Goal: Task Accomplishment & Management: Use online tool/utility

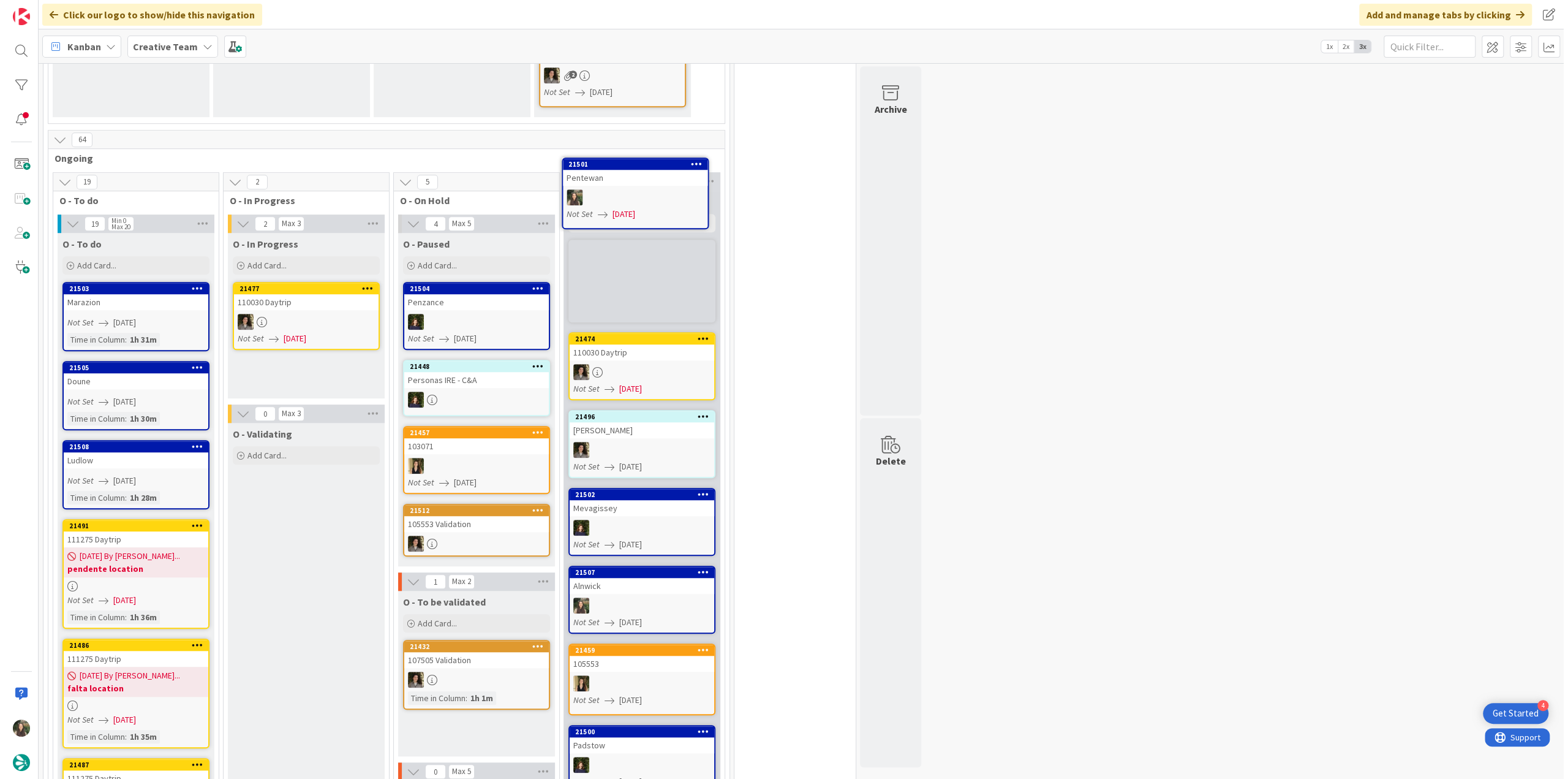
scroll to position [780, 0]
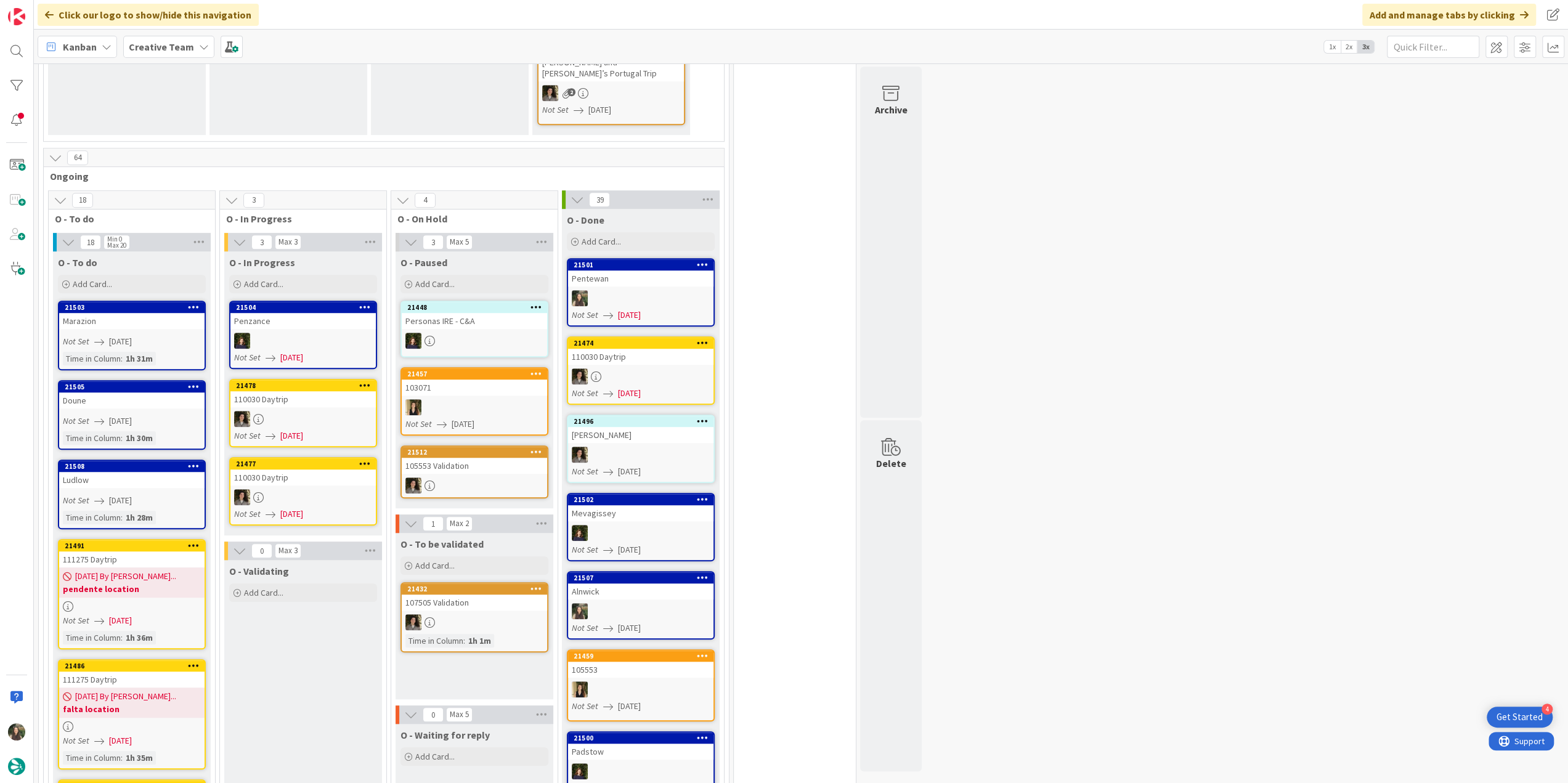
click at [159, 494] on div "Not Set 08/22/2025" at bounding box center [133, 501] width 142 height 13
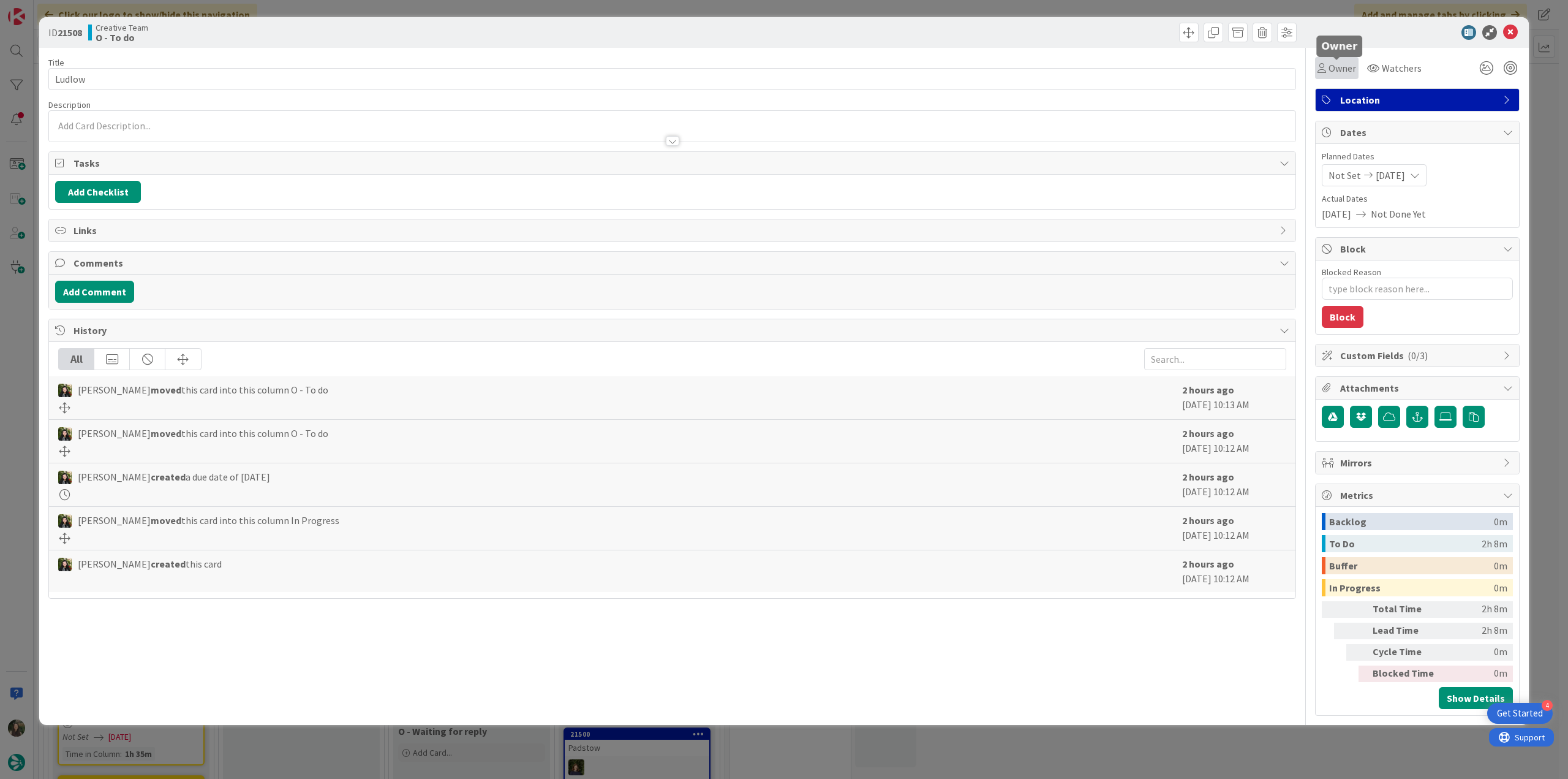
click at [1329, 73] on span "Owner" at bounding box center [1342, 68] width 27 height 14
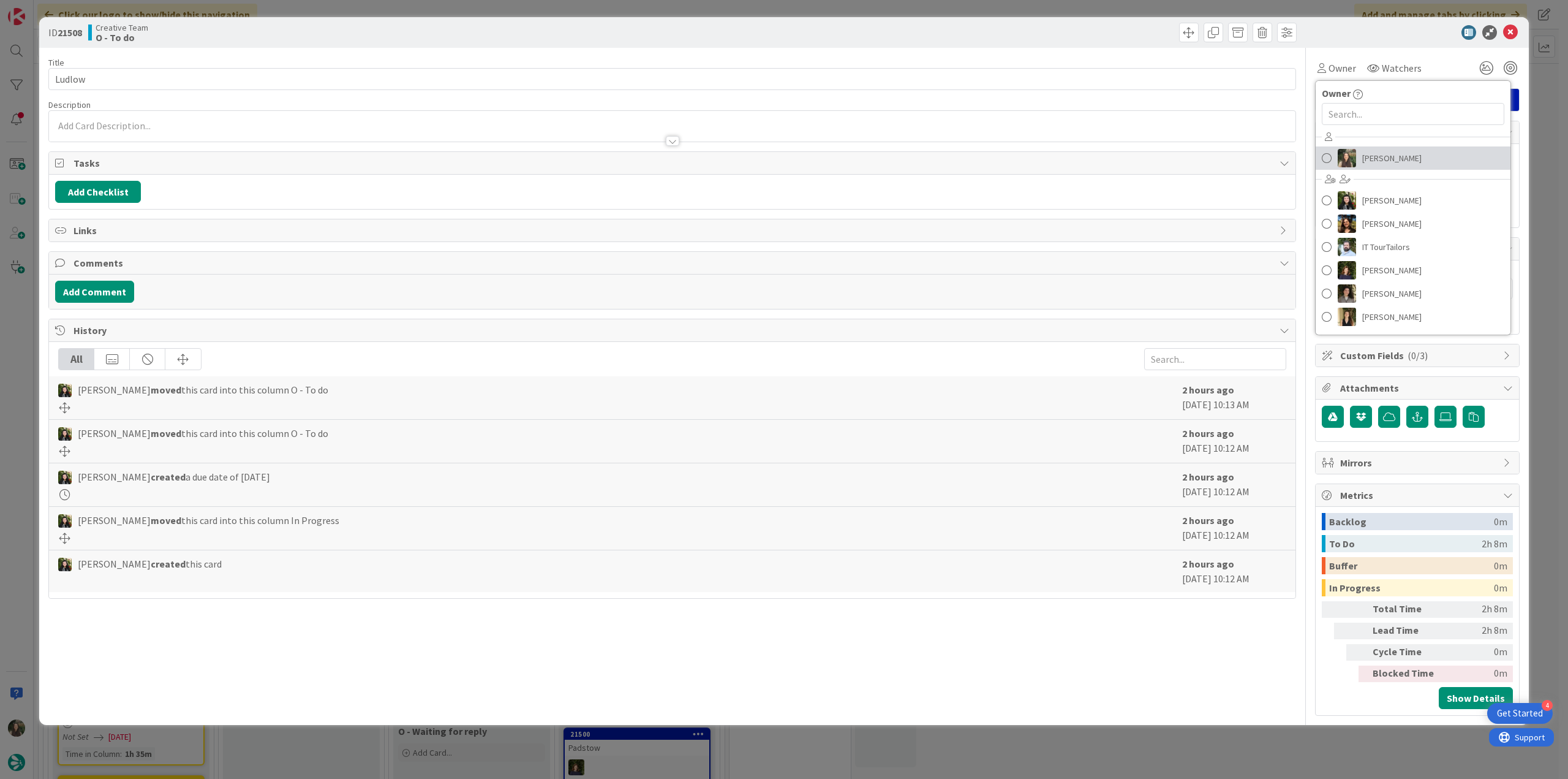
click at [1395, 158] on span "[PERSON_NAME]" at bounding box center [1392, 158] width 59 height 18
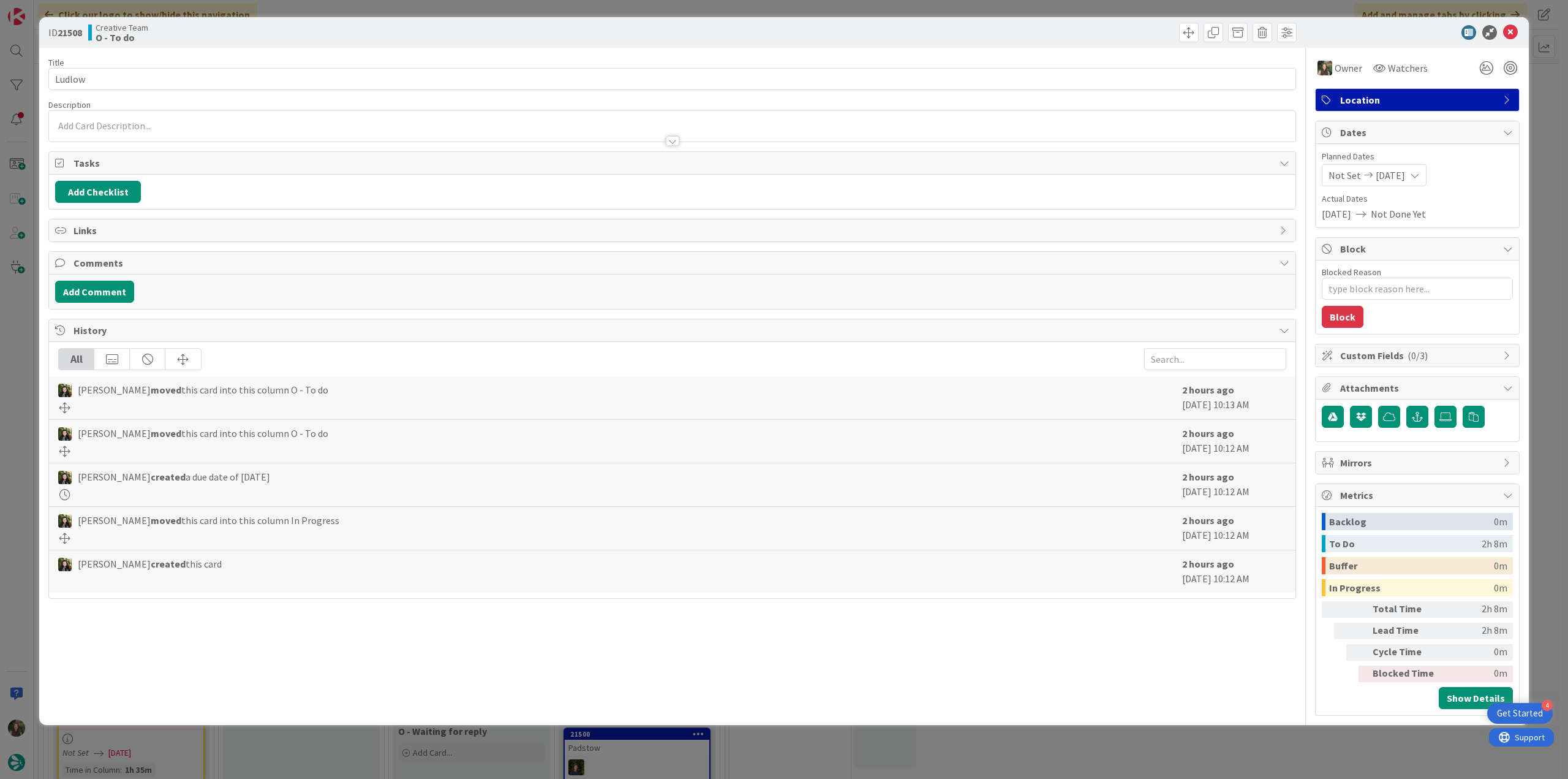
click at [1550, 118] on div "ID 21508 Creative Team O - To do Title 6 / 128 Ludlow Description Owner Watcher…" at bounding box center [784, 389] width 1568 height 779
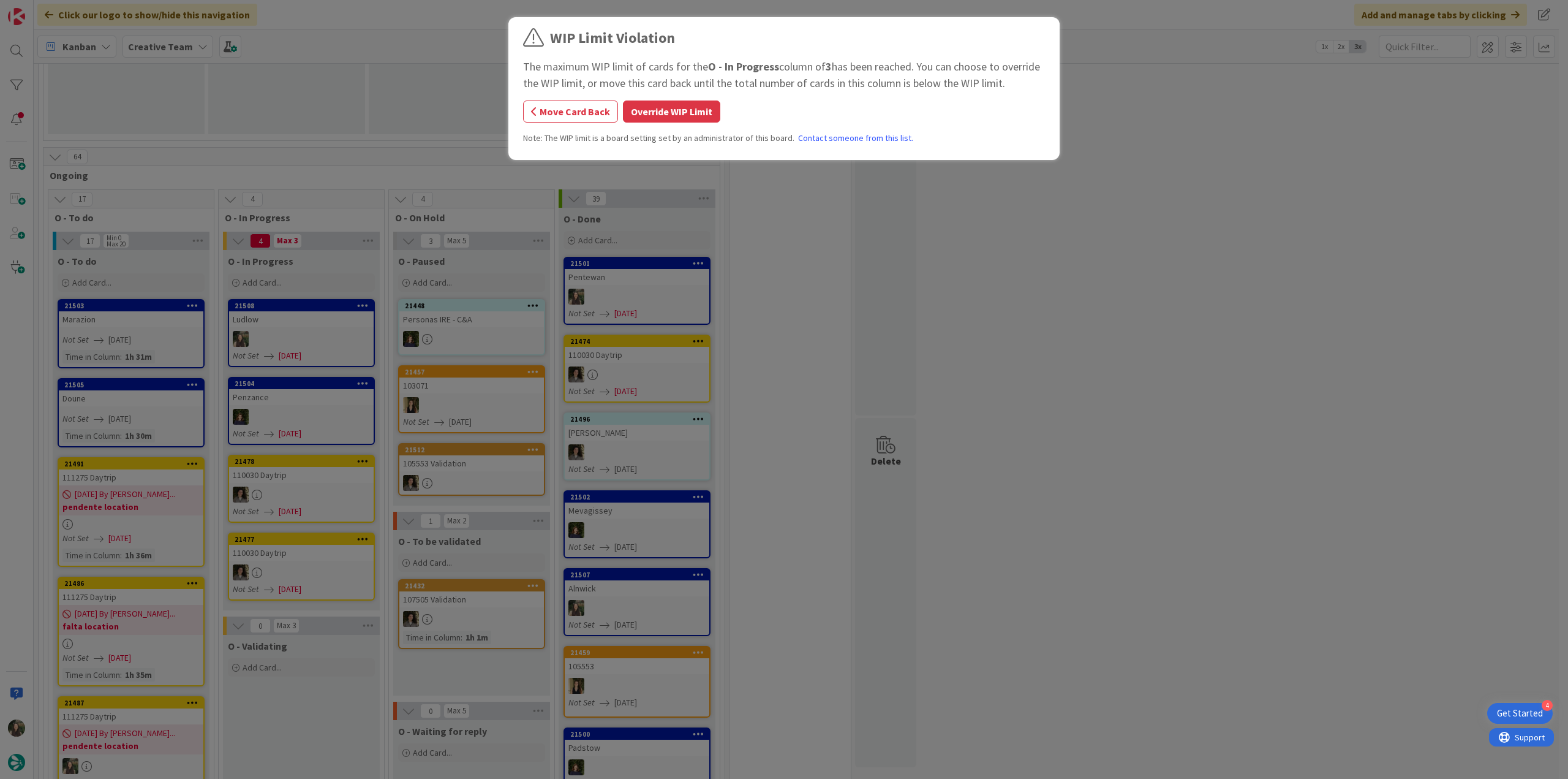
click at [646, 119] on button "Override WIP Limit" at bounding box center [672, 111] width 98 height 22
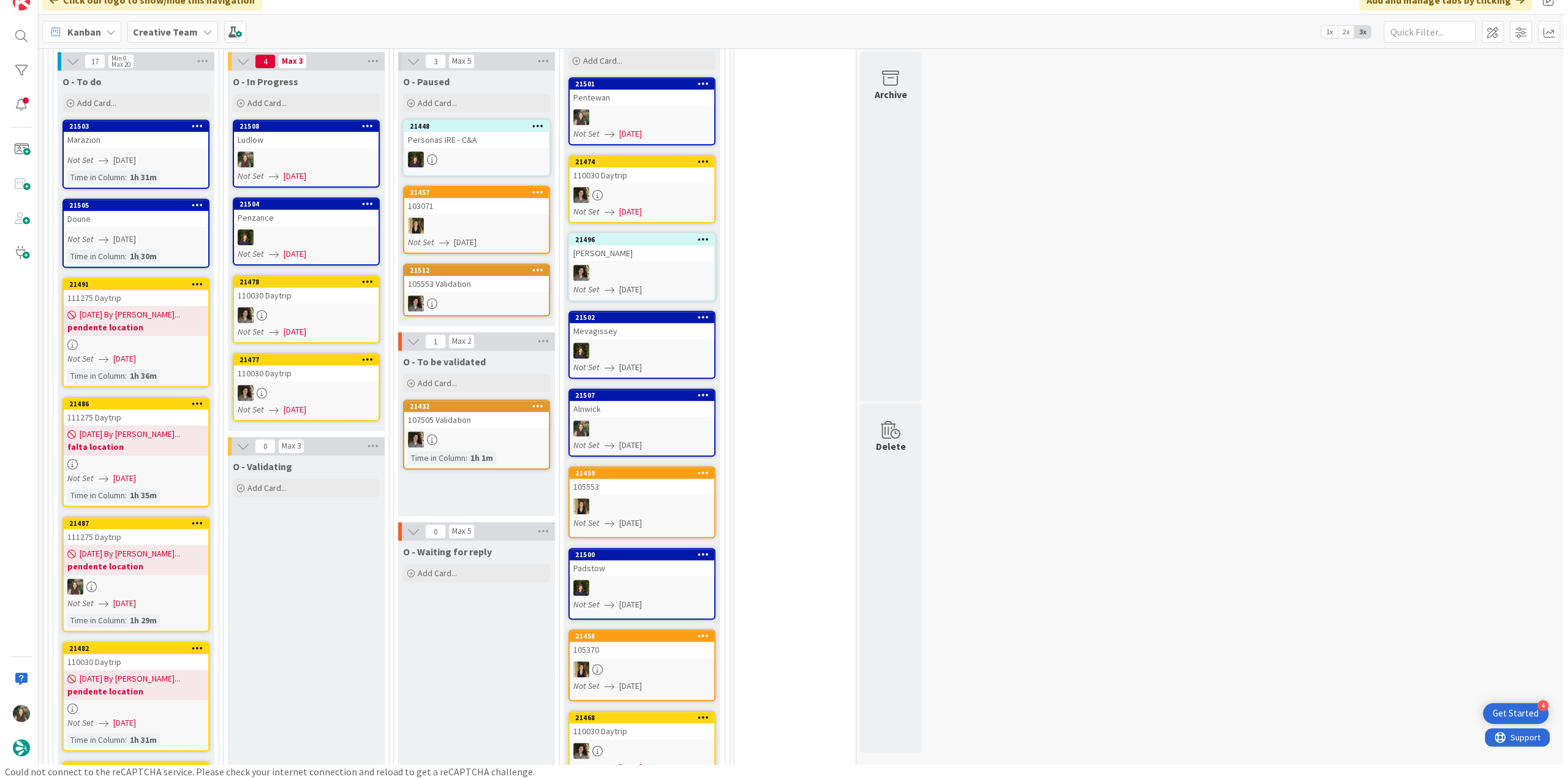
scroll to position [963, 0]
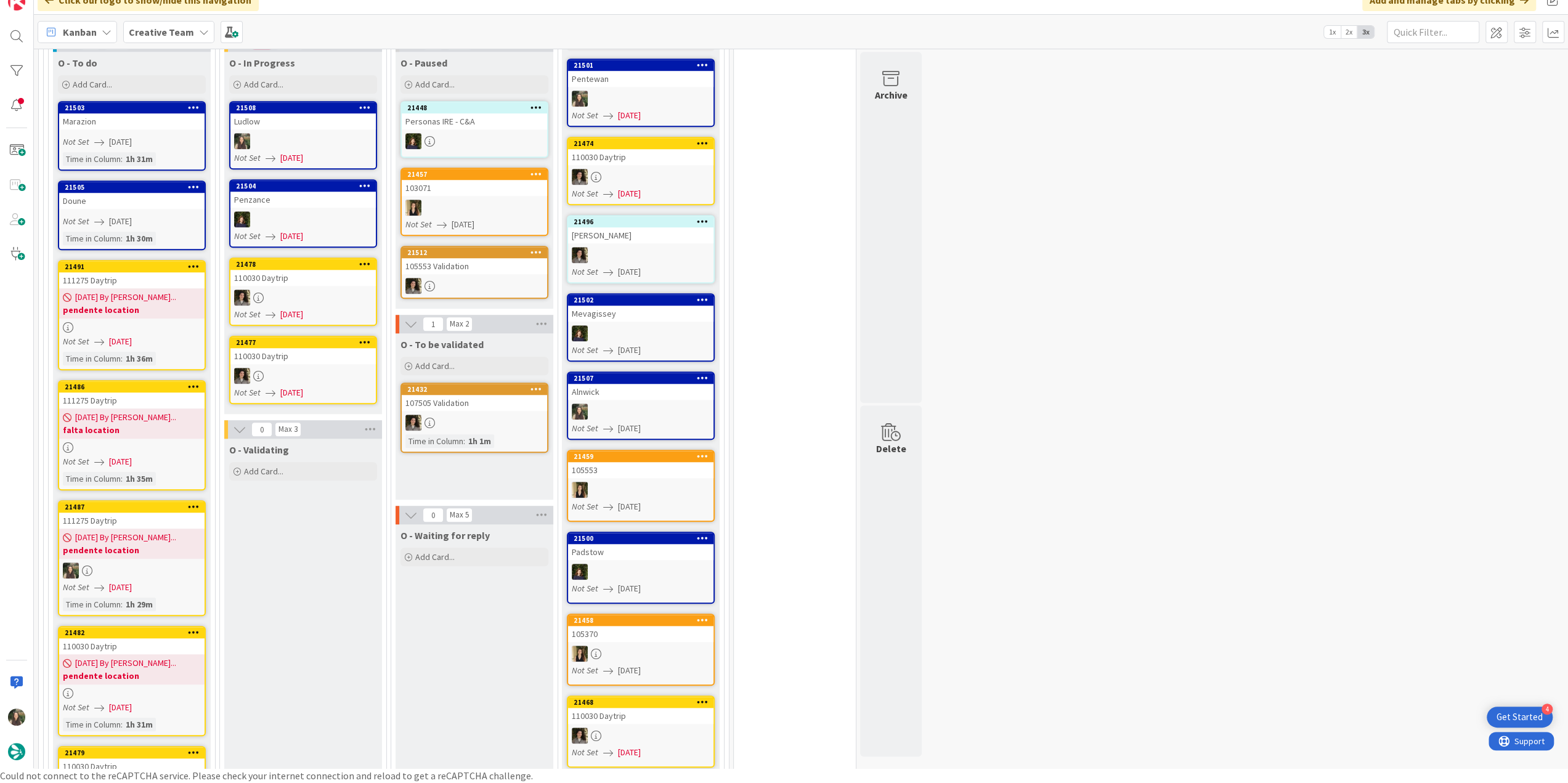
click at [177, 335] on div "Not Set 08/22/2025" at bounding box center [133, 342] width 142 height 13
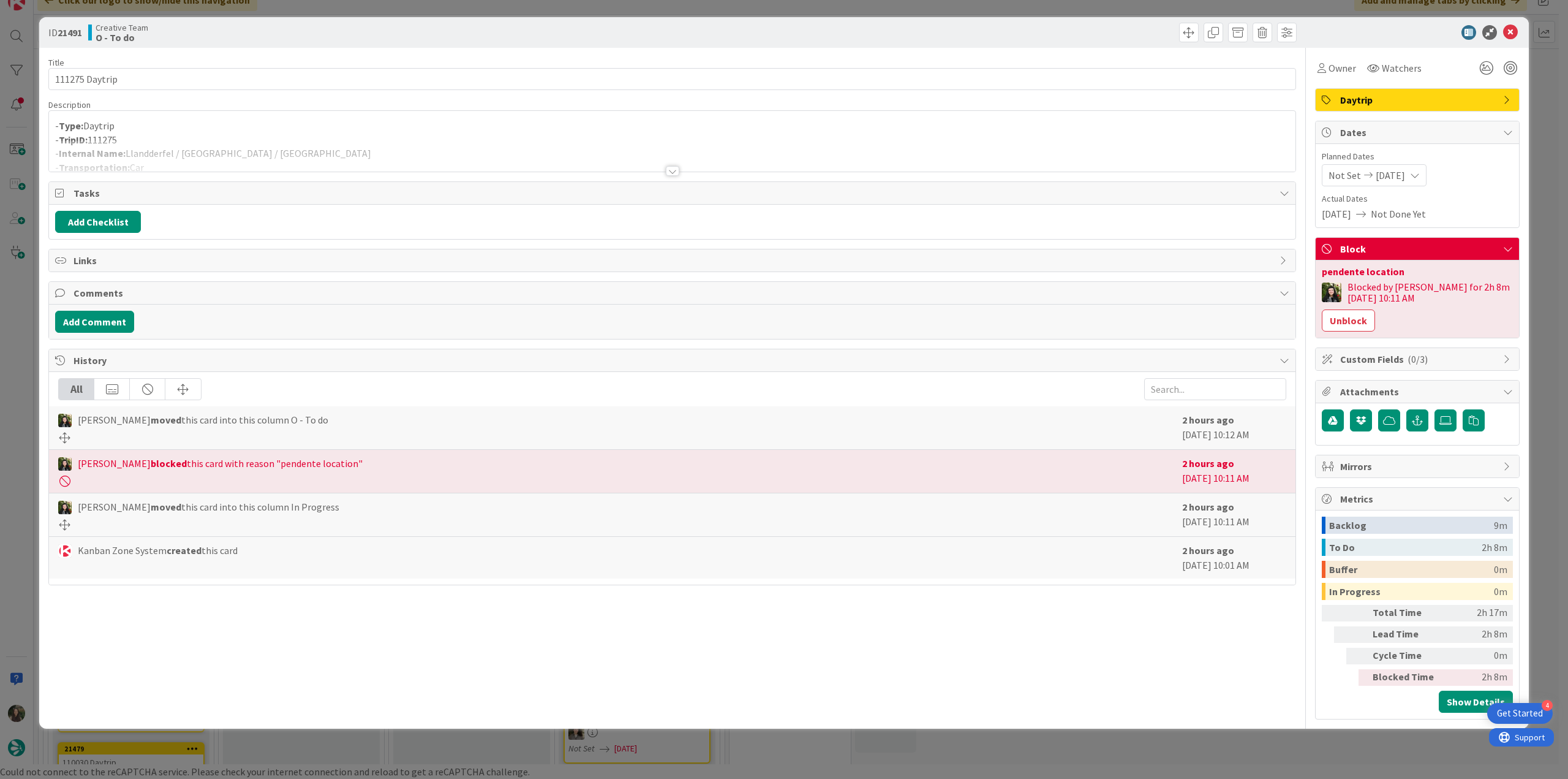
click at [16, 414] on div "ID 21491 Creative Team O - To do Title 14 / 128 111275 Daytrip Description - Ty…" at bounding box center [784, 389] width 1568 height 779
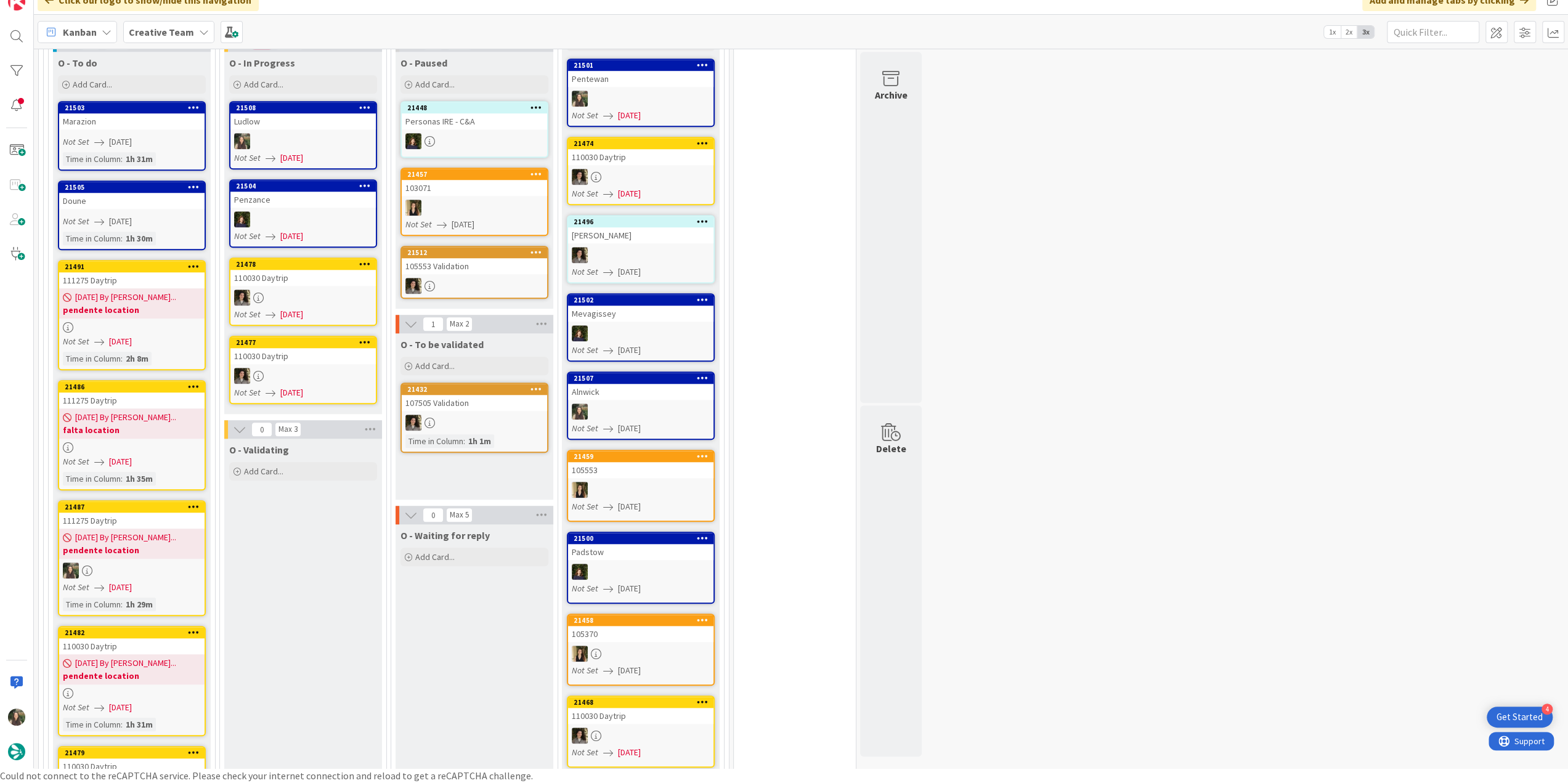
click at [164, 430] on link "21486 111275 Daytrip 08/22/2025 By Melissa... falta location Not Set 08/22/2025…" at bounding box center [132, 435] width 148 height 111
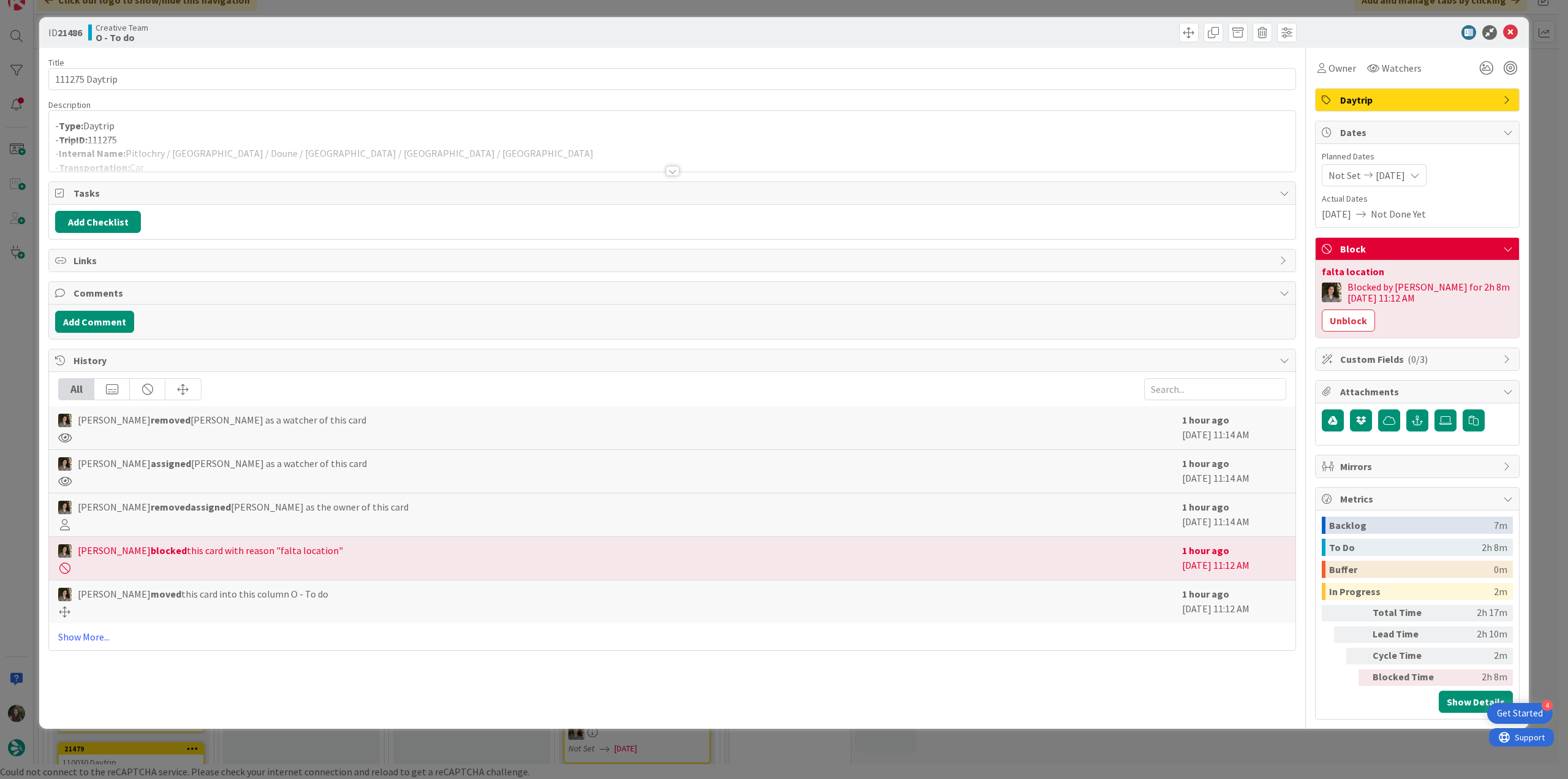
click at [17, 407] on div "ID 21486 Creative Team O - To do Title 14 / 128 111275 Daytrip Description - Ty…" at bounding box center [784, 389] width 1568 height 779
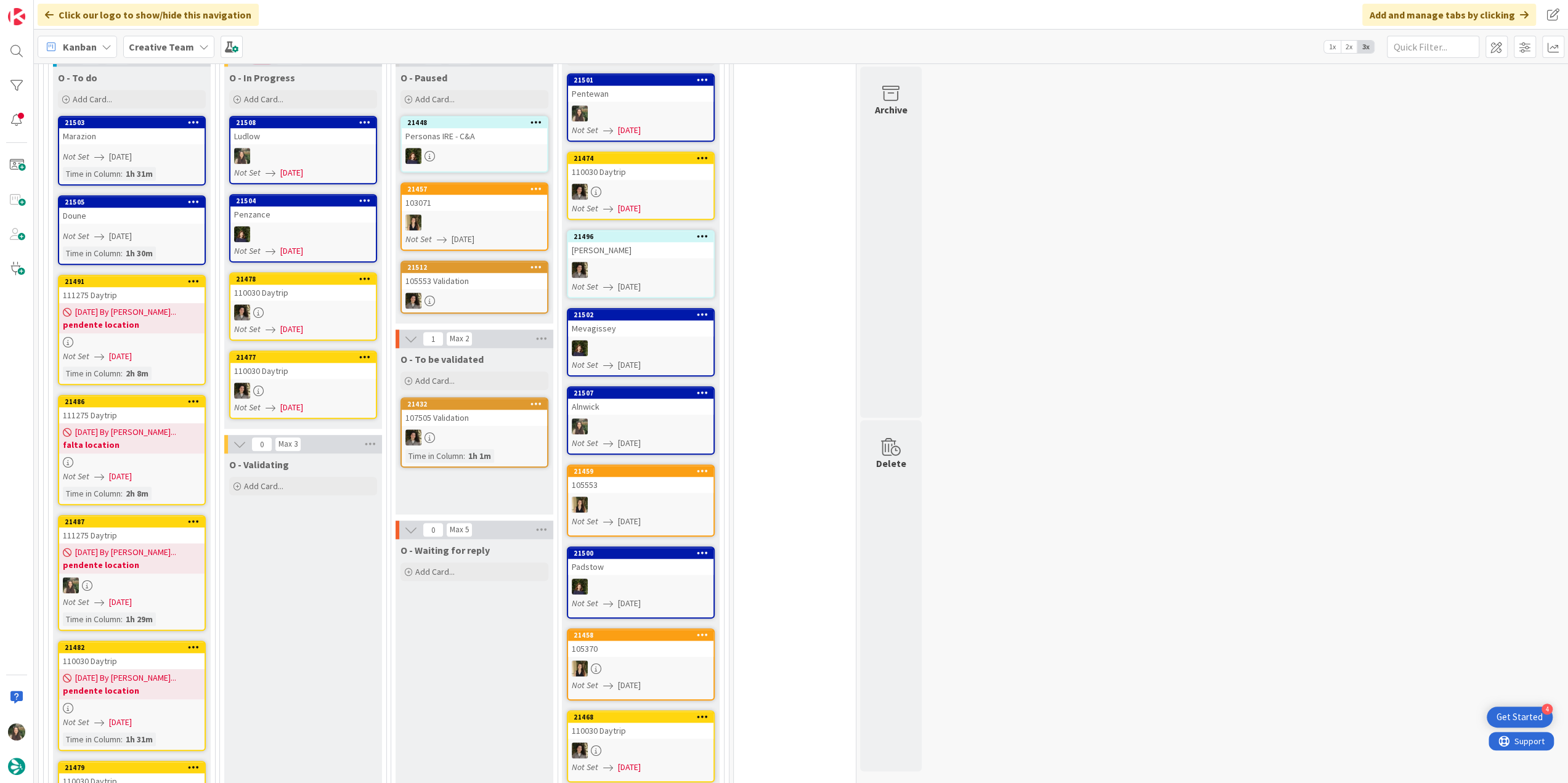
click at [373, 148] on div at bounding box center [303, 156] width 145 height 16
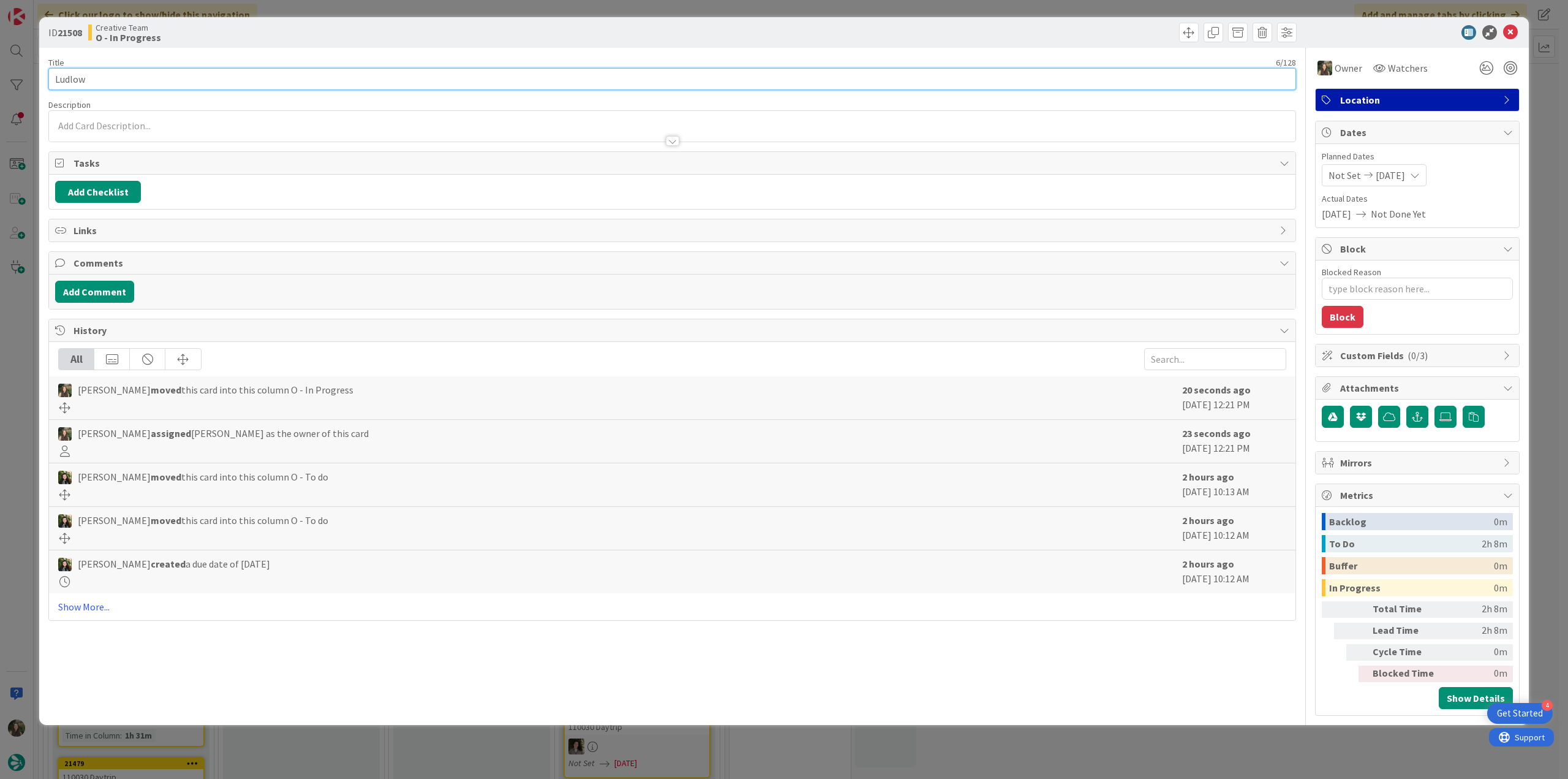
click at [75, 80] on input "Ludlow" at bounding box center [672, 79] width 1248 height 22
drag, startPoint x: 129, startPoint y: 89, endPoint x: 121, endPoint y: 89, distance: 8.0
click at [128, 89] on input "Ludlow" at bounding box center [672, 79] width 1248 height 22
click at [53, 82] on input "Ludlow" at bounding box center [672, 79] width 1248 height 22
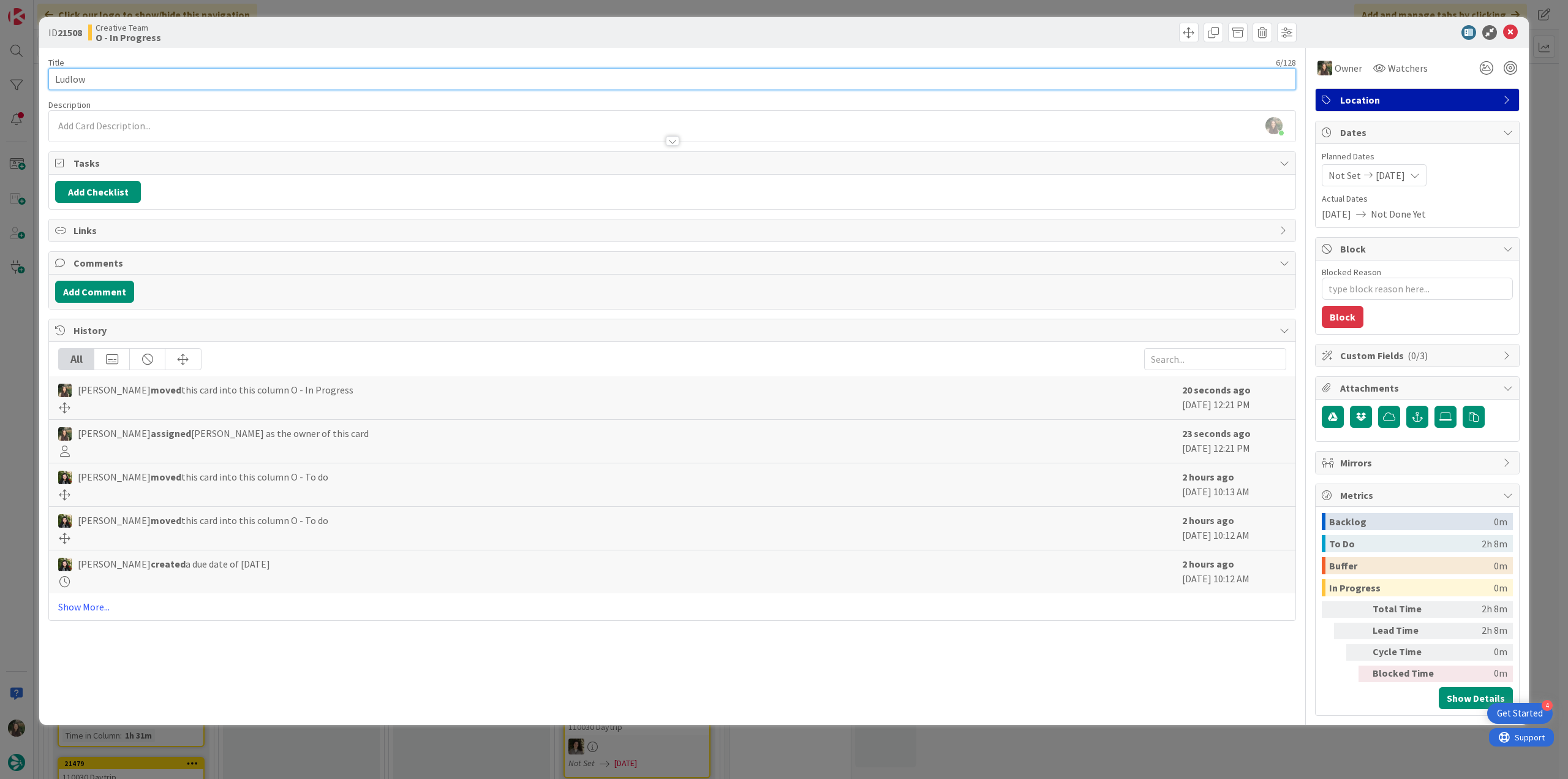
click at [53, 82] on input "Ludlow" at bounding box center [672, 79] width 1248 height 22
click at [14, 408] on div "ID 21508 Creative Team O - In Progress Title 6 / 128 Ludlow Description Inês Go…" at bounding box center [784, 389] width 1568 height 779
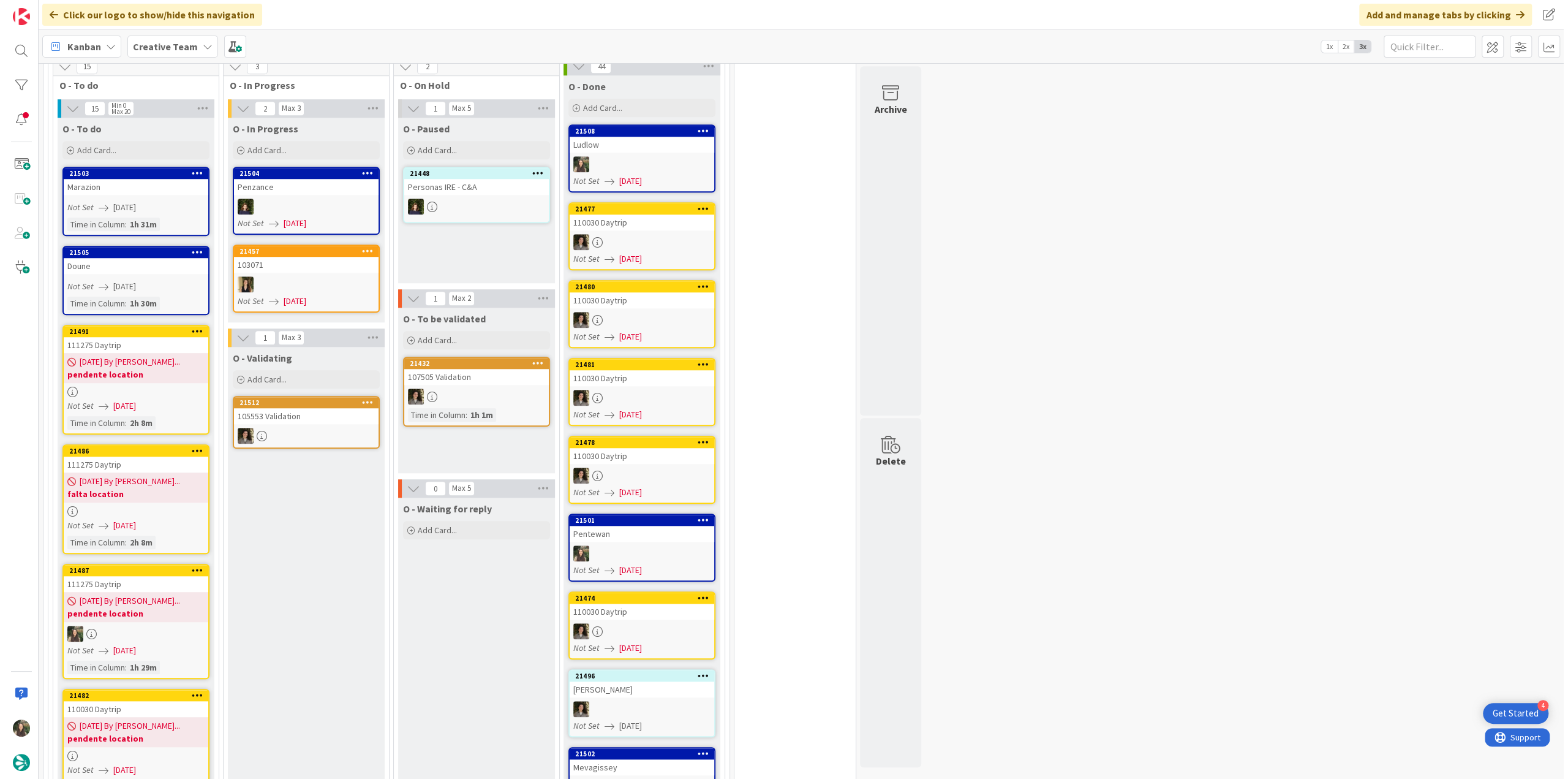
scroll to position [1023, 0]
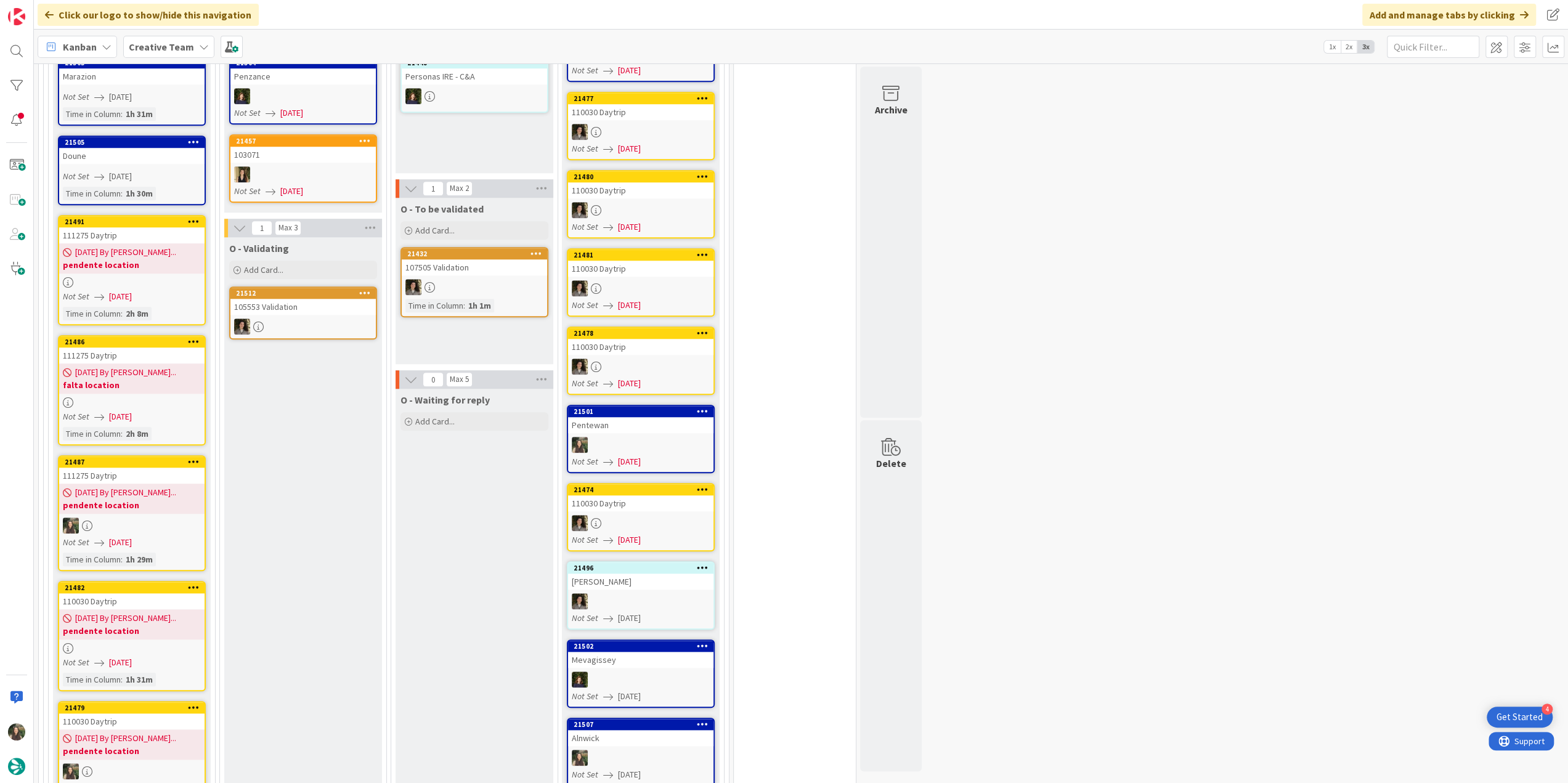
click at [197, 518] on div at bounding box center [132, 526] width 145 height 16
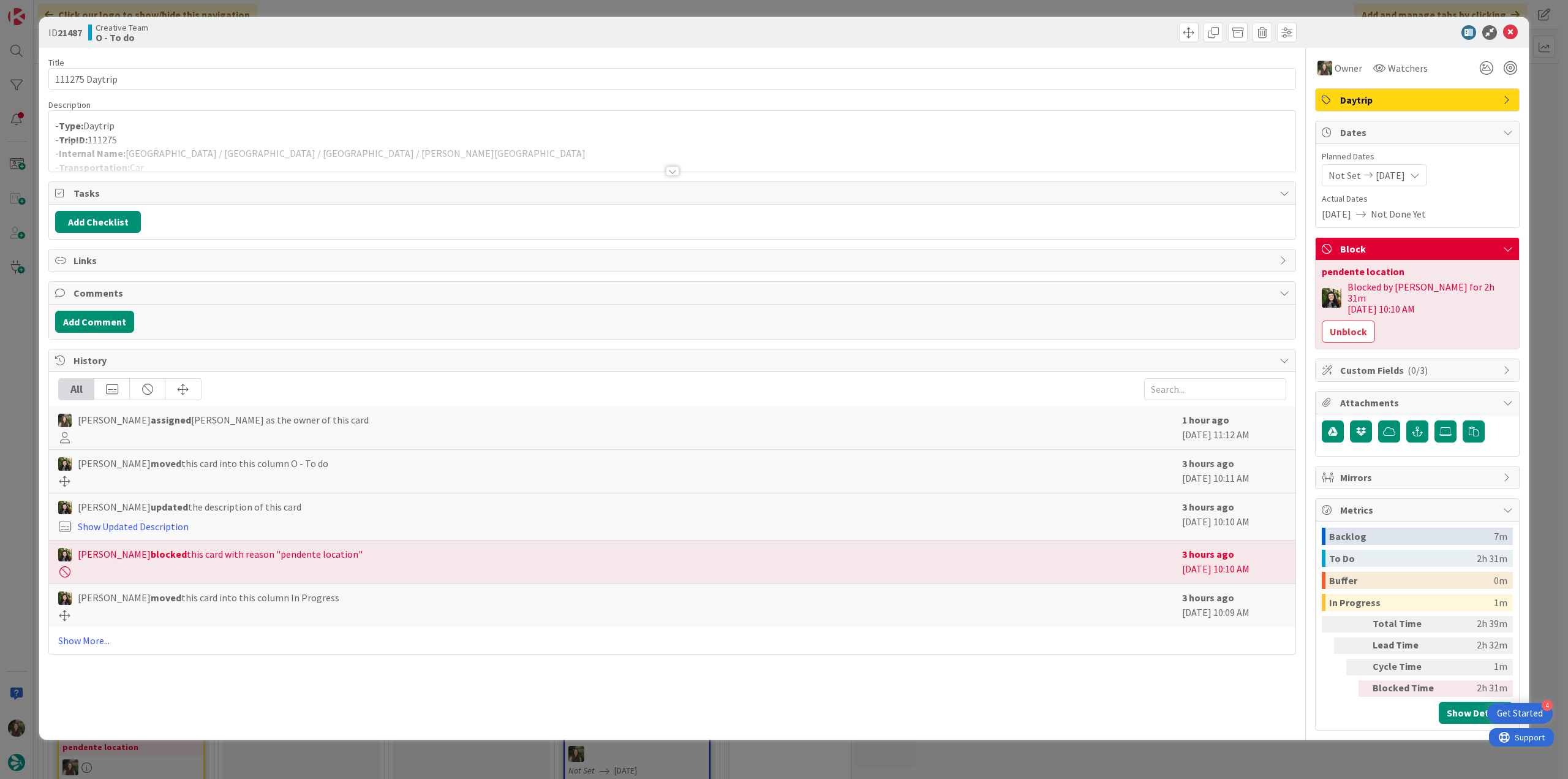
drag, startPoint x: 22, startPoint y: 432, endPoint x: 35, endPoint y: 413, distance: 23.0
click at [22, 432] on div "ID 21487 Creative Team O - To do Title 14 / 128 111275 Daytrip Description - Ty…" at bounding box center [784, 389] width 1568 height 779
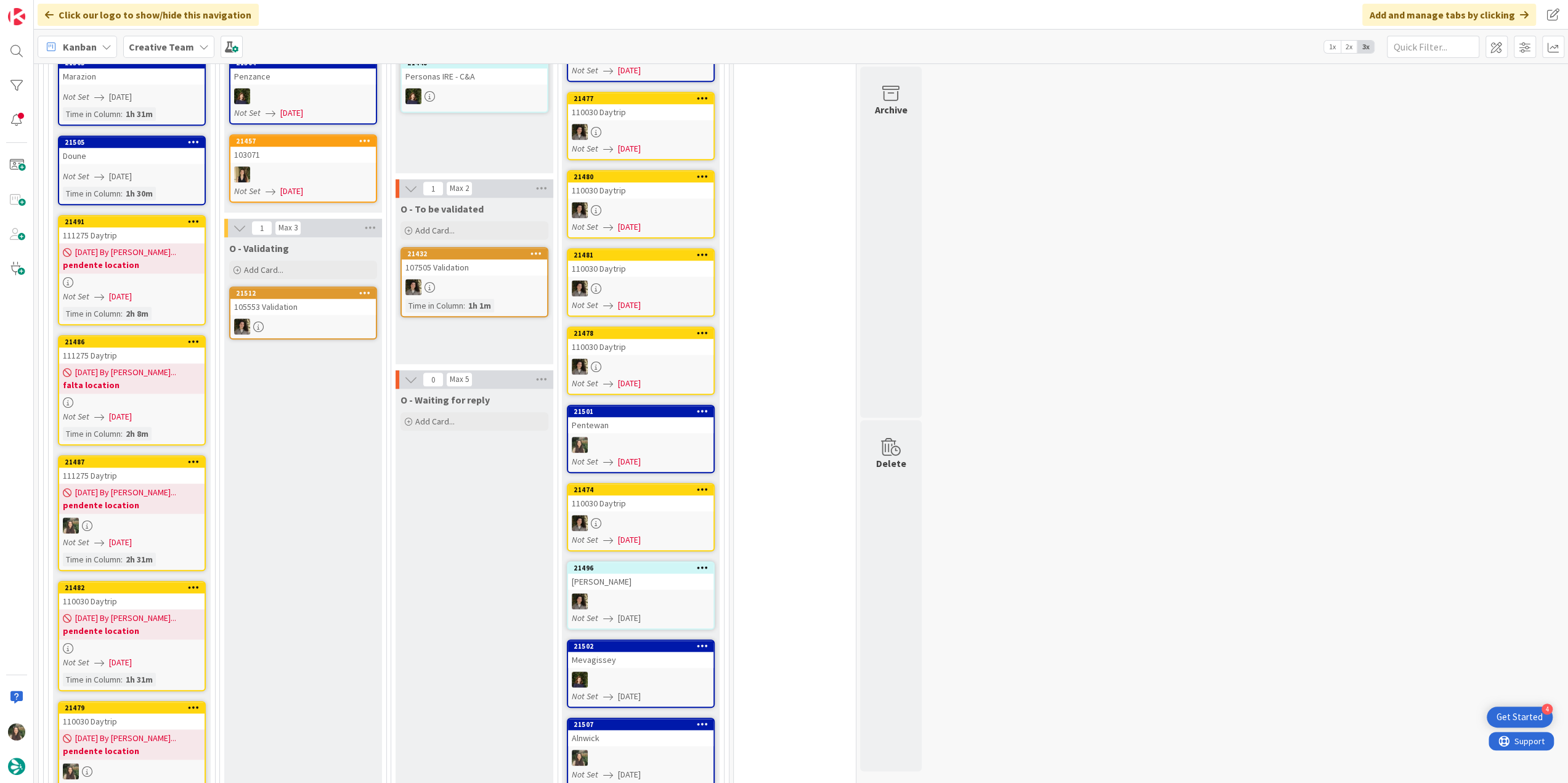
click at [124, 290] on span "[DATE]" at bounding box center [120, 297] width 23 height 13
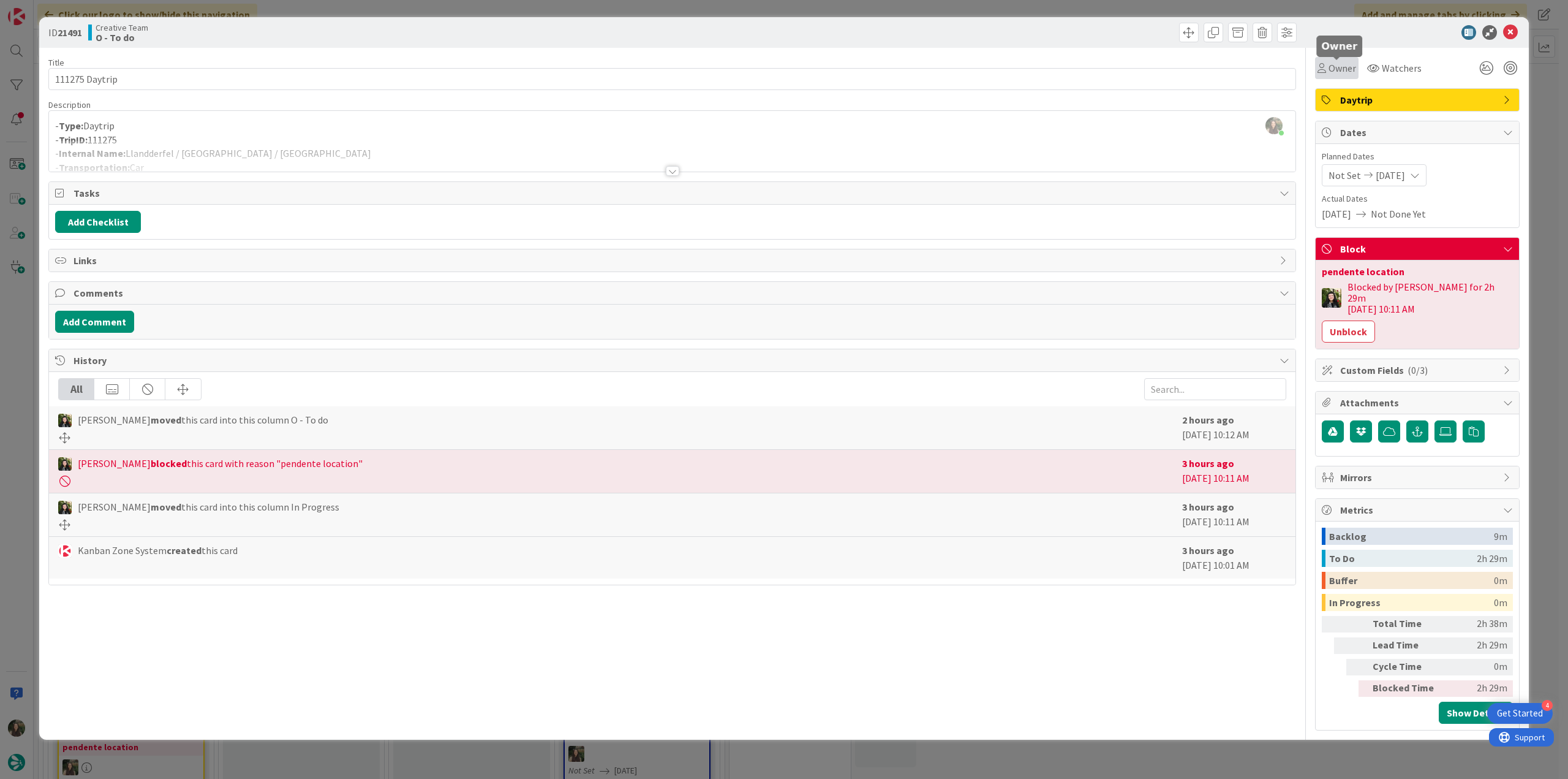
click at [1338, 64] on span "Owner" at bounding box center [1342, 68] width 27 height 14
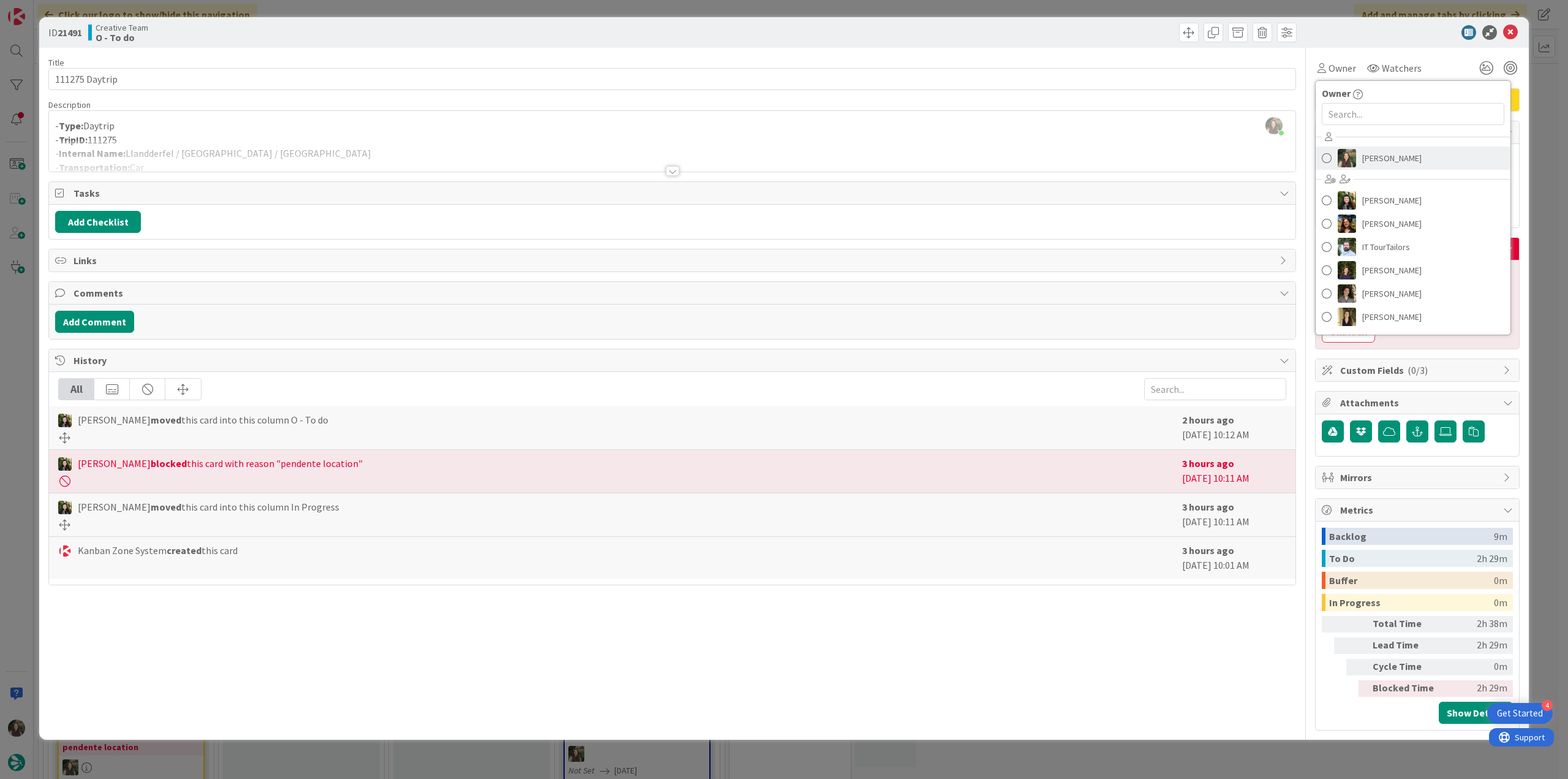
click at [1372, 156] on span "[PERSON_NAME]" at bounding box center [1392, 158] width 59 height 18
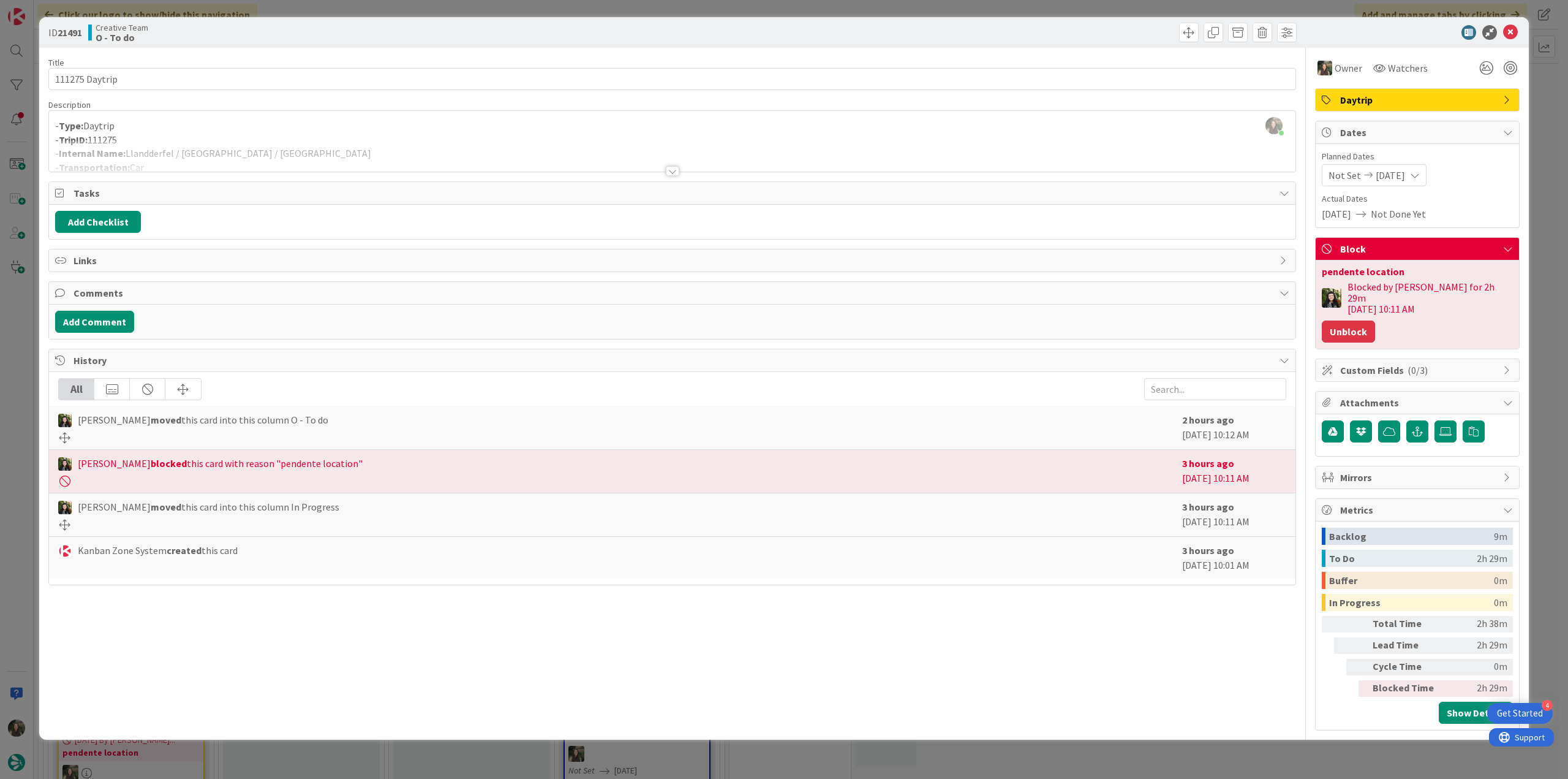
click at [1351, 320] on button "Unblock" at bounding box center [1349, 331] width 53 height 22
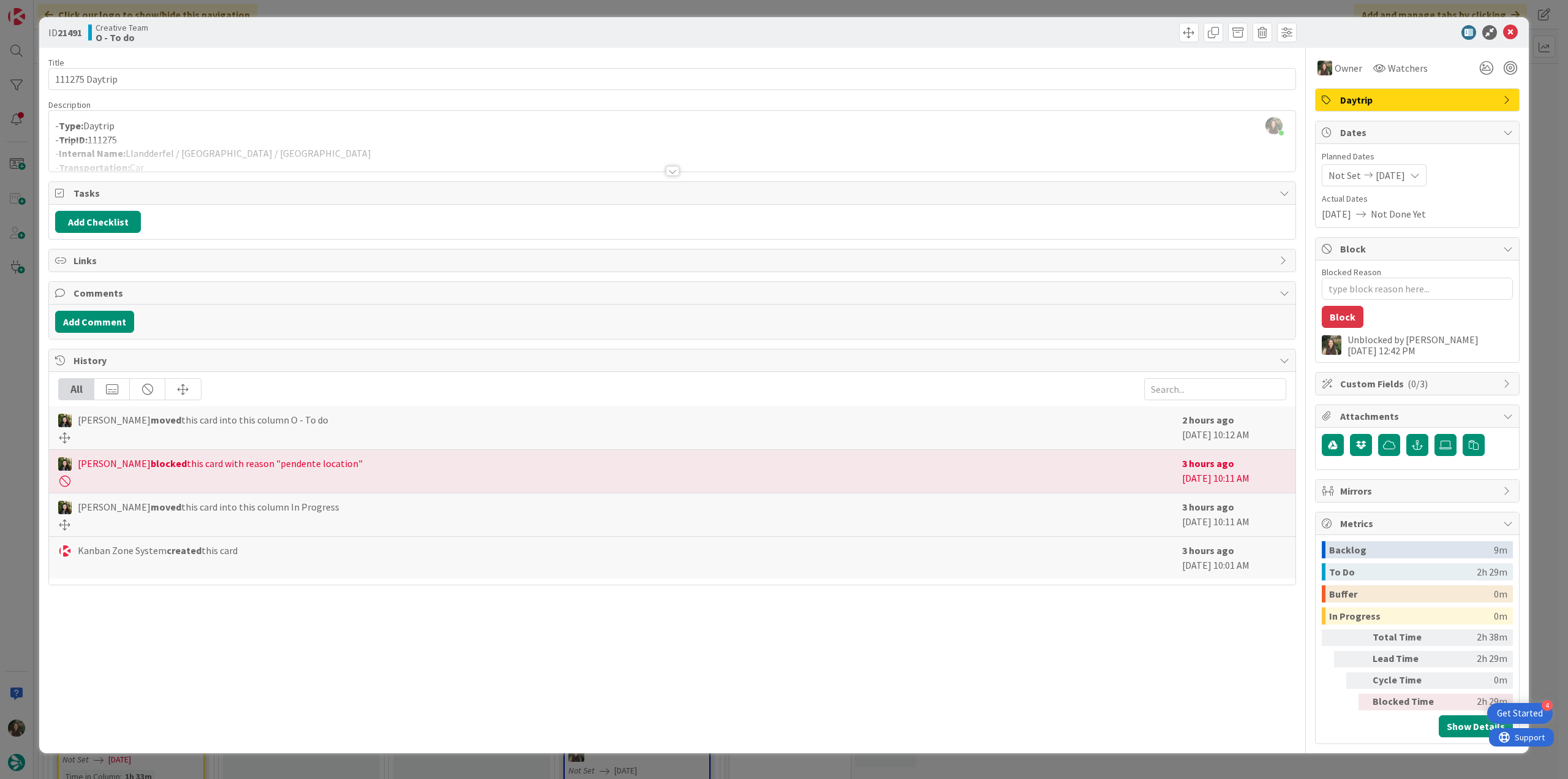
click at [1536, 219] on div "ID 21491 Creative Team O - To do Title 14 / 128 111275 Daytrip Description Inês…" at bounding box center [784, 389] width 1568 height 779
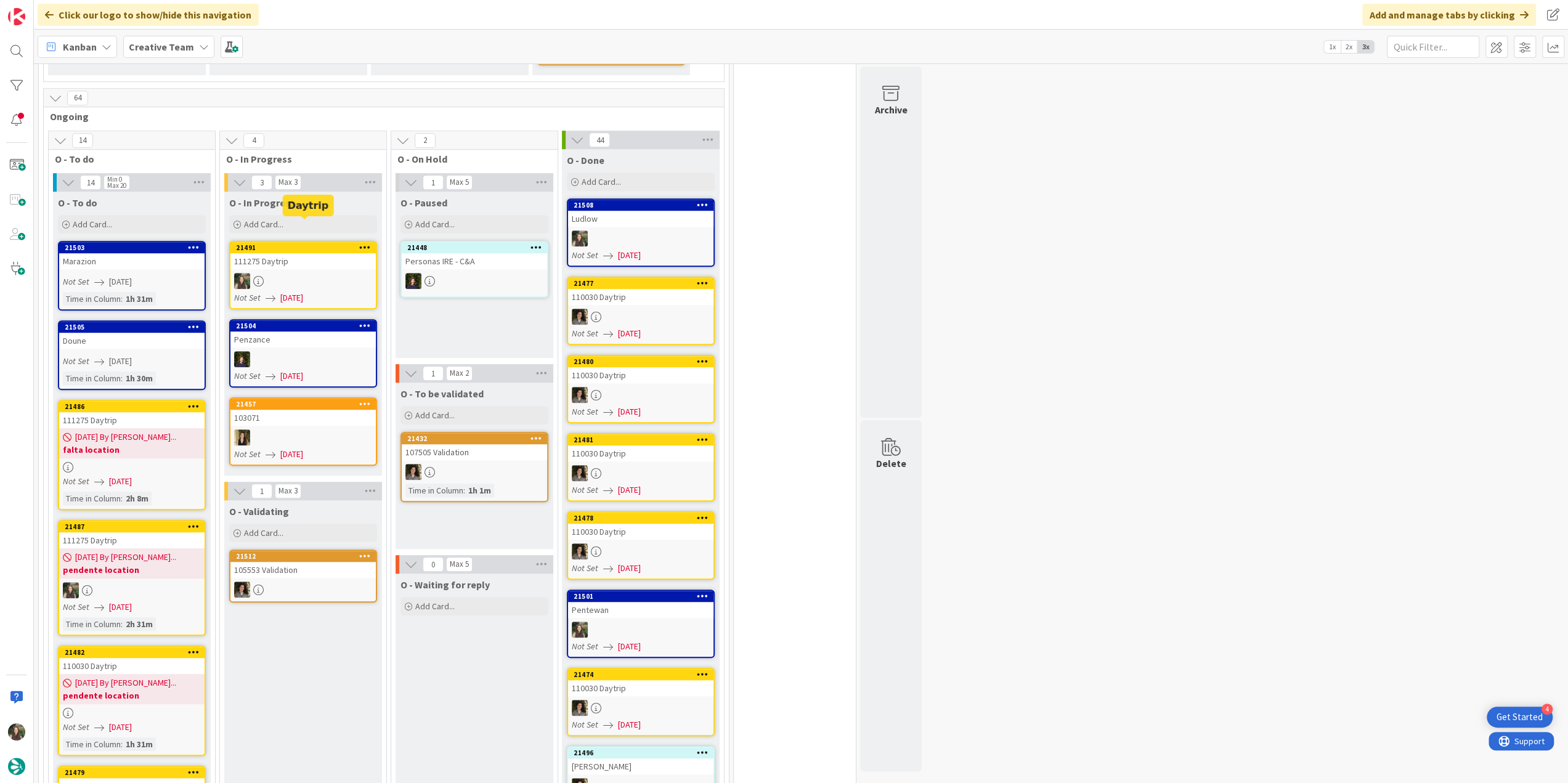
click at [301, 253] on div "111275 Daytrip" at bounding box center [303, 261] width 145 height 16
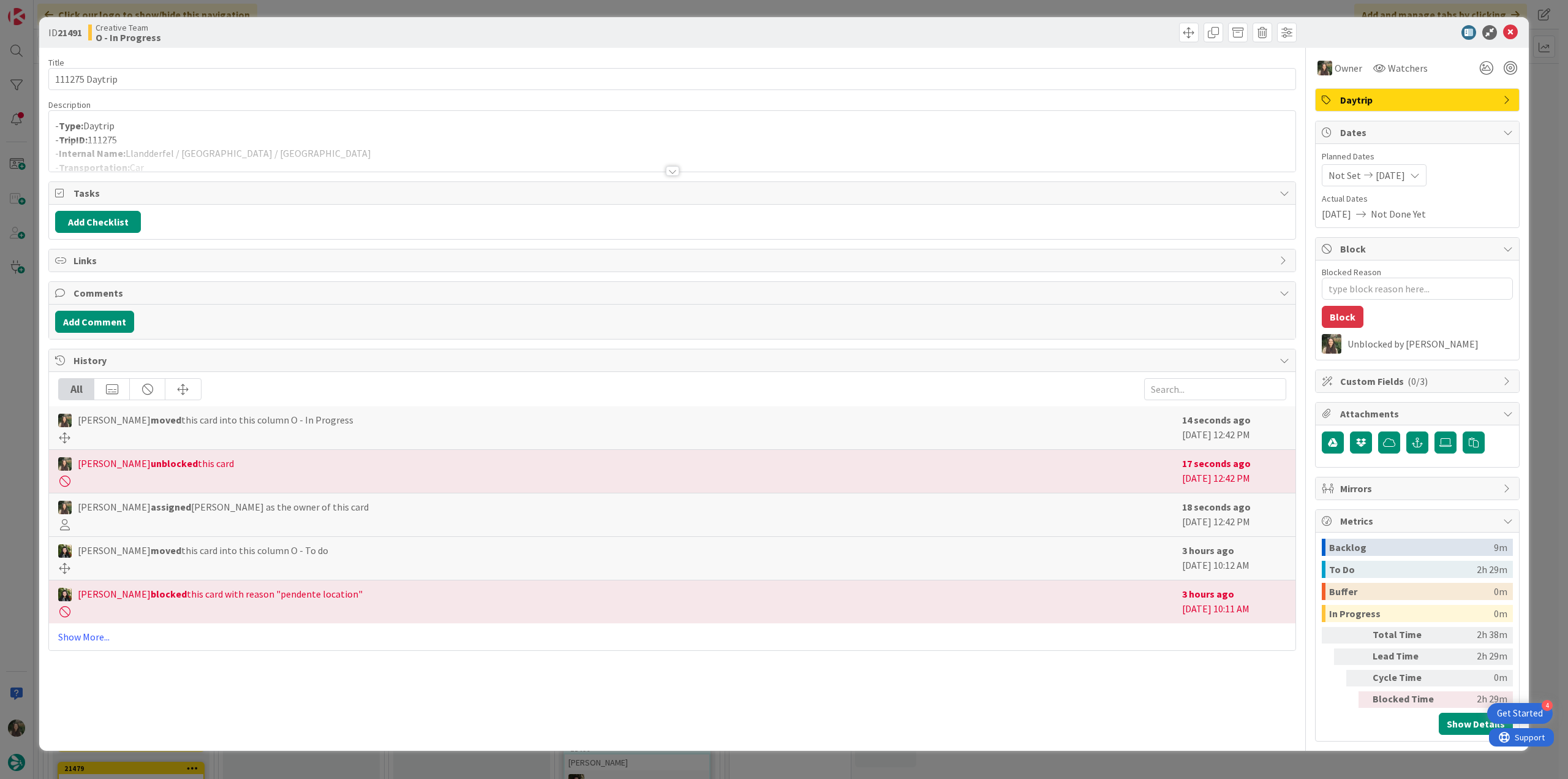
click at [287, 149] on div at bounding box center [672, 156] width 1246 height 31
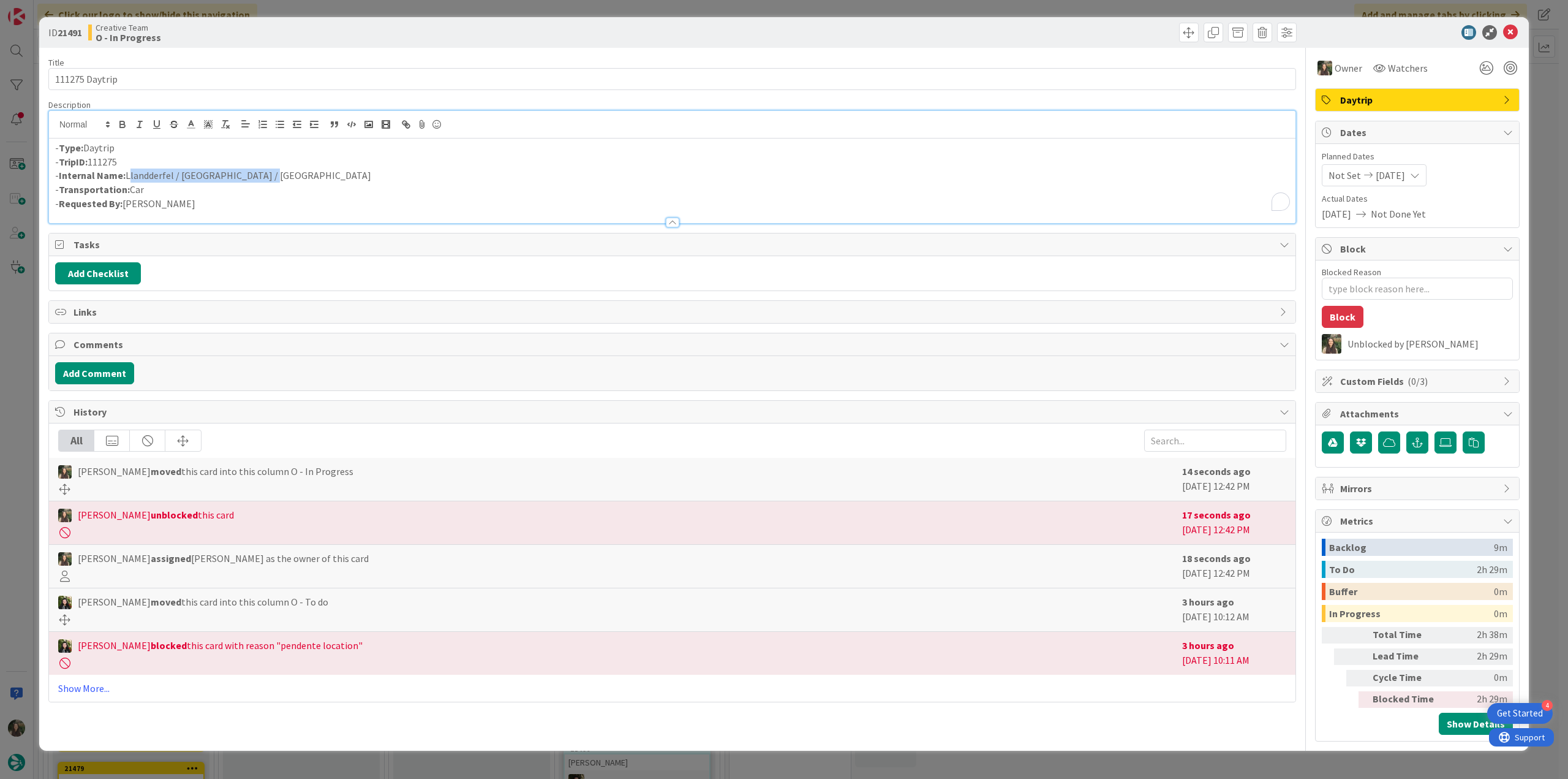
drag, startPoint x: 261, startPoint y: 176, endPoint x: 127, endPoint y: 179, distance: 134.0
click at [127, 179] on p "- Internal Name: Llandderfel / Ludlow / Cheltenham" at bounding box center [672, 175] width 1234 height 14
copy p "Llandderfel / Ludlow / Cheltenham"
click at [21, 383] on div "ID 21491 Creative Team O - In Progress Title 14 / 128 111275 Daytrip Descriptio…" at bounding box center [784, 389] width 1568 height 779
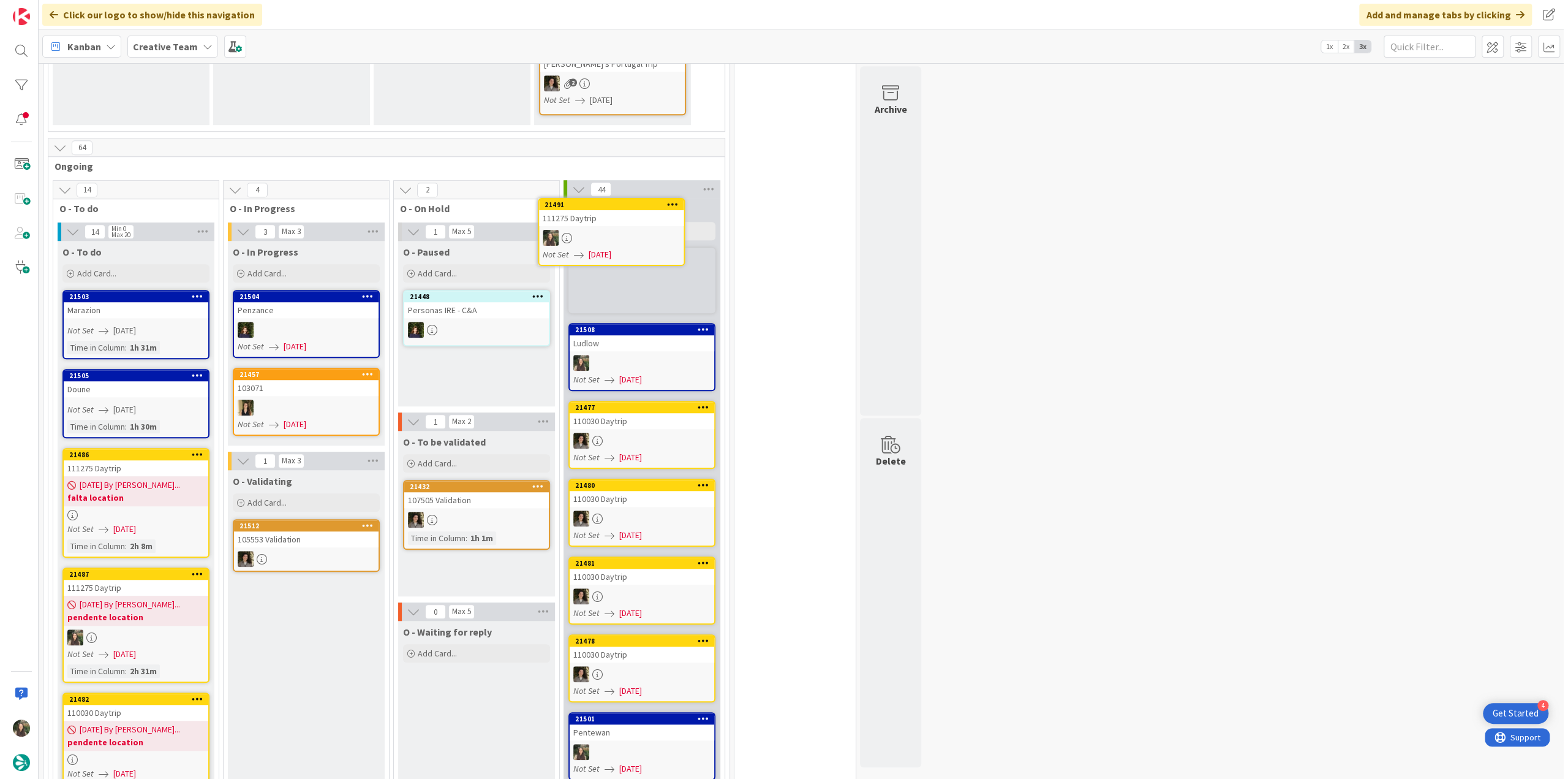
scroll to position [785, 0]
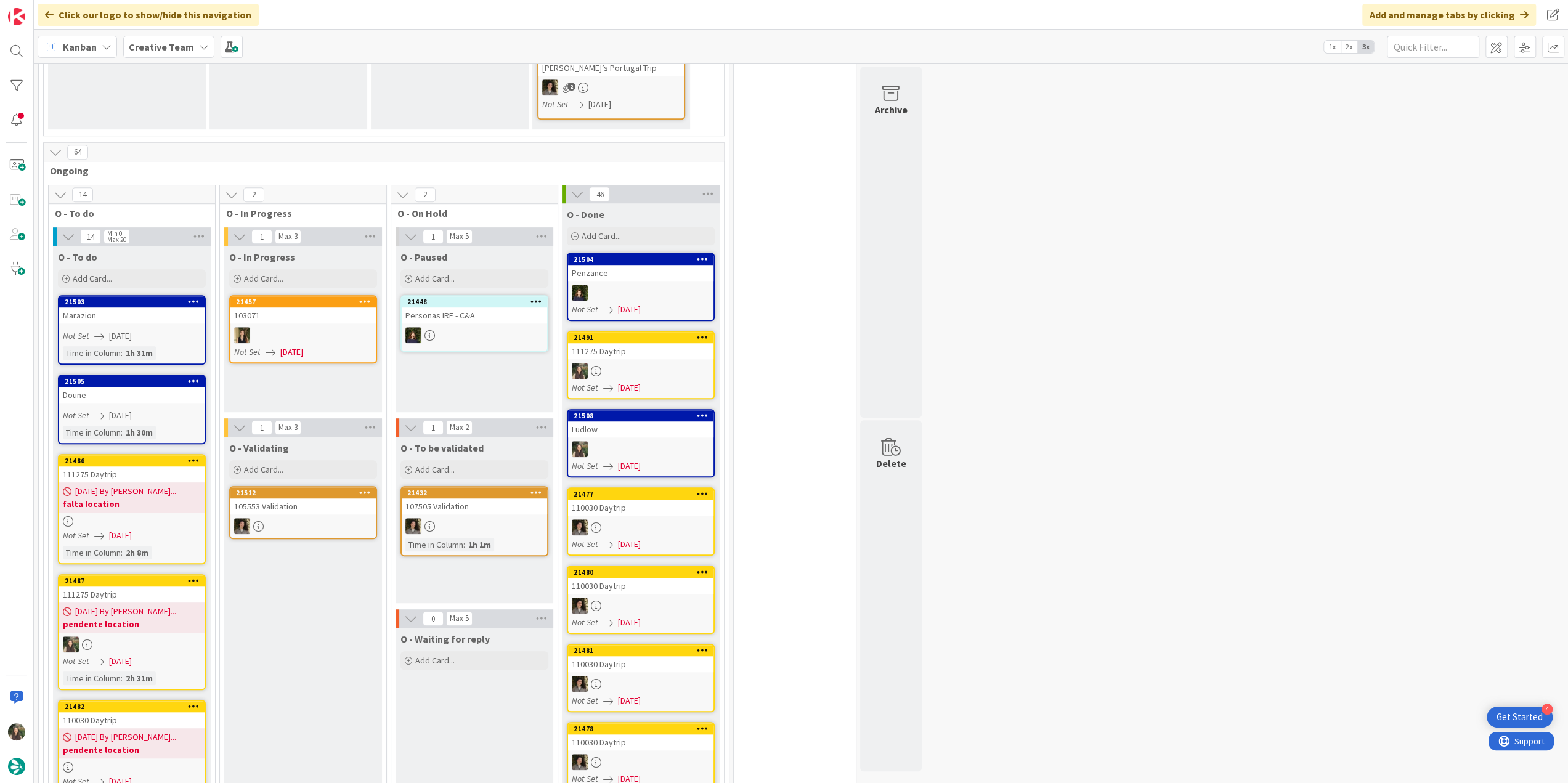
click at [176, 516] on div at bounding box center [132, 521] width 145 height 10
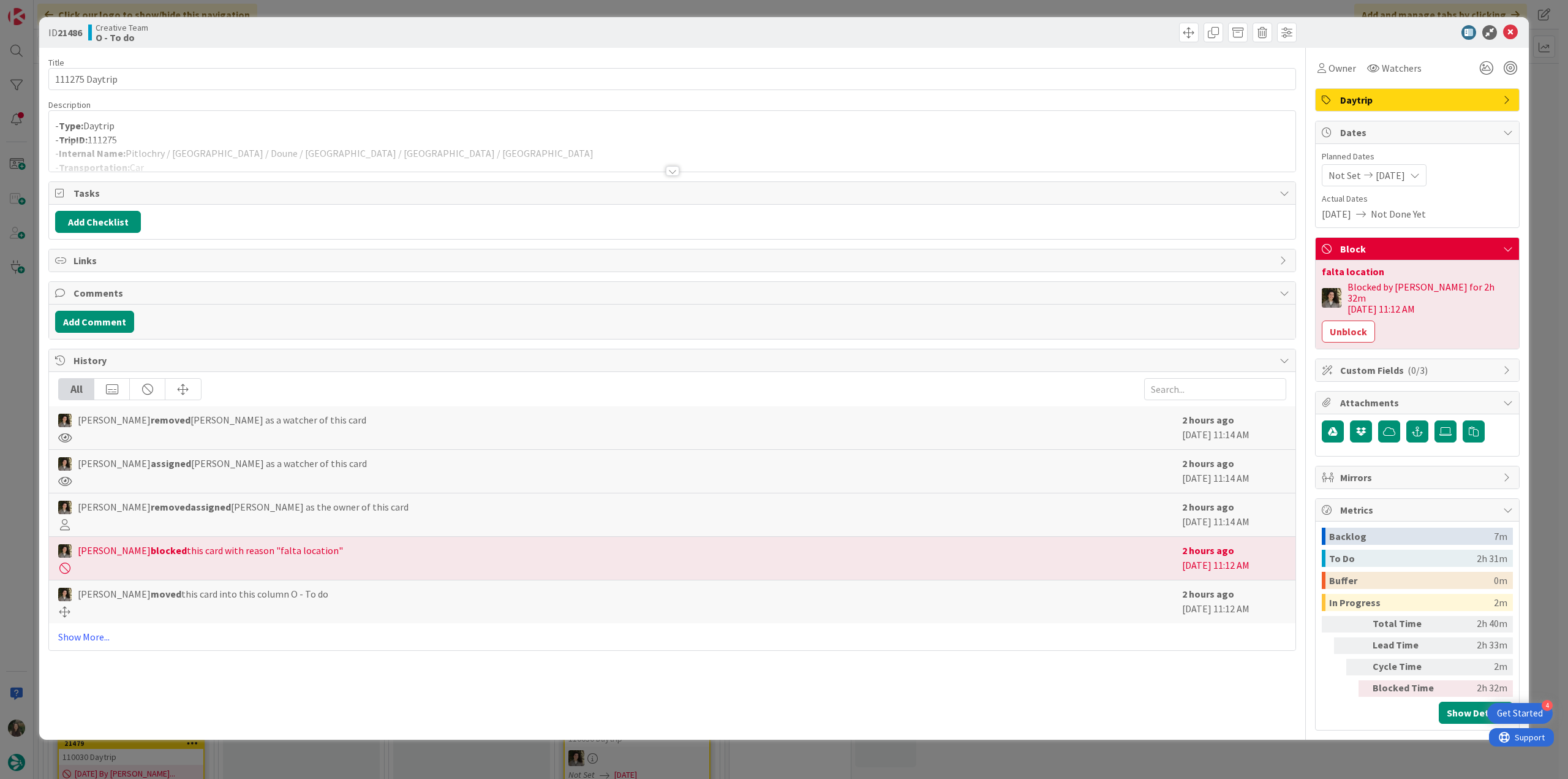
click at [22, 363] on div "ID 21486 Creative Team O - To do Title 14 / 128 111275 Daytrip Description - Ty…" at bounding box center [784, 389] width 1568 height 779
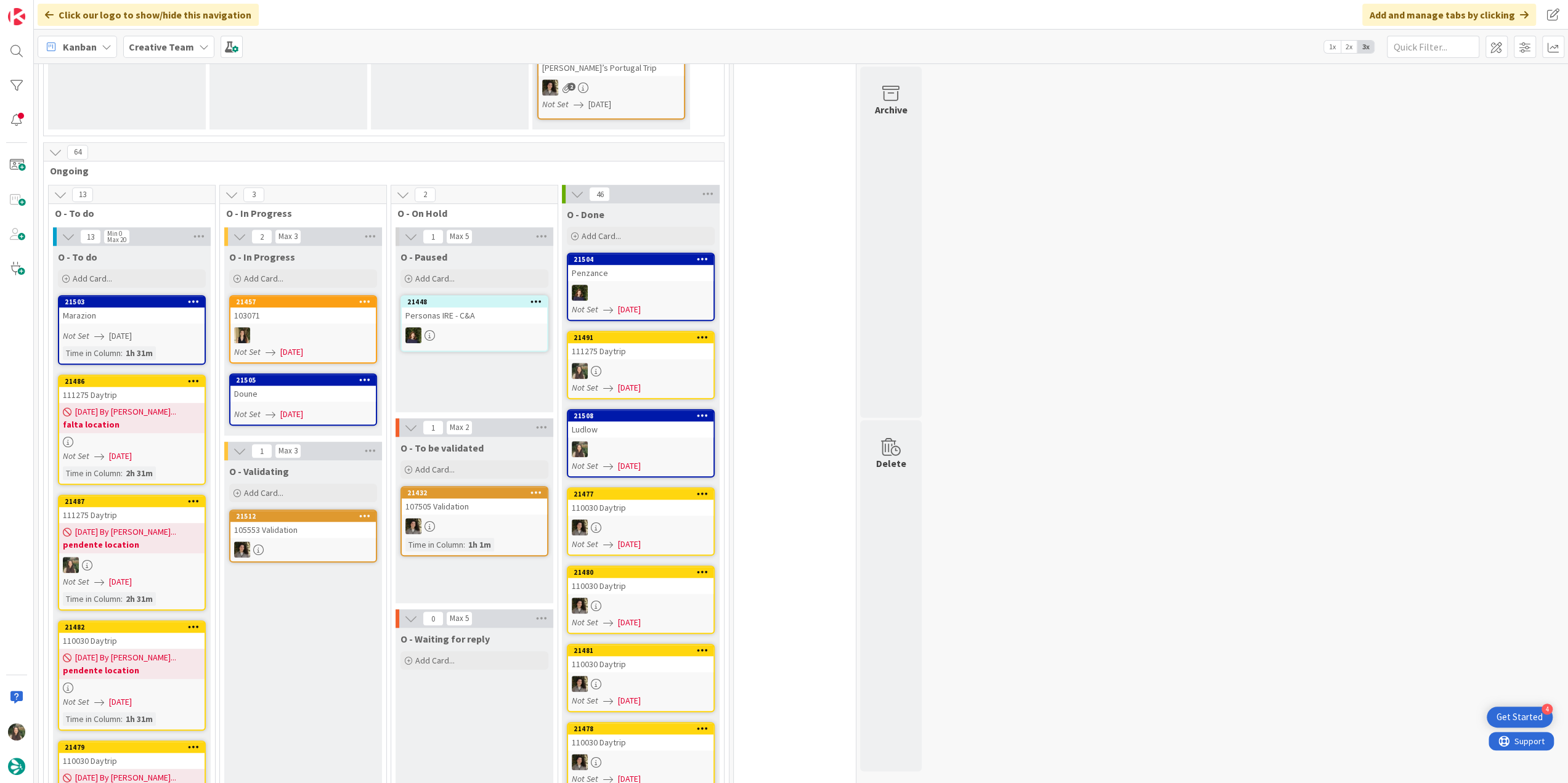
scroll to position [851, 0]
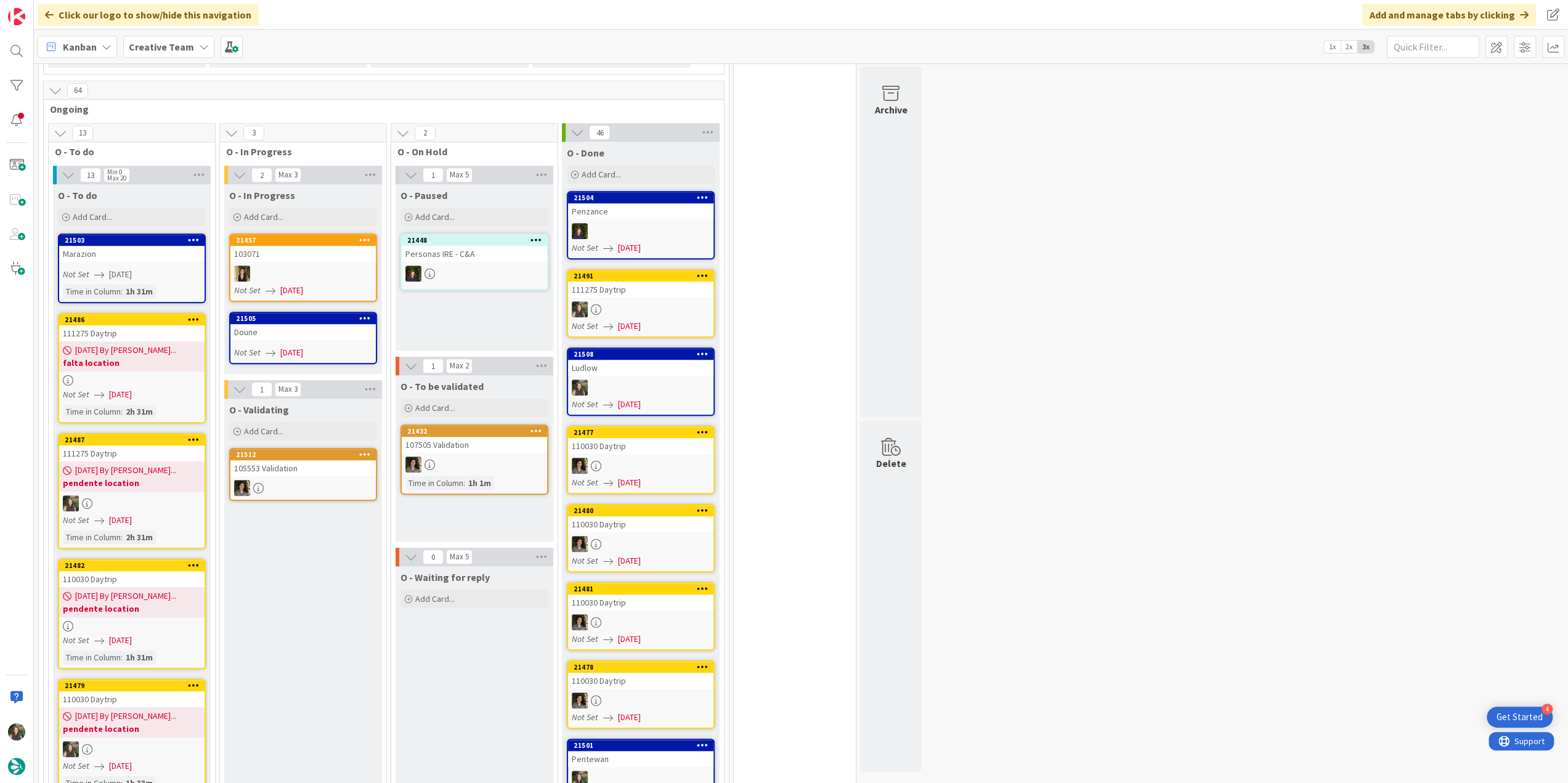
click at [151, 495] on div at bounding box center [132, 503] width 145 height 16
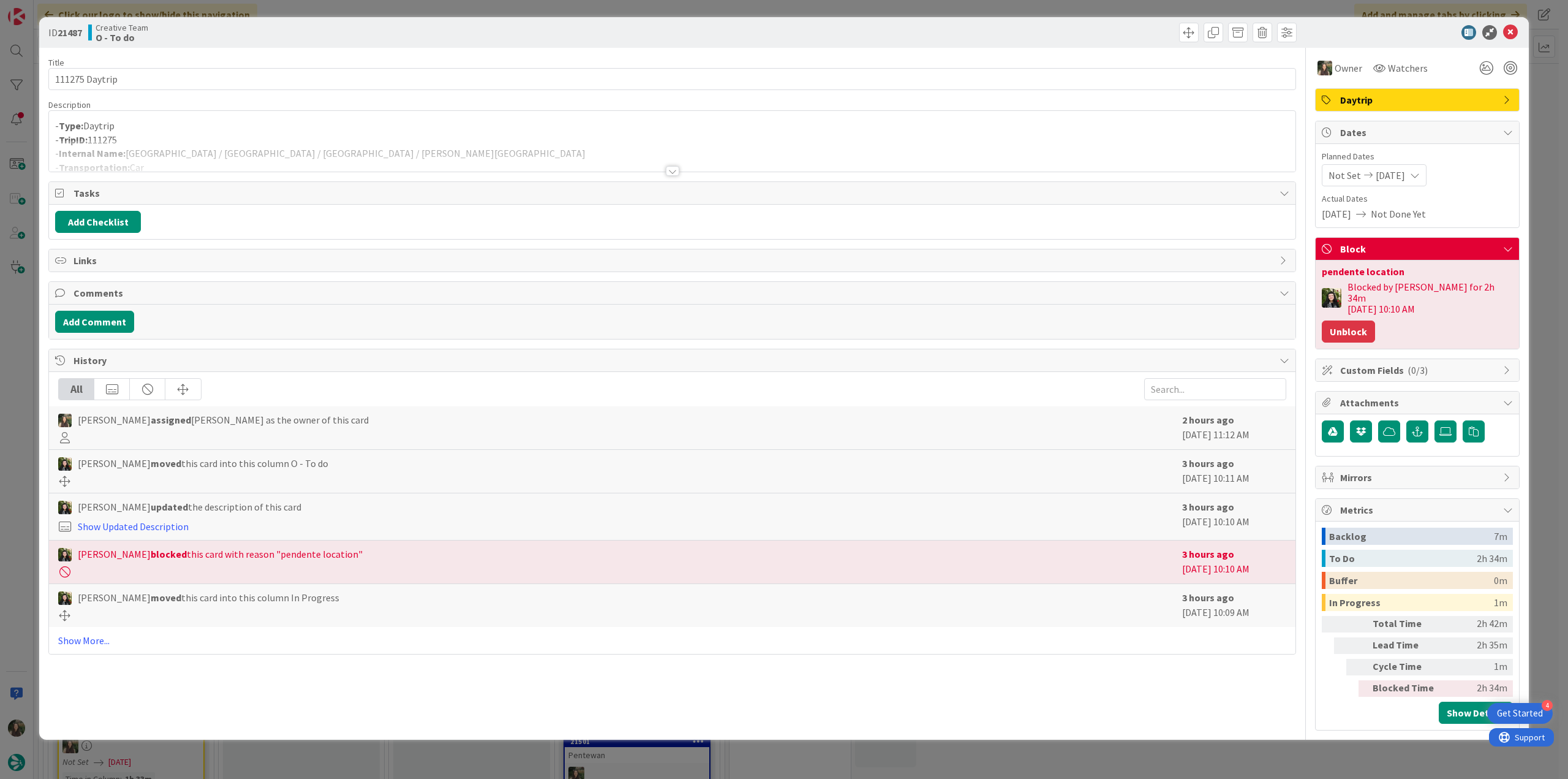
click at [1358, 327] on button "Unblock" at bounding box center [1349, 331] width 53 height 22
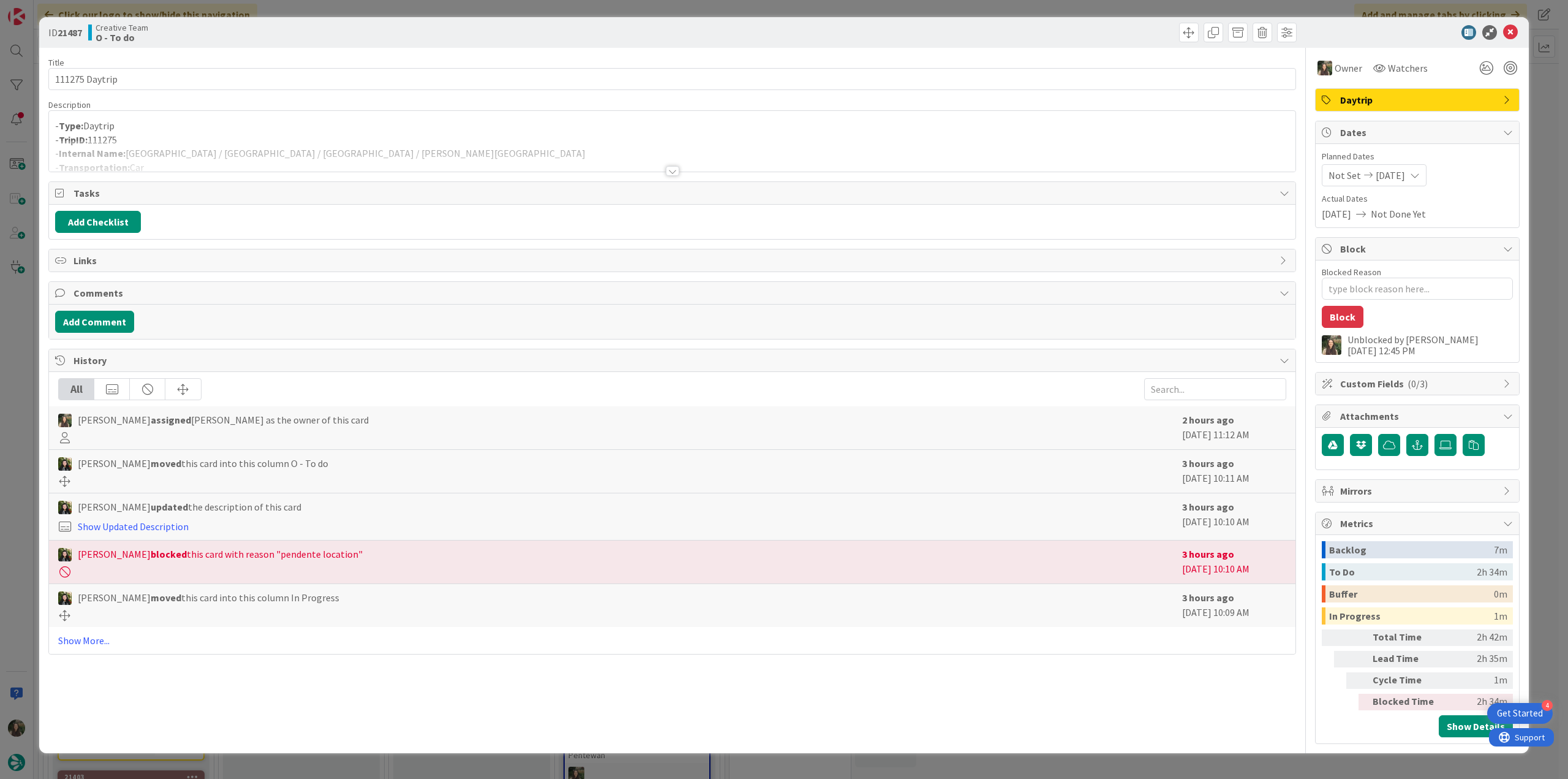
click at [1532, 218] on div "ID 21487 Creative Team O - To do Title 14 / 128 111275 Daytrip Description - Ty…" at bounding box center [784, 389] width 1568 height 779
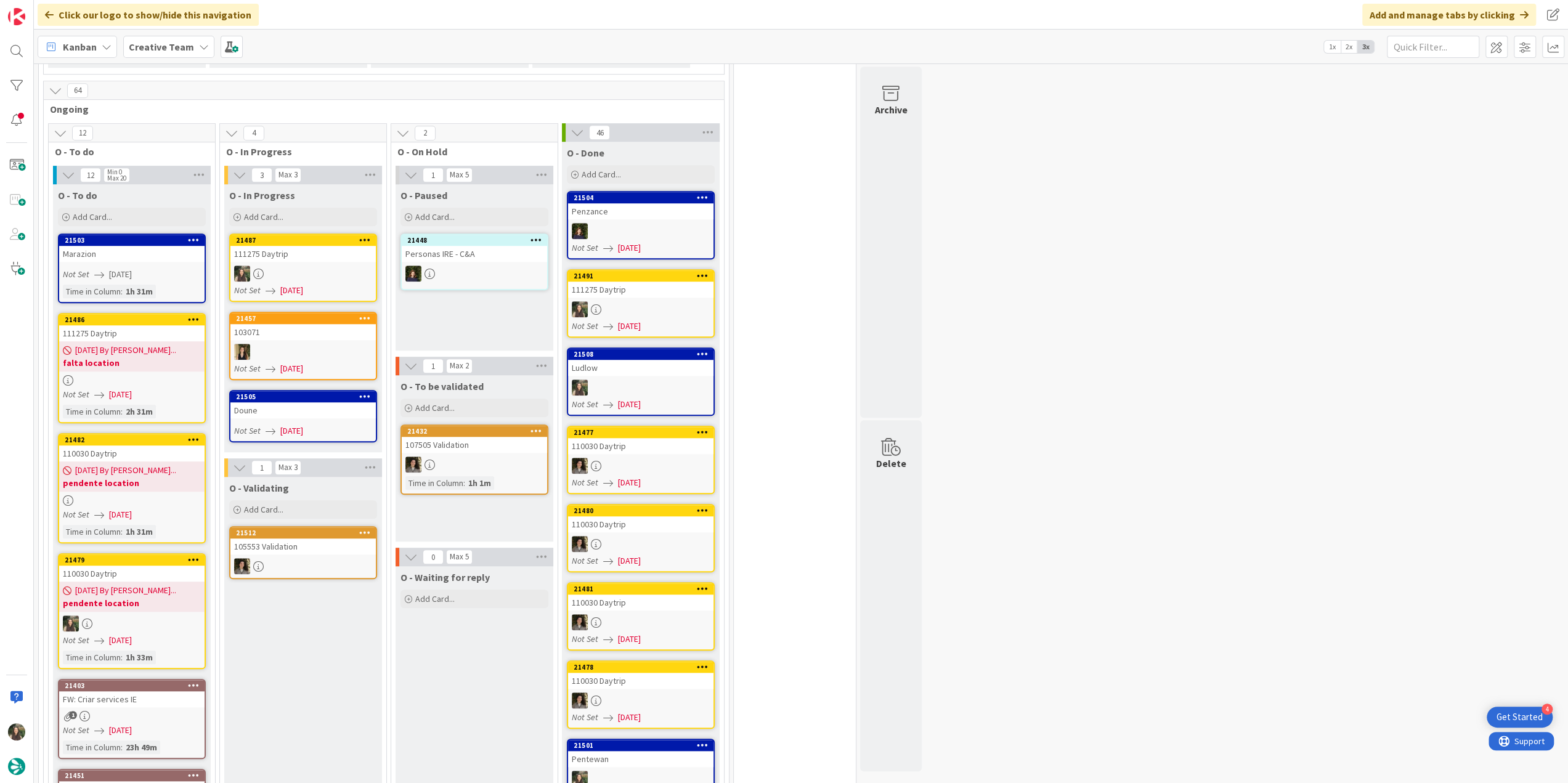
click at [316, 246] on div "111275 Daytrip" at bounding box center [303, 254] width 145 height 16
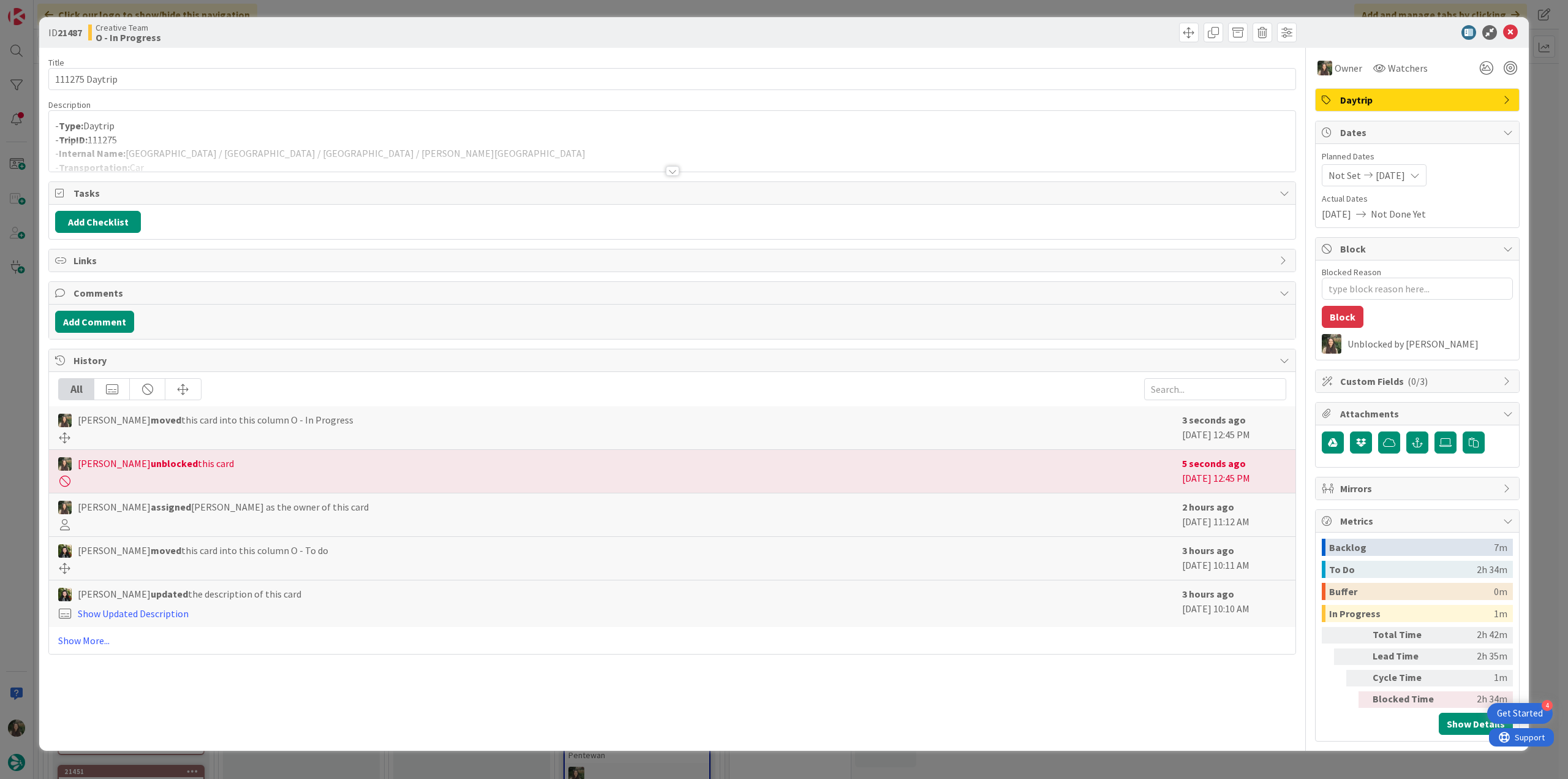
click at [214, 144] on div at bounding box center [672, 156] width 1246 height 31
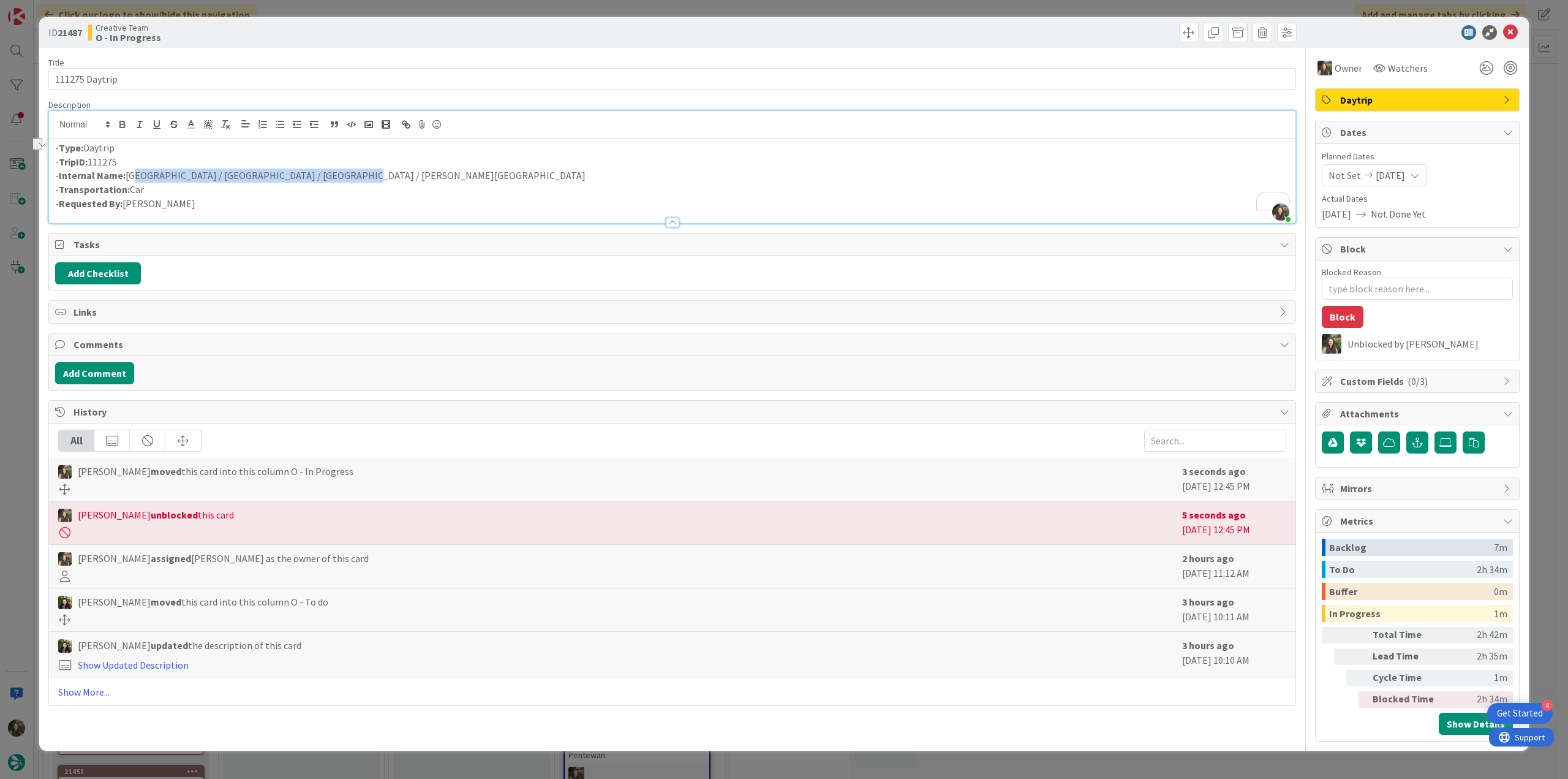
drag, startPoint x: 349, startPoint y: 171, endPoint x: 134, endPoint y: 180, distance: 215.2
click at [134, 179] on p "- Internal Name: Edinburgh / Bamburgh / Alnwick / Chester-le-Street" at bounding box center [672, 175] width 1234 height 14
click at [327, 175] on p "- Internal Name: Edinburgh / Bamburgh / Alnwick / Chester-le-Street" at bounding box center [672, 175] width 1234 height 14
drag, startPoint x: 349, startPoint y: 175, endPoint x: 340, endPoint y: 176, distance: 9.1
click at [349, 175] on p "- Internal Name: Edinburgh / Bamburgh / Alnwick / Chester-le-Street" at bounding box center [672, 175] width 1234 height 14
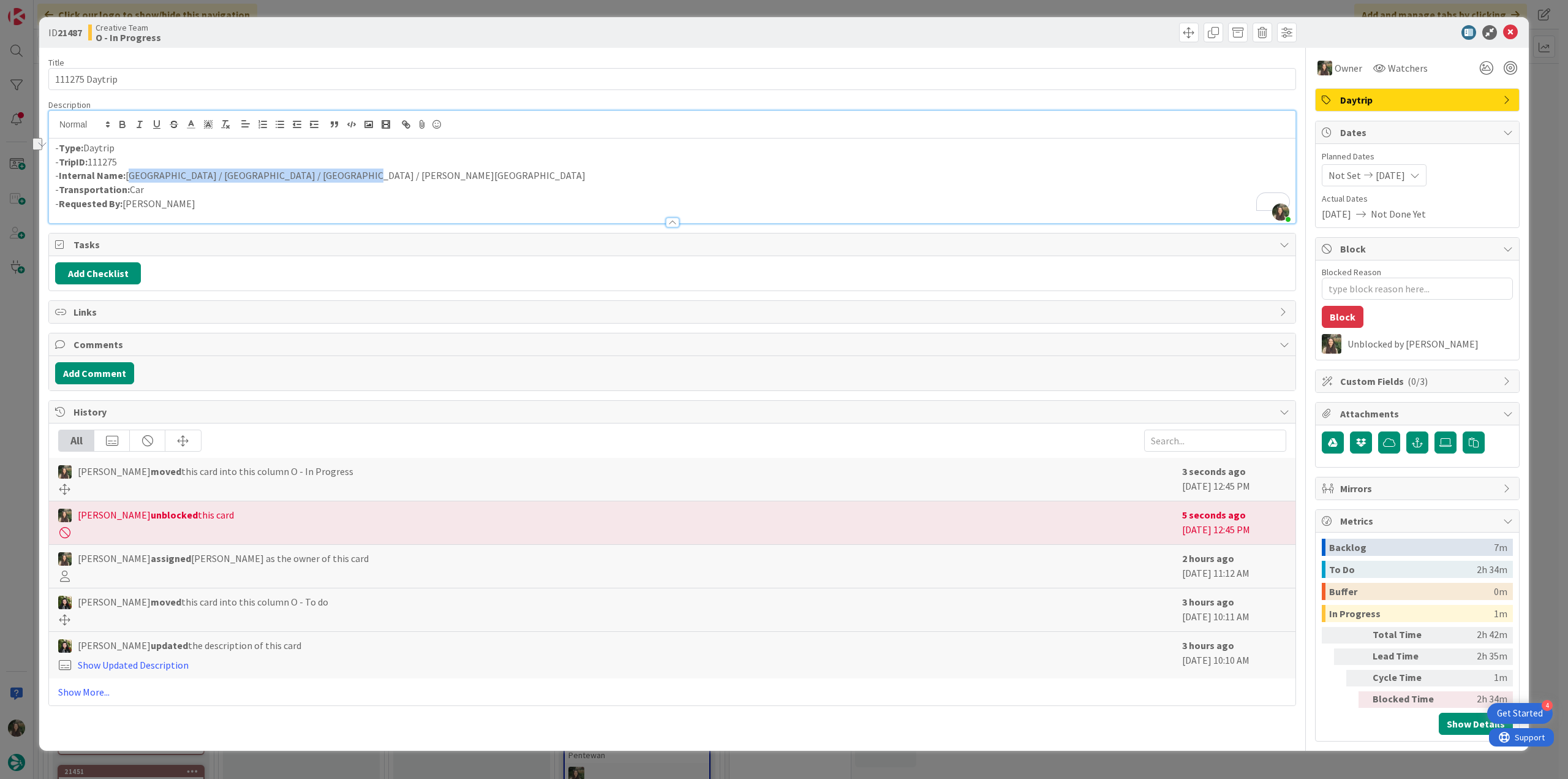
drag, startPoint x: 341, startPoint y: 174, endPoint x: 129, endPoint y: 171, distance: 212.0
click at [129, 171] on p "- Internal Name: Edinburgh / Bamburgh / Alnwick / Chester-le-Street" at bounding box center [672, 175] width 1234 height 14
copy p "Edinburgh / Bamburgh / Alnwick / Chester-le-Street"
click at [14, 344] on div "ID 21487 Creative Team O - In Progress Title 14 / 128 111275 Daytrip Descriptio…" at bounding box center [784, 389] width 1568 height 779
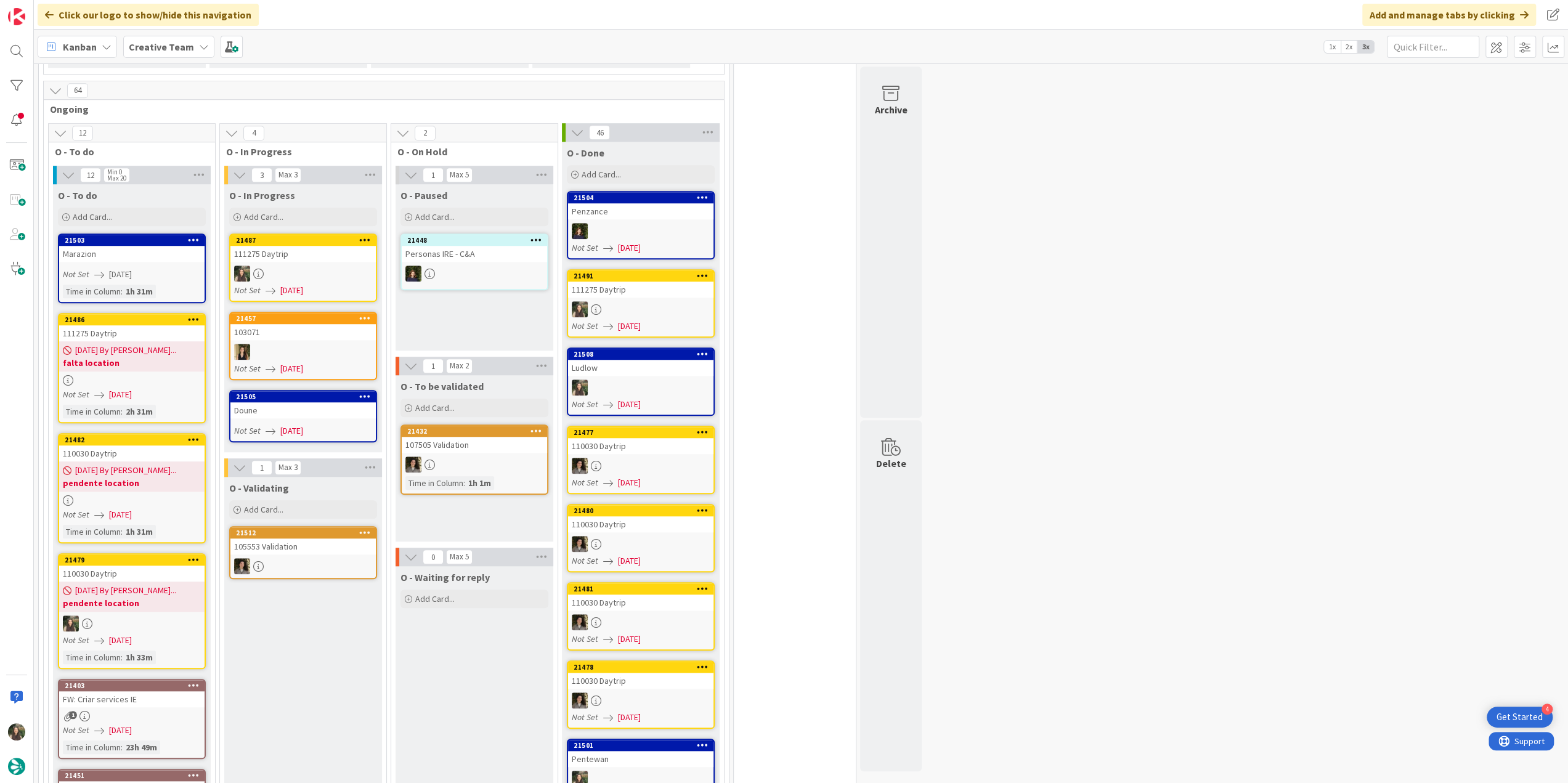
click at [337, 265] on div at bounding box center [303, 273] width 145 height 16
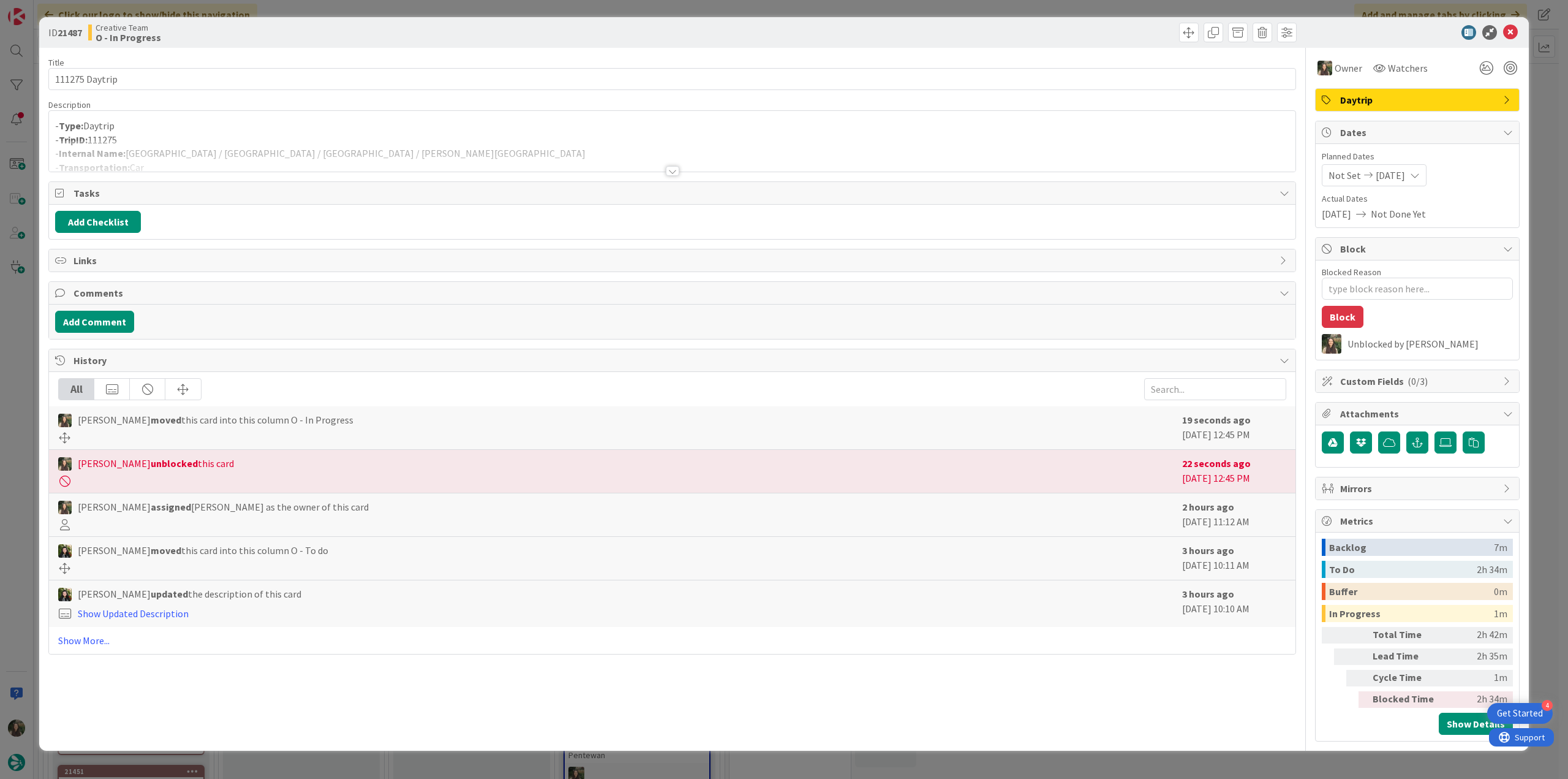
click at [333, 152] on div at bounding box center [672, 156] width 1246 height 31
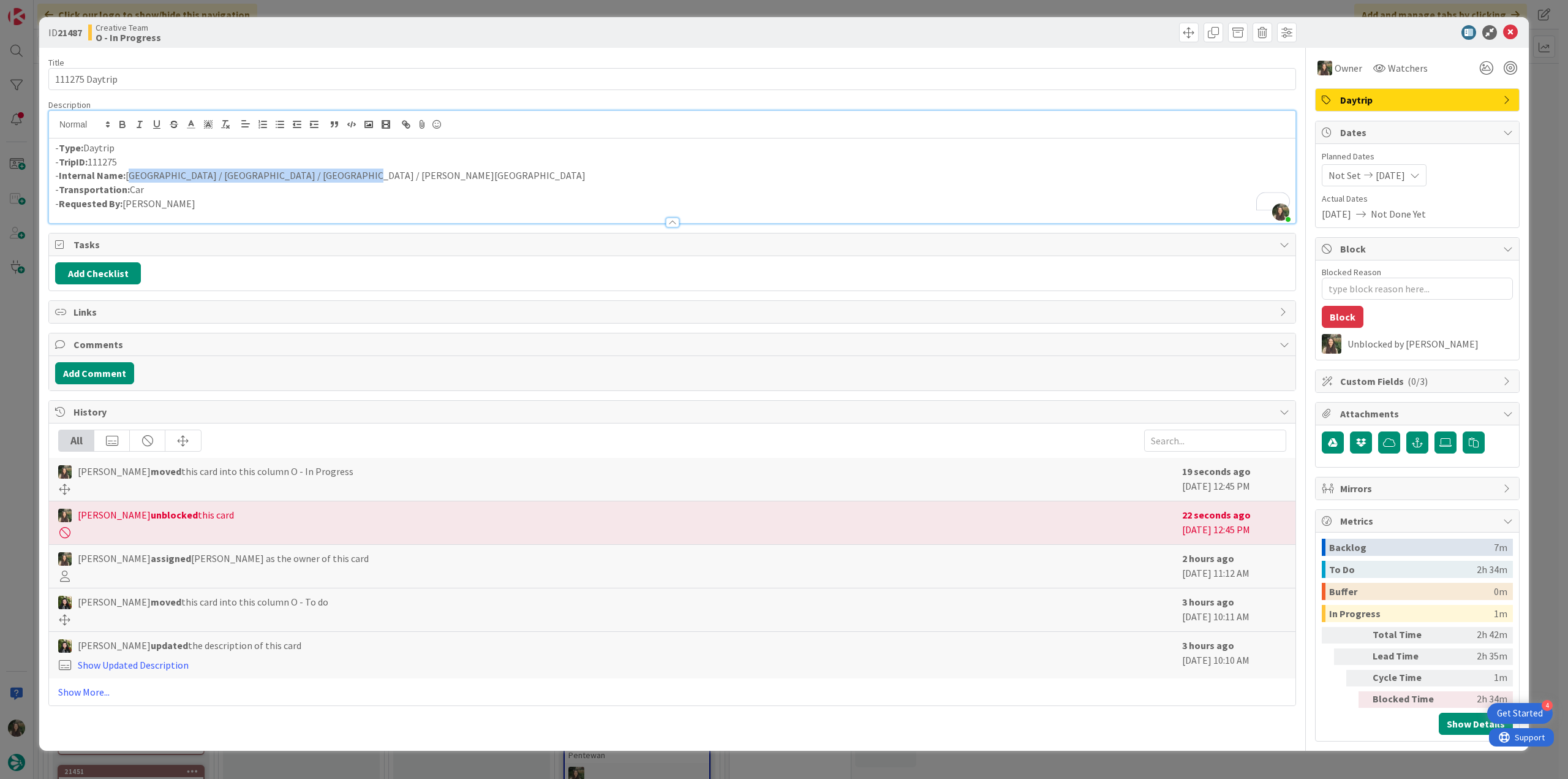
drag, startPoint x: 342, startPoint y: 174, endPoint x: 129, endPoint y: 171, distance: 213.0
click at [129, 171] on p "- Internal Name: Edinburgh / Bamburgh / Alnwick / Chester-le-Street" at bounding box center [672, 175] width 1234 height 14
copy p "Edinburgh / Bamburgh / Alnwick / Chester-le-Street"
type textarea "x"
click at [22, 396] on div "ID 21487 Creative Team O - In Progress Title 14 / 128 111275 Daytrip Descriptio…" at bounding box center [784, 389] width 1568 height 779
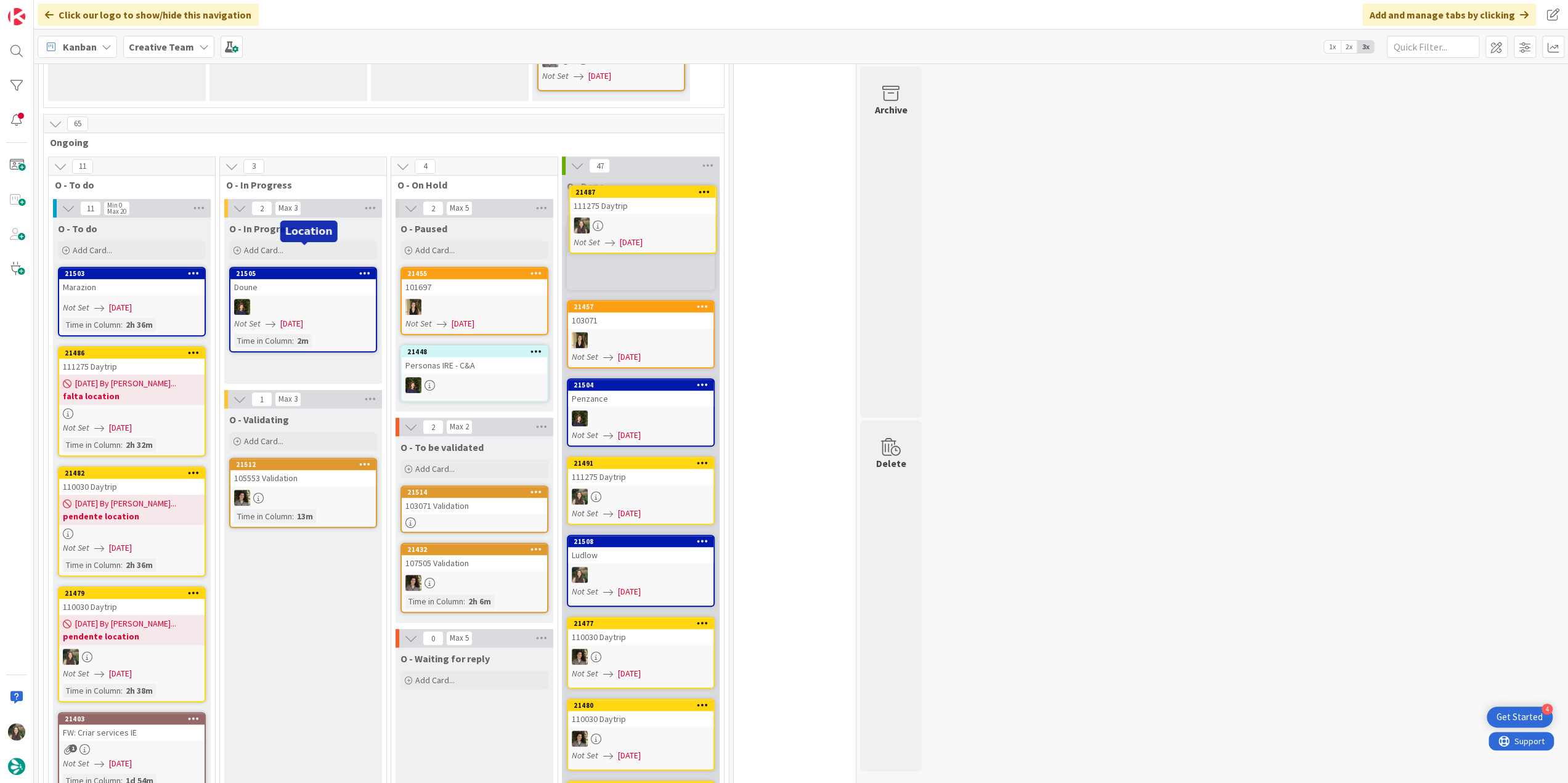
scroll to position [817, 0]
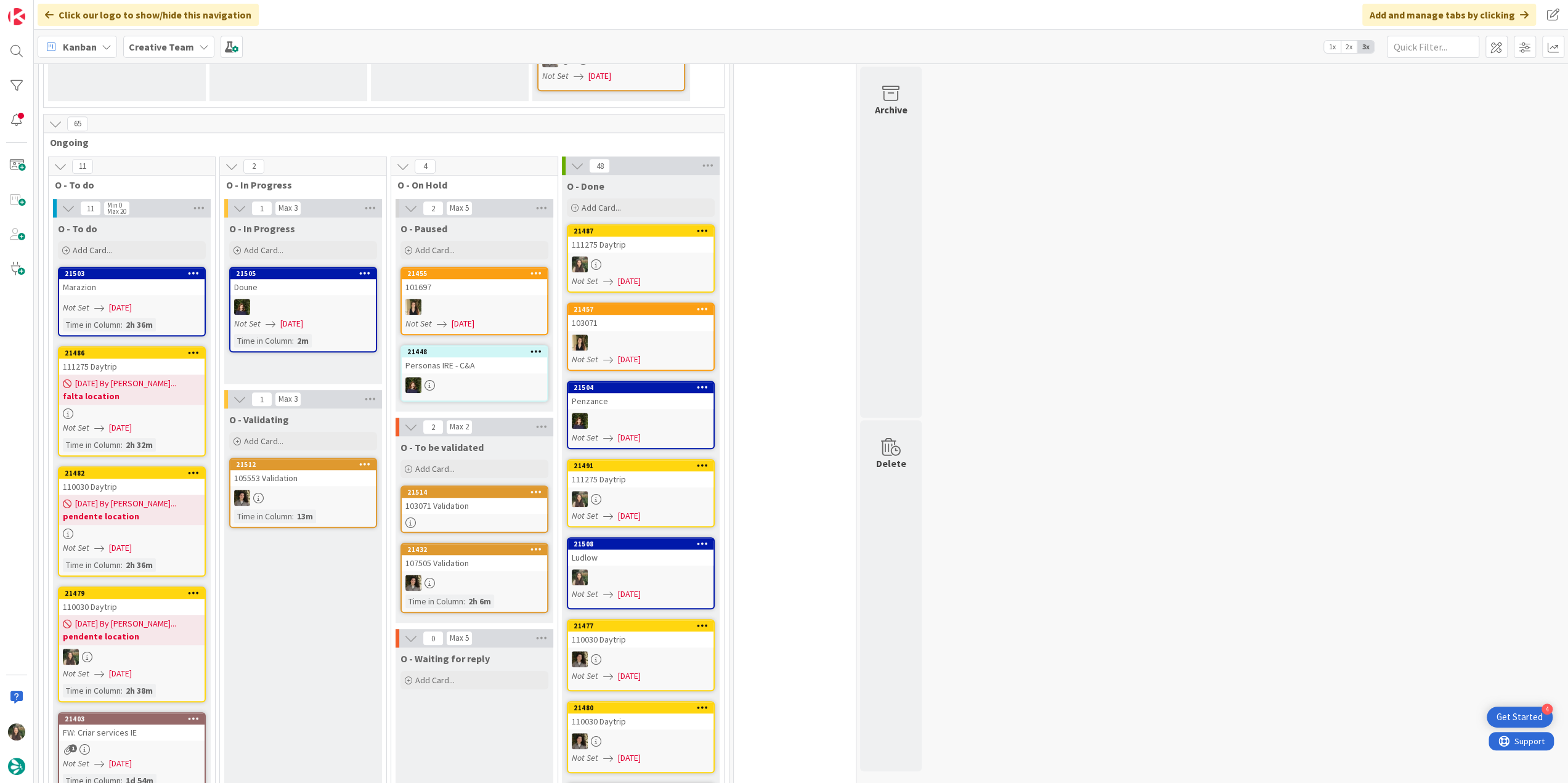
click at [177, 649] on div at bounding box center [132, 656] width 145 height 16
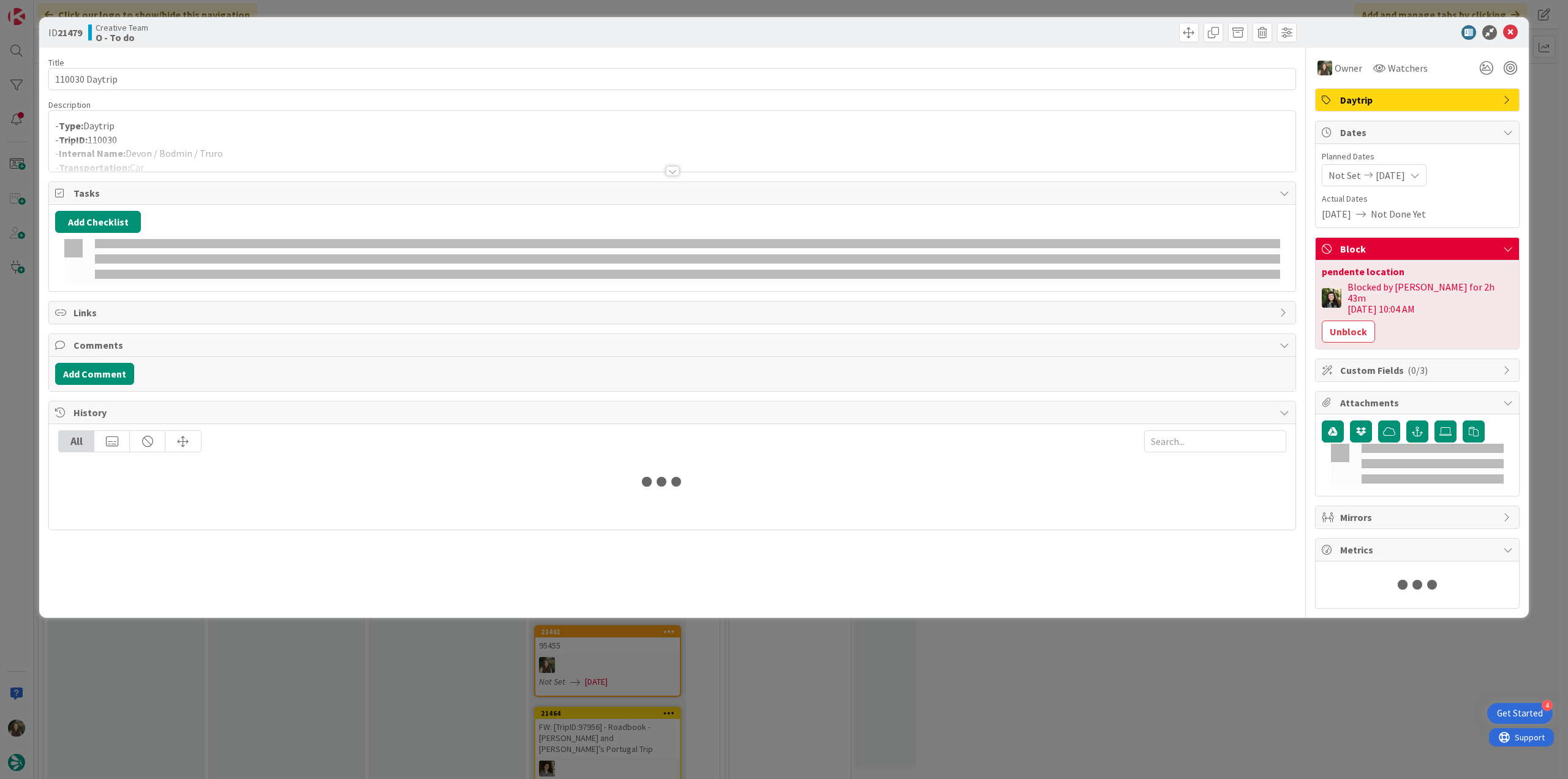
scroll to position [813, 0]
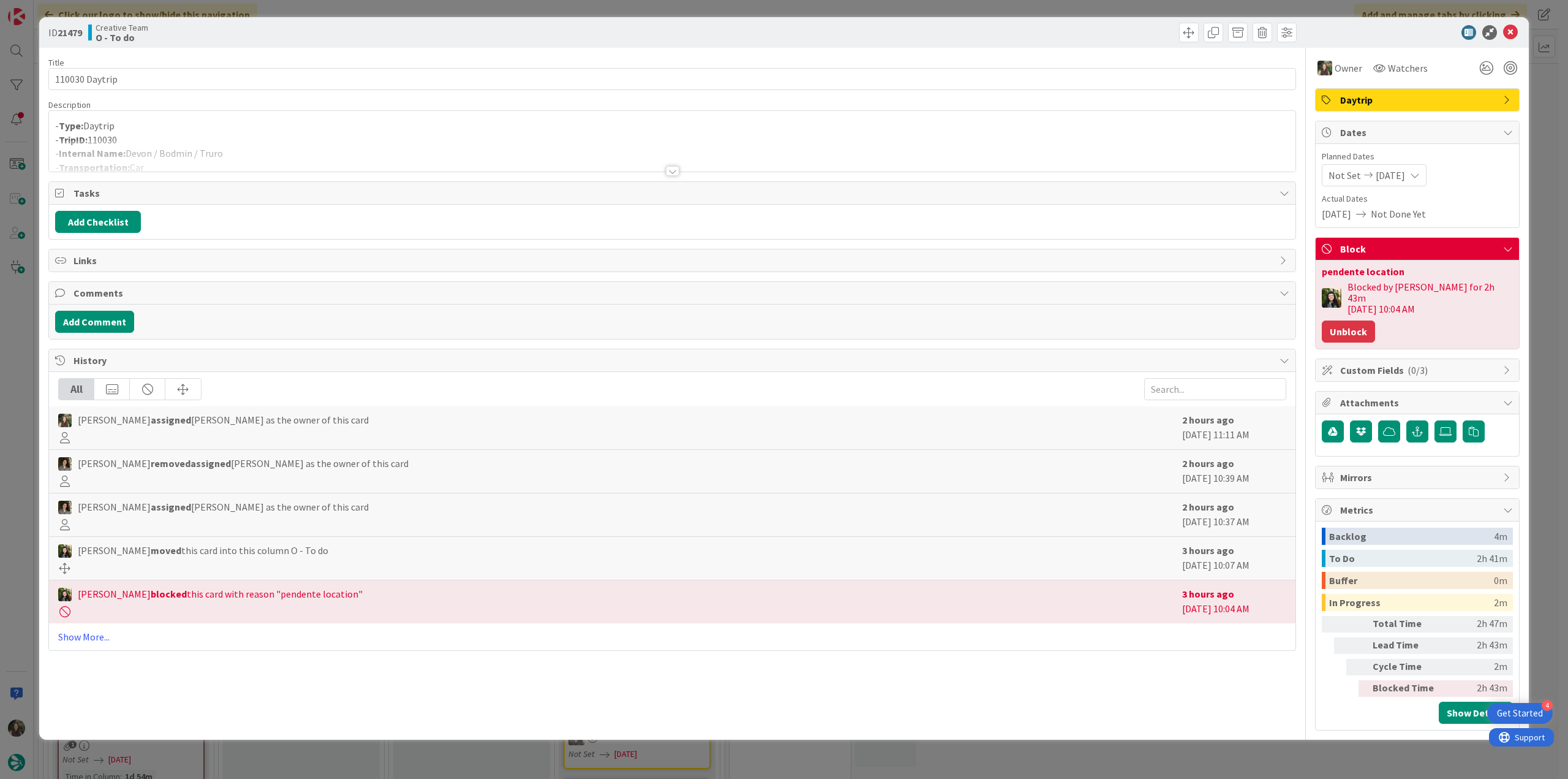
click at [1358, 320] on button "Unblock" at bounding box center [1349, 331] width 53 height 22
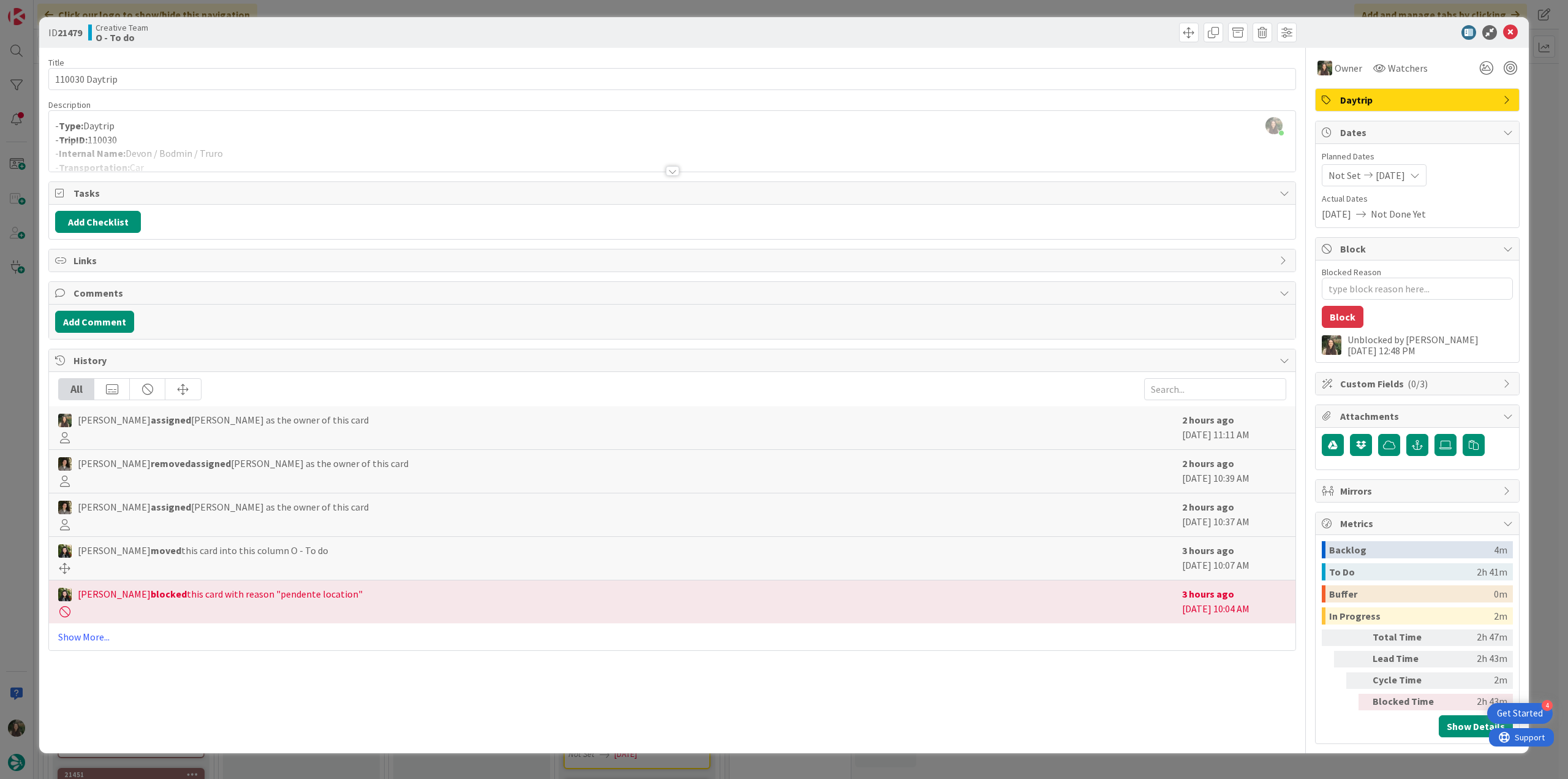
click at [1543, 219] on div "ID 21479 Creative Team O - To do Title 14 / 128 110030 Daytrip Description Inês…" at bounding box center [784, 389] width 1568 height 779
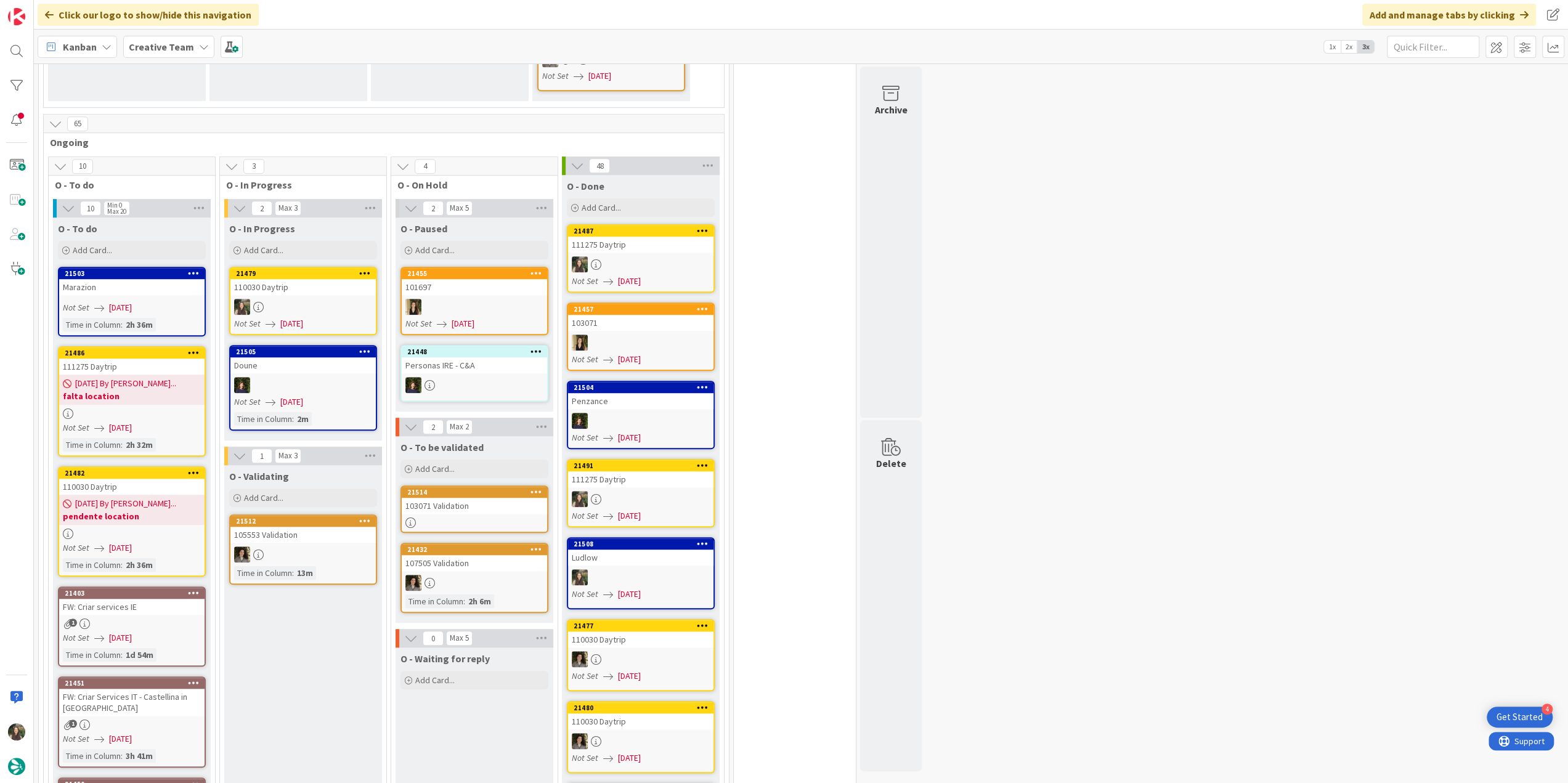
click at [285, 279] on div "110030 Daytrip" at bounding box center [303, 287] width 145 height 16
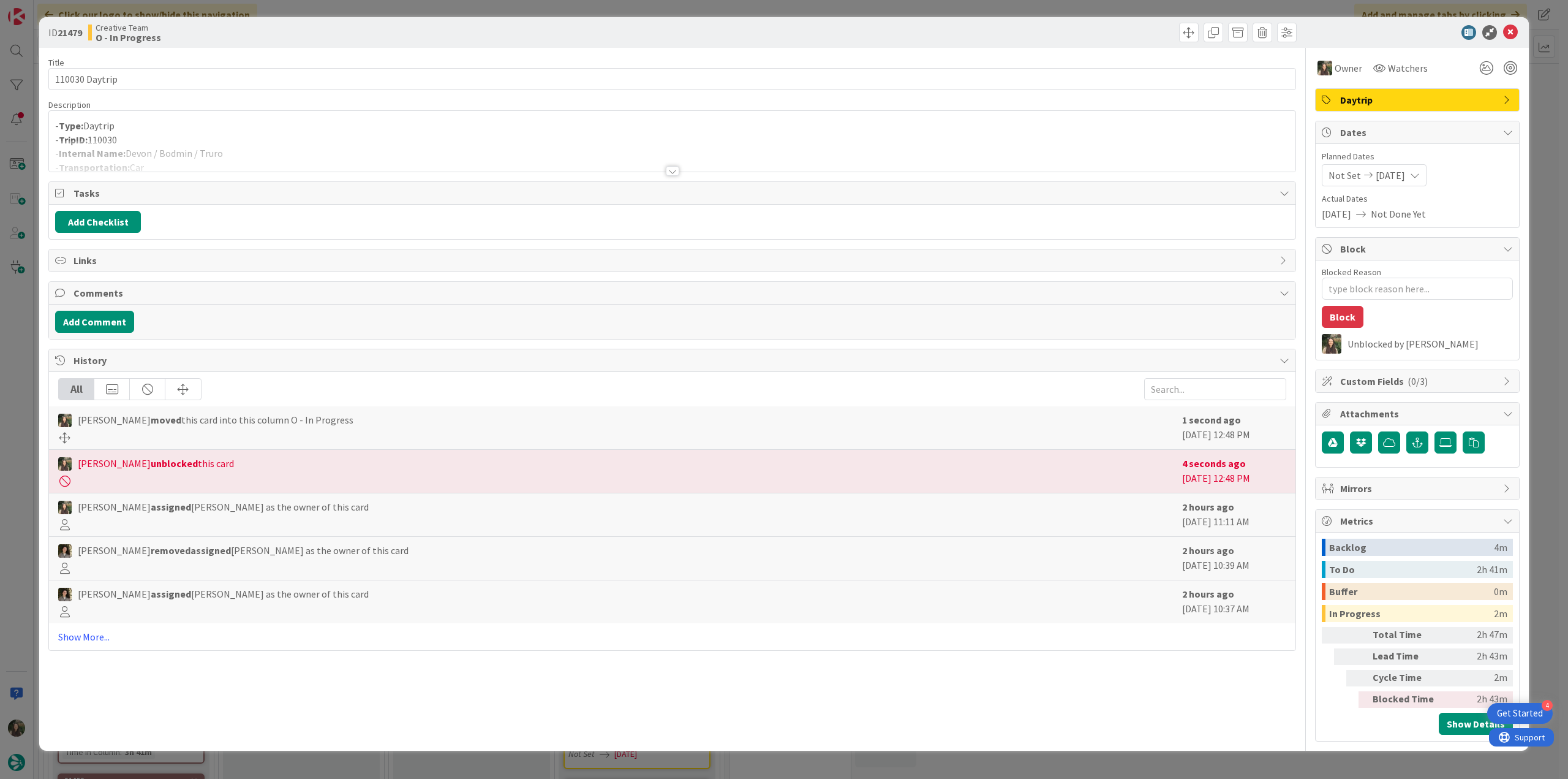
click at [226, 143] on div at bounding box center [672, 156] width 1246 height 31
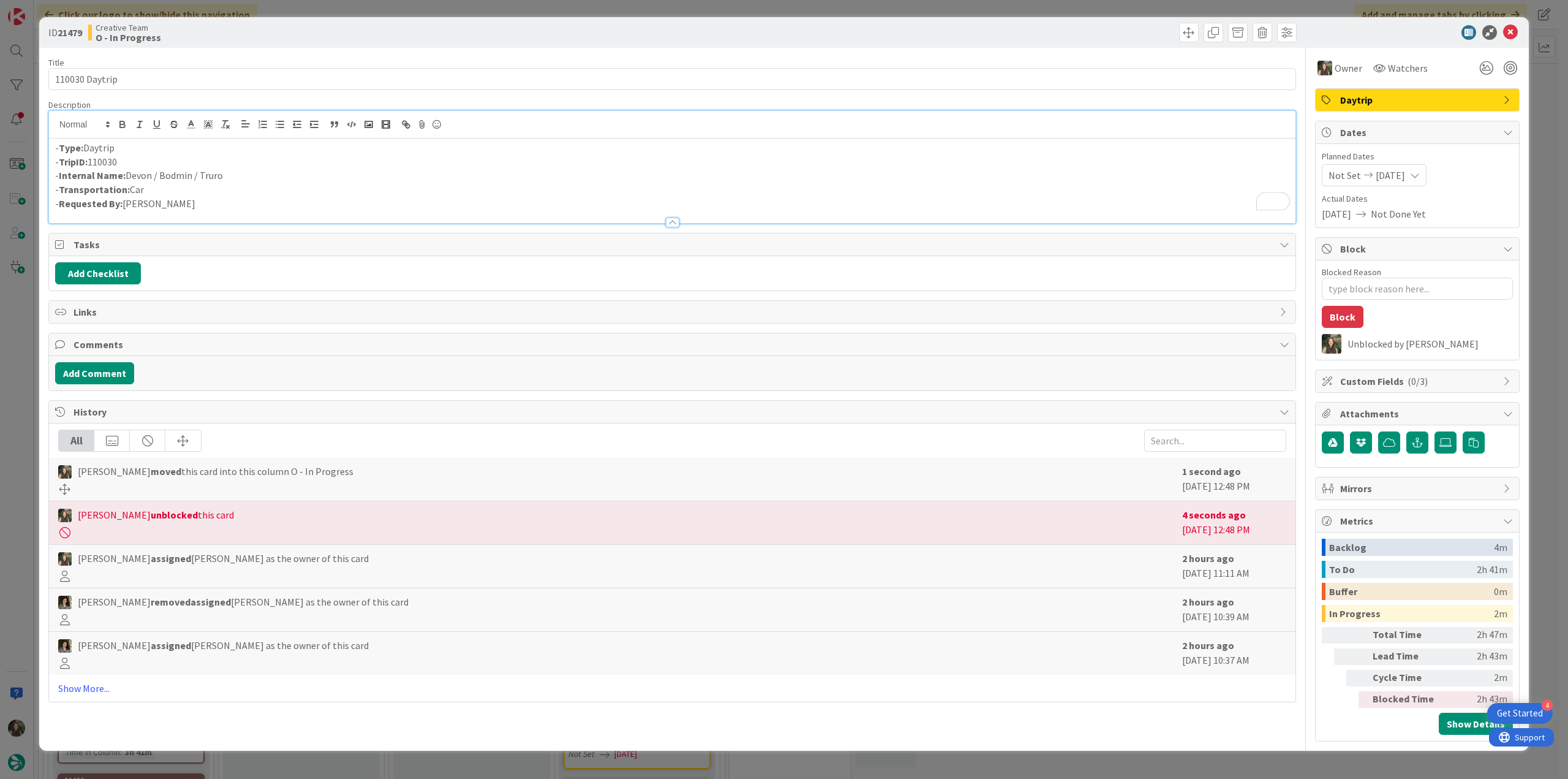
drag, startPoint x: 200, startPoint y: 179, endPoint x: 128, endPoint y: 179, distance: 72.0
click at [128, 179] on p "- Internal Name: Devon / Bodmin / Truro" at bounding box center [672, 175] width 1234 height 14
copy p "Devon / Bodmin / Truro"
click at [147, 176] on p "- Internal Name: Seaton / Bodmin / Truro" at bounding box center [672, 175] width 1234 height 14
click at [145, 177] on p "- Internal Name: Seaton / Bodmin / Truro" at bounding box center [672, 175] width 1234 height 14
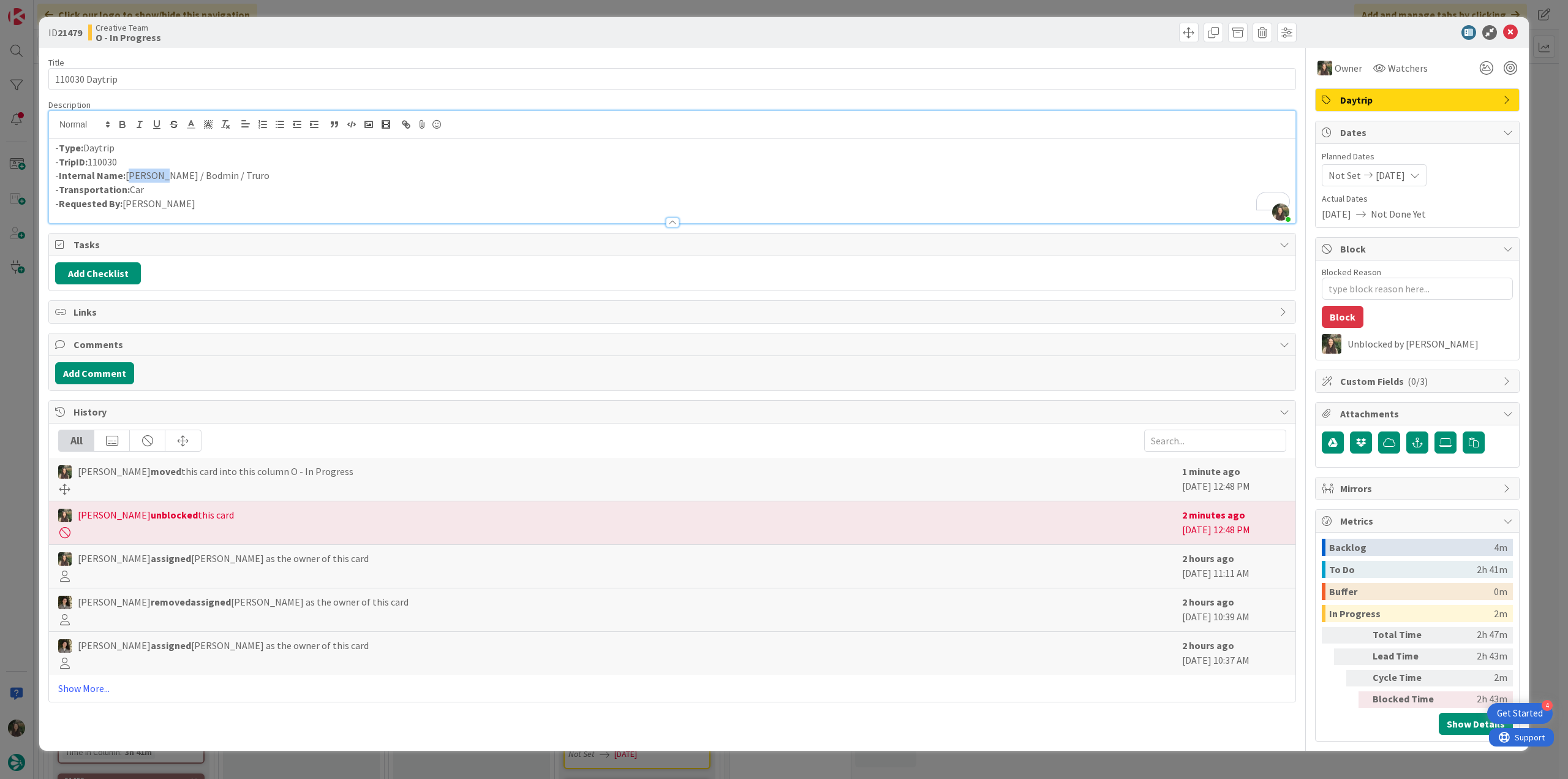
click at [145, 177] on p "- Internal Name: Seaton / Bodmin / Truro" at bounding box center [672, 175] width 1234 height 14
copy p "[PERSON_NAME]"
click at [14, 424] on div "ID 21479 Creative Team O - In Progress Title 14 / 128 110030 Daytrip Descriptio…" at bounding box center [784, 389] width 1568 height 779
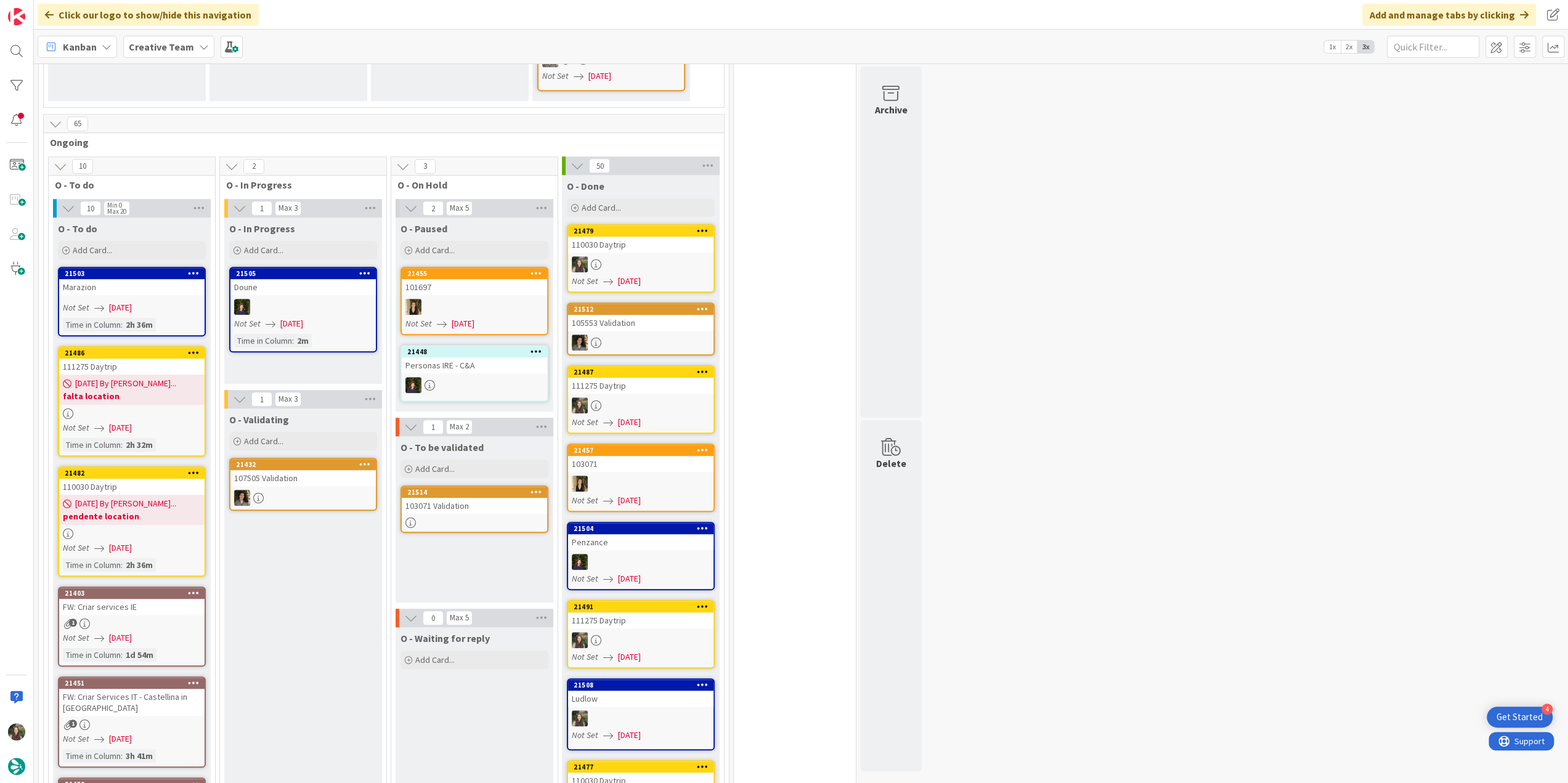
click at [161, 542] on div "Not Set 08/22/2025" at bounding box center [133, 548] width 142 height 13
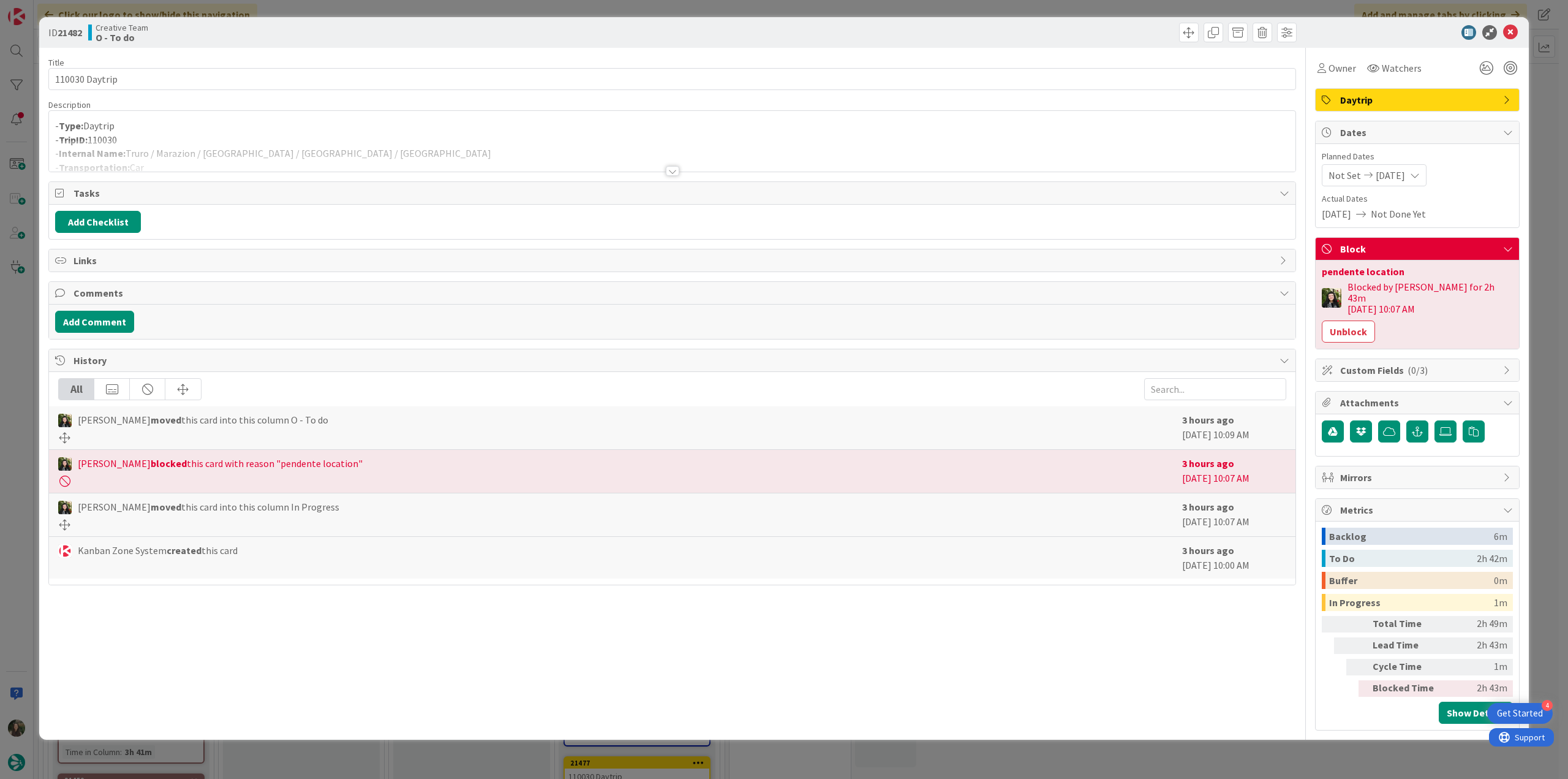
click at [18, 439] on div "ID 21482 Creative Team O - To do Title 14 / 128 110030 Daytrip Description - Ty…" at bounding box center [784, 389] width 1568 height 779
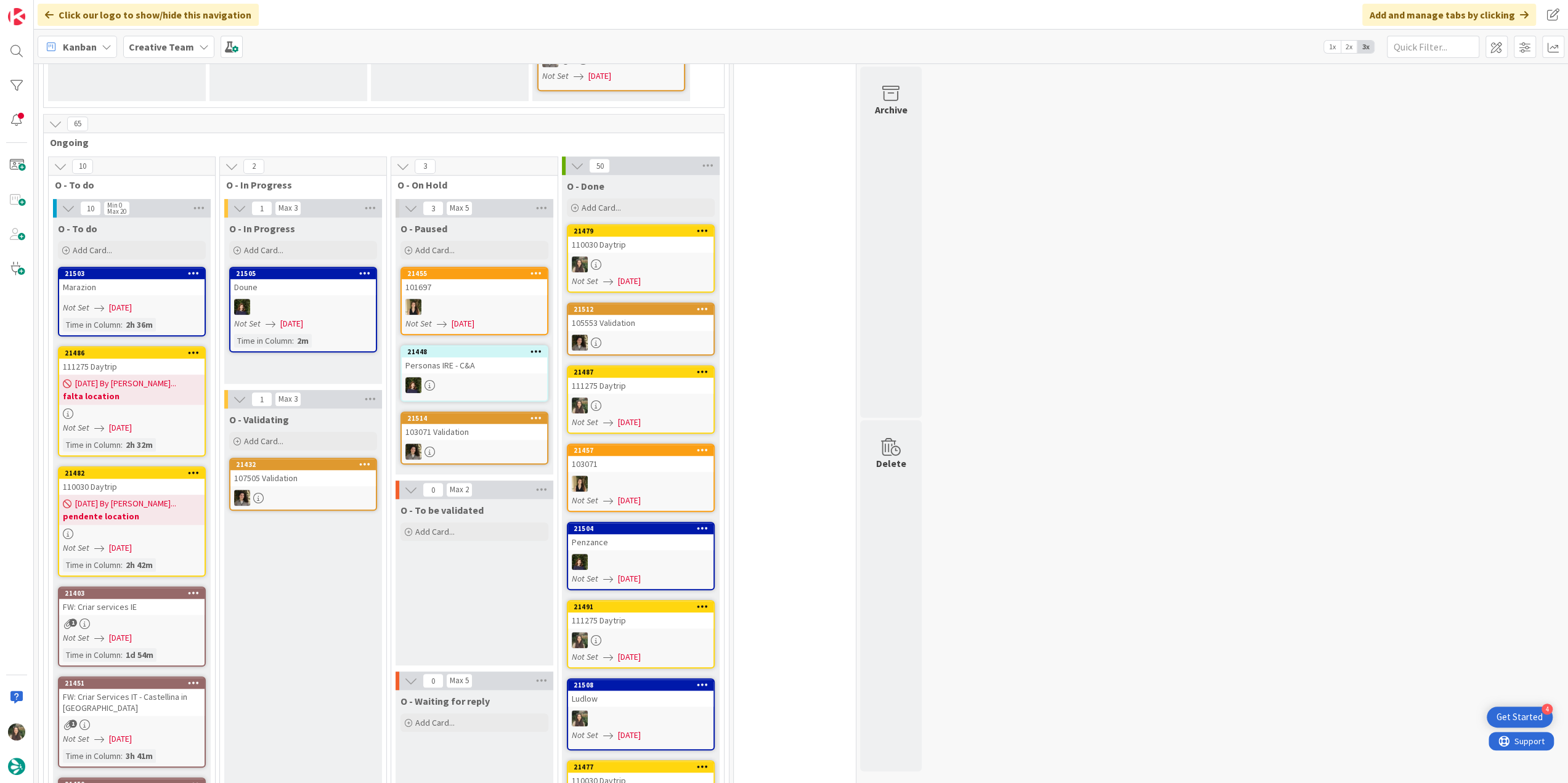
click at [189, 274] on link "21503 Marazion Not Set 08/22/2025 Time in Column : 2h 36m" at bounding box center [132, 302] width 148 height 70
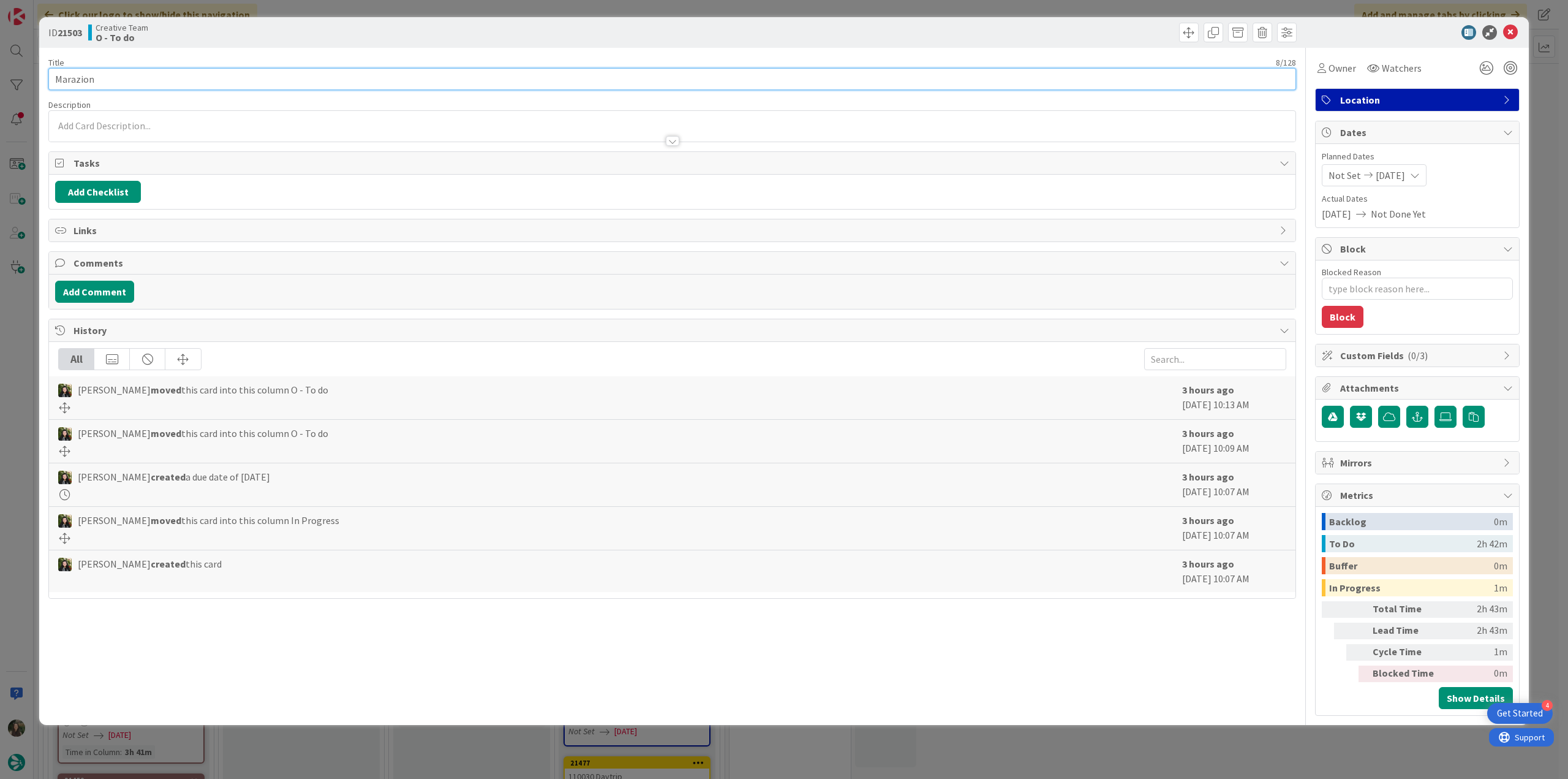
click at [72, 72] on input "Marazion" at bounding box center [672, 79] width 1248 height 22
click at [1351, 66] on span "Owner" at bounding box center [1342, 68] width 27 height 14
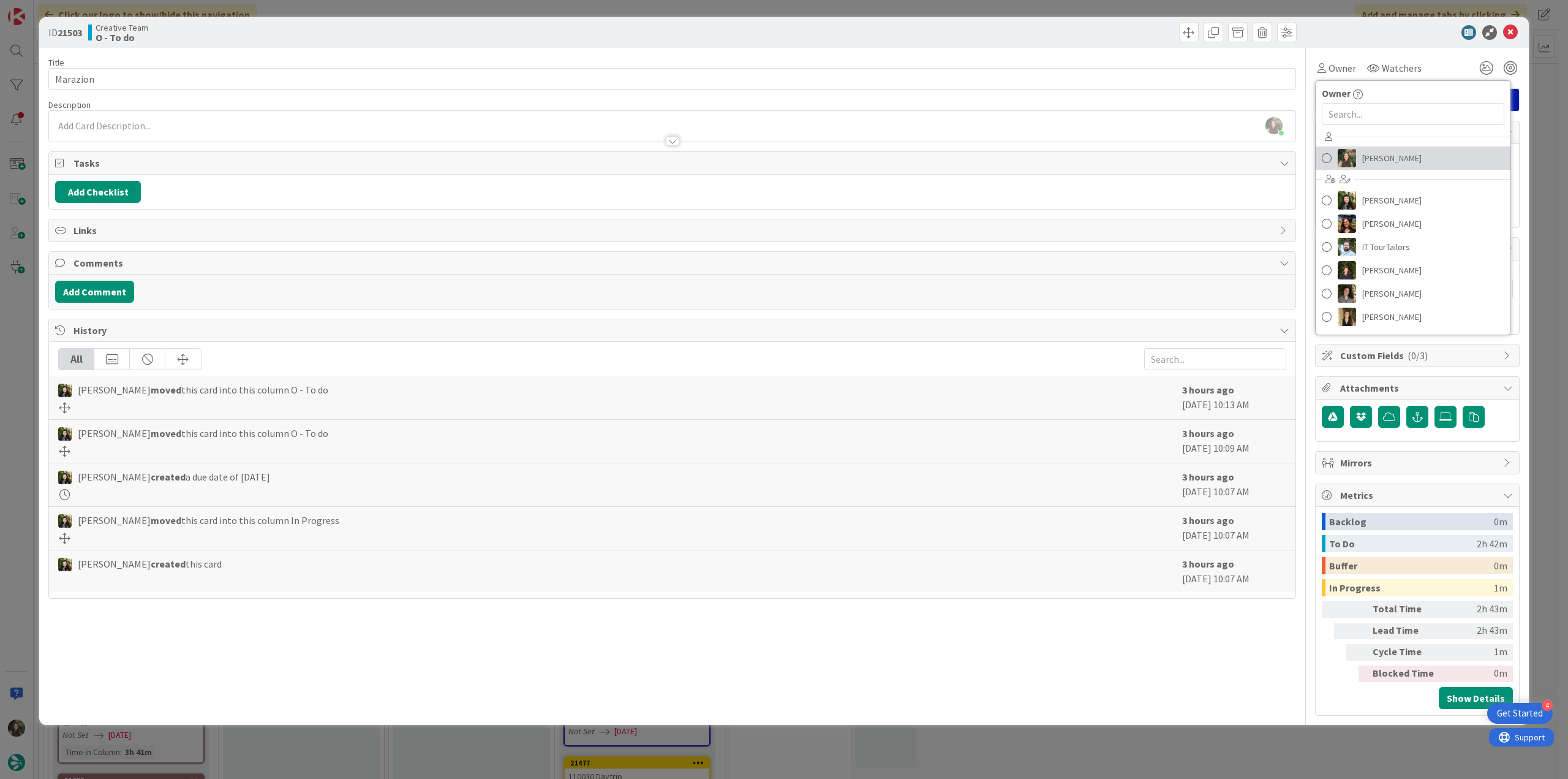
click at [1370, 154] on span "[PERSON_NAME]" at bounding box center [1392, 158] width 59 height 18
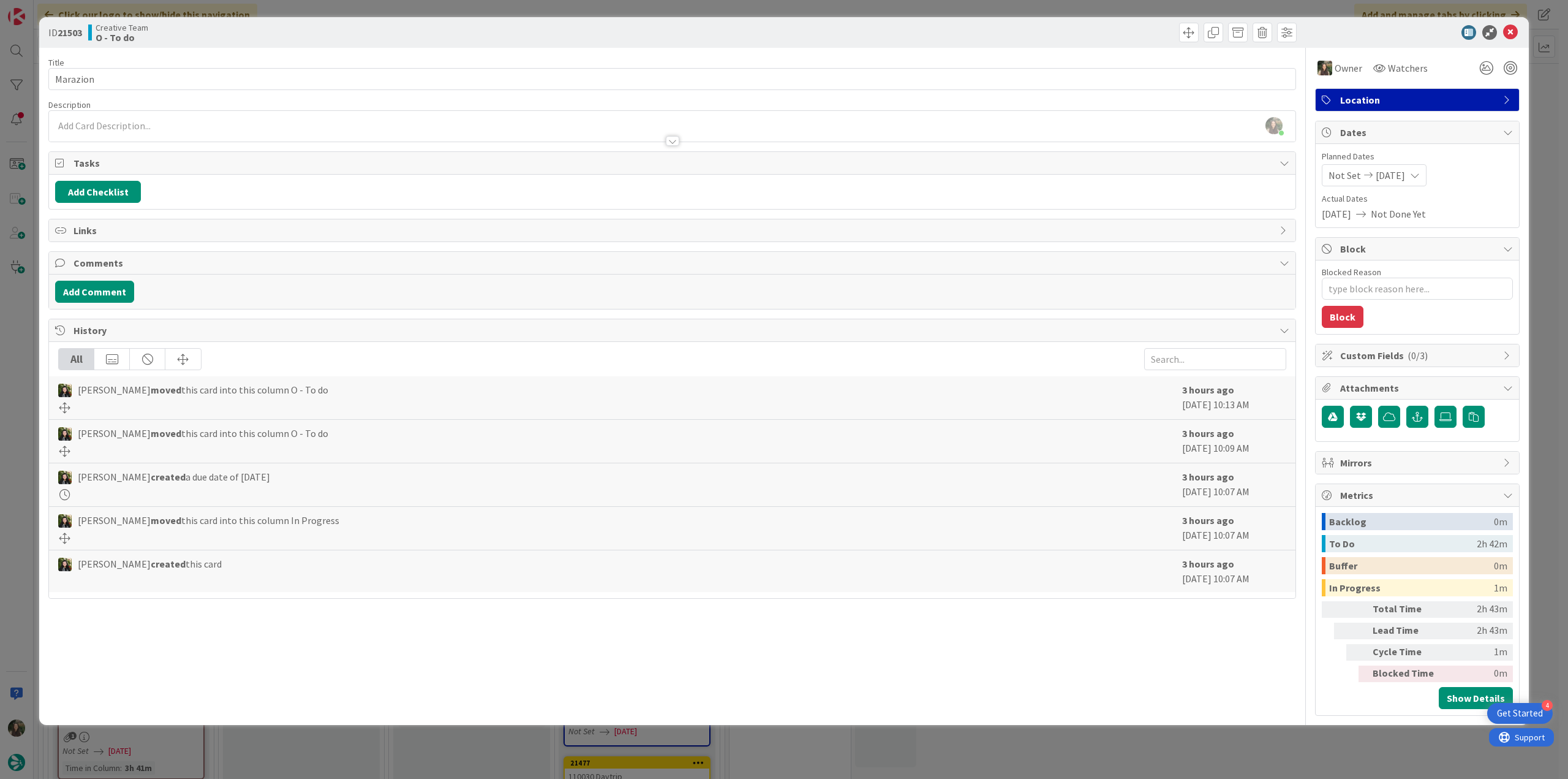
drag, startPoint x: 1547, startPoint y: 96, endPoint x: 1028, endPoint y: 255, distance: 542.8
click at [1547, 96] on div "ID 21503 Creative Team O - To do Title 8 / 128 Marazion Description Inês Gonçal…" at bounding box center [784, 389] width 1568 height 779
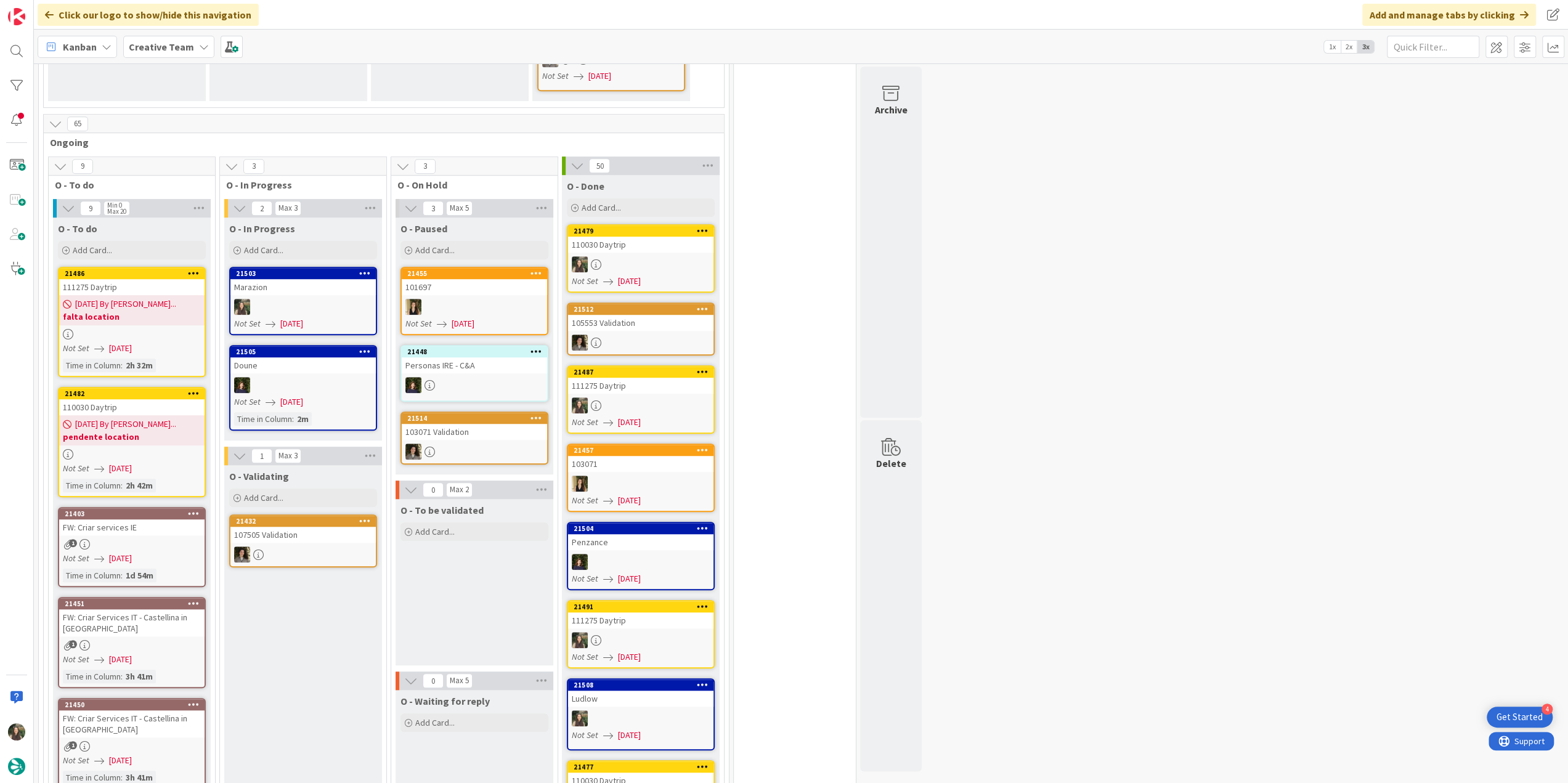
click at [279, 299] on div at bounding box center [303, 307] width 145 height 16
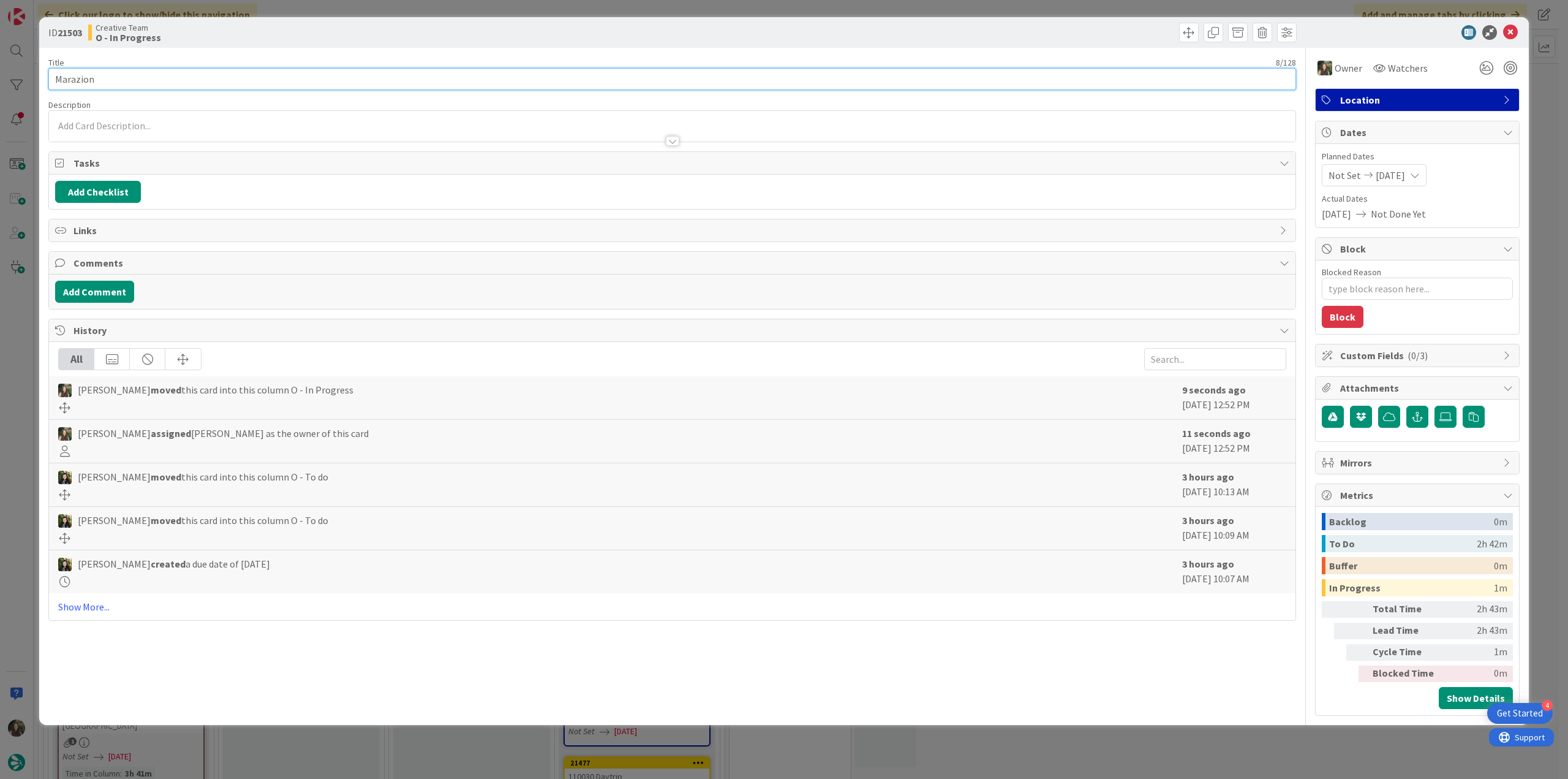
click at [79, 75] on input "Marazion" at bounding box center [672, 79] width 1248 height 22
click at [26, 312] on div "ID 21503 Creative Team O - In Progress Title 8 / 128 Marazion Description Inês …" at bounding box center [784, 389] width 1568 height 779
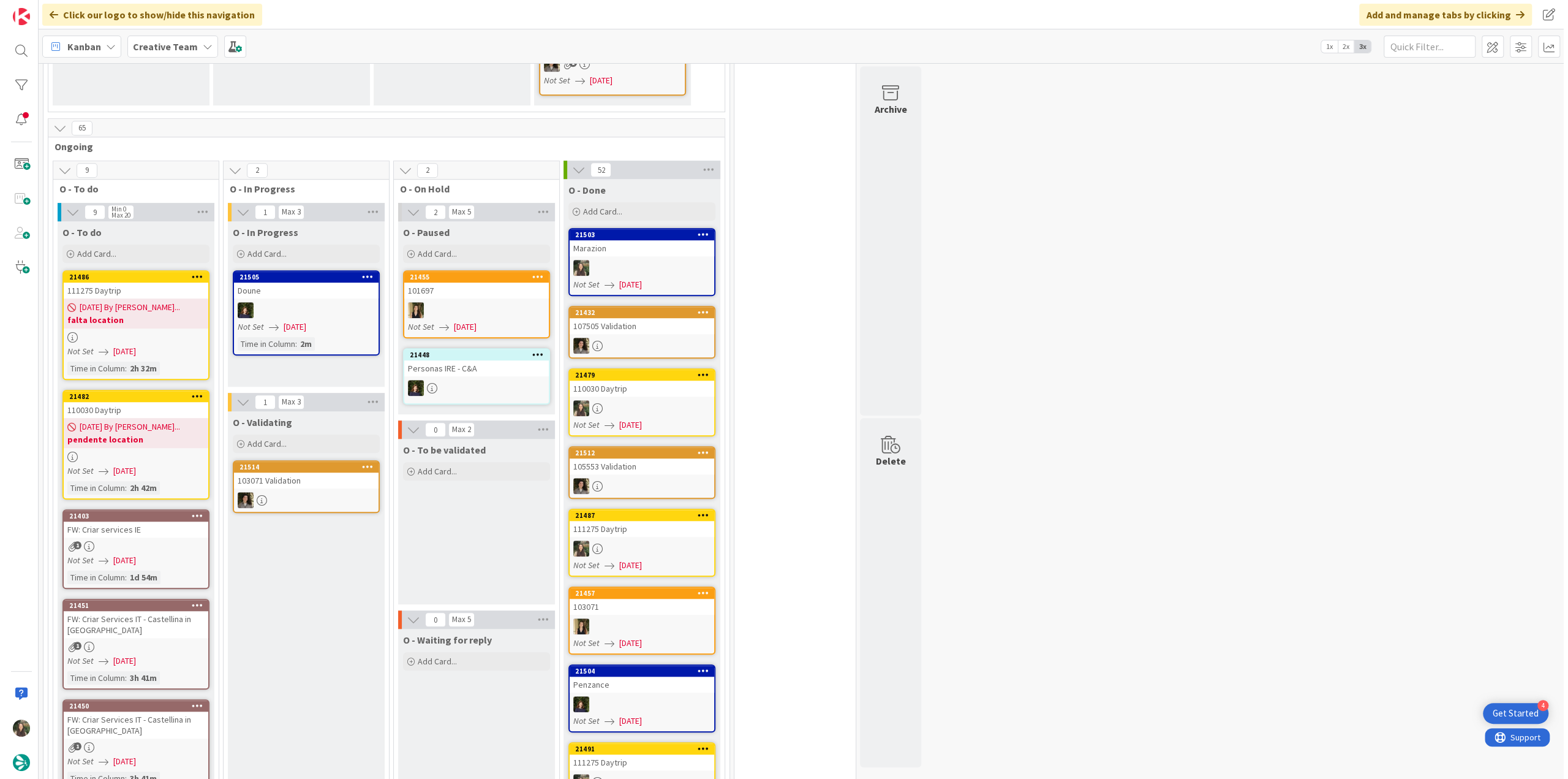
scroll to position [806, 0]
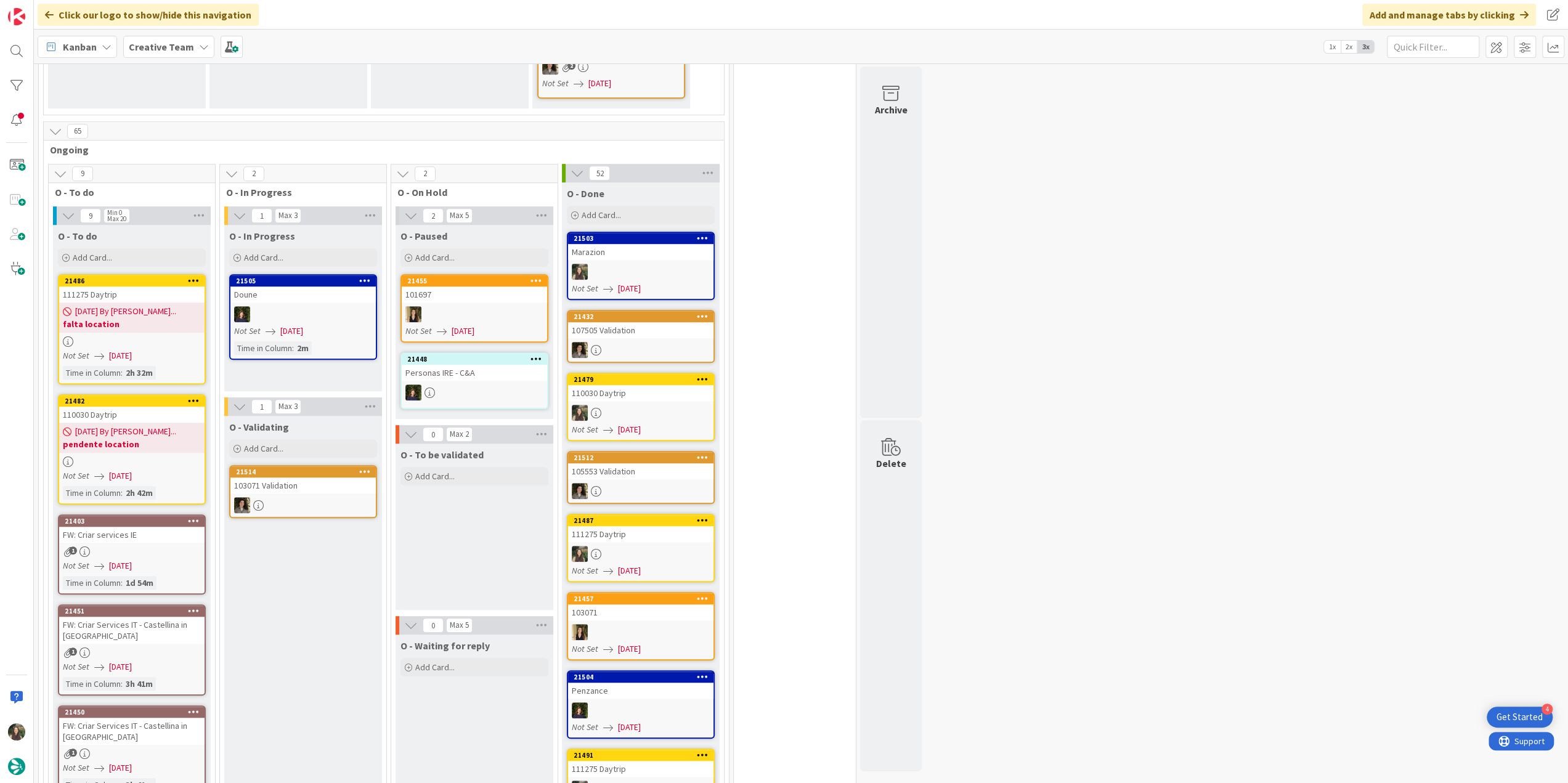
click at [159, 318] on b "falta location" at bounding box center [132, 324] width 138 height 12
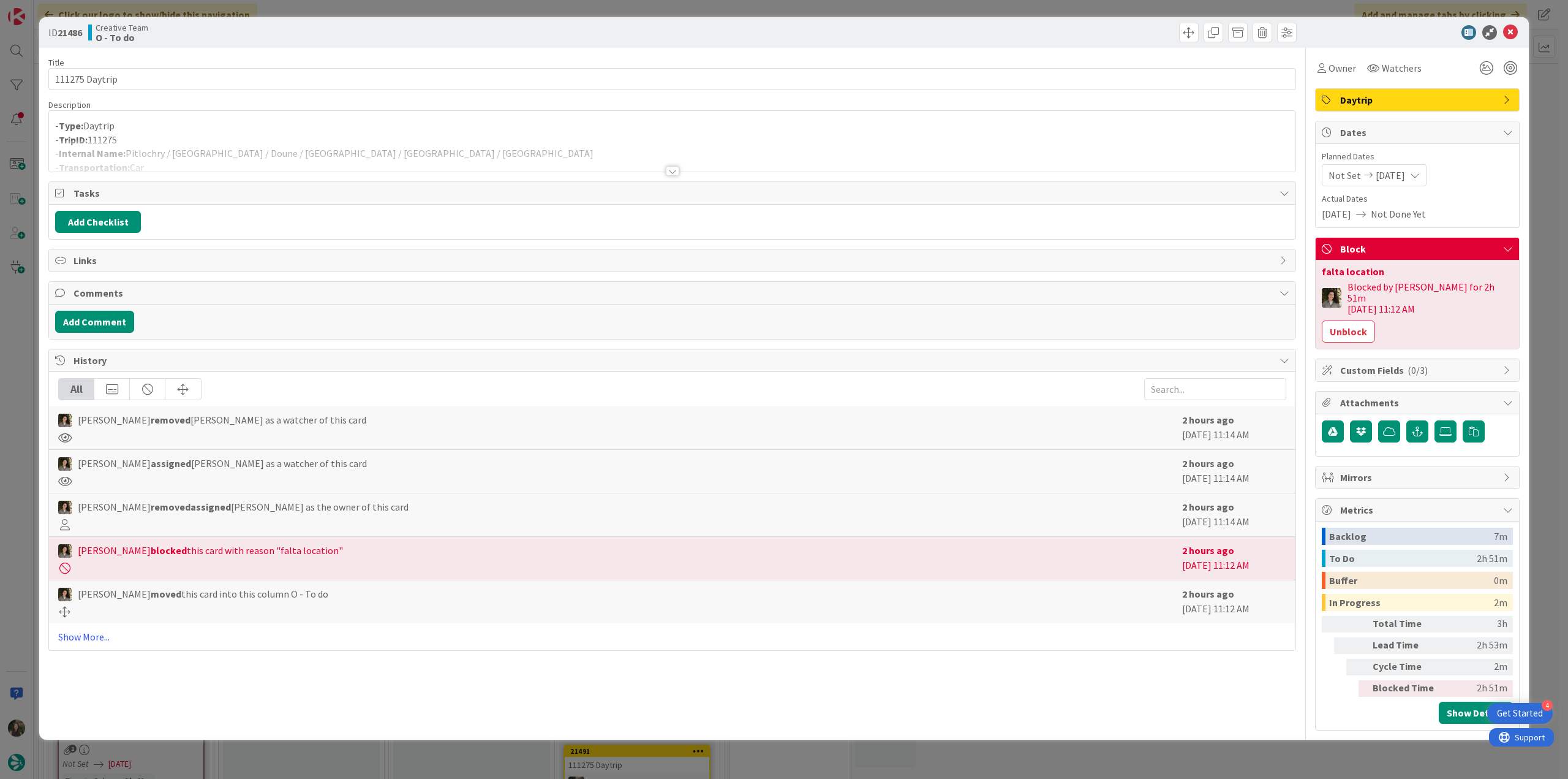
click at [17, 363] on div "ID 21486 Creative Team O - To do Title 14 / 128 111275 Daytrip Description - Ty…" at bounding box center [784, 389] width 1568 height 779
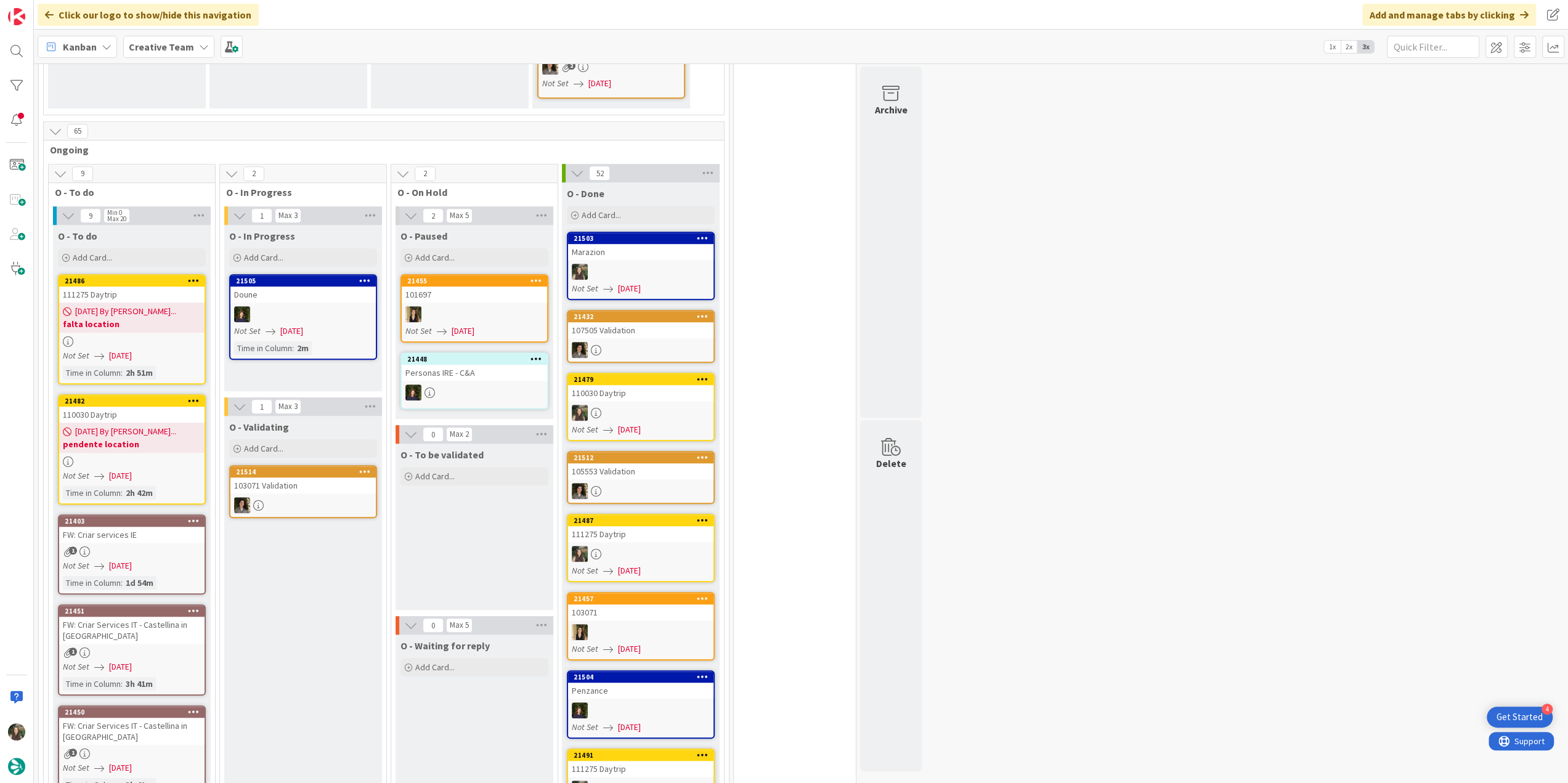
click at [123, 337] on div at bounding box center [132, 342] width 145 height 10
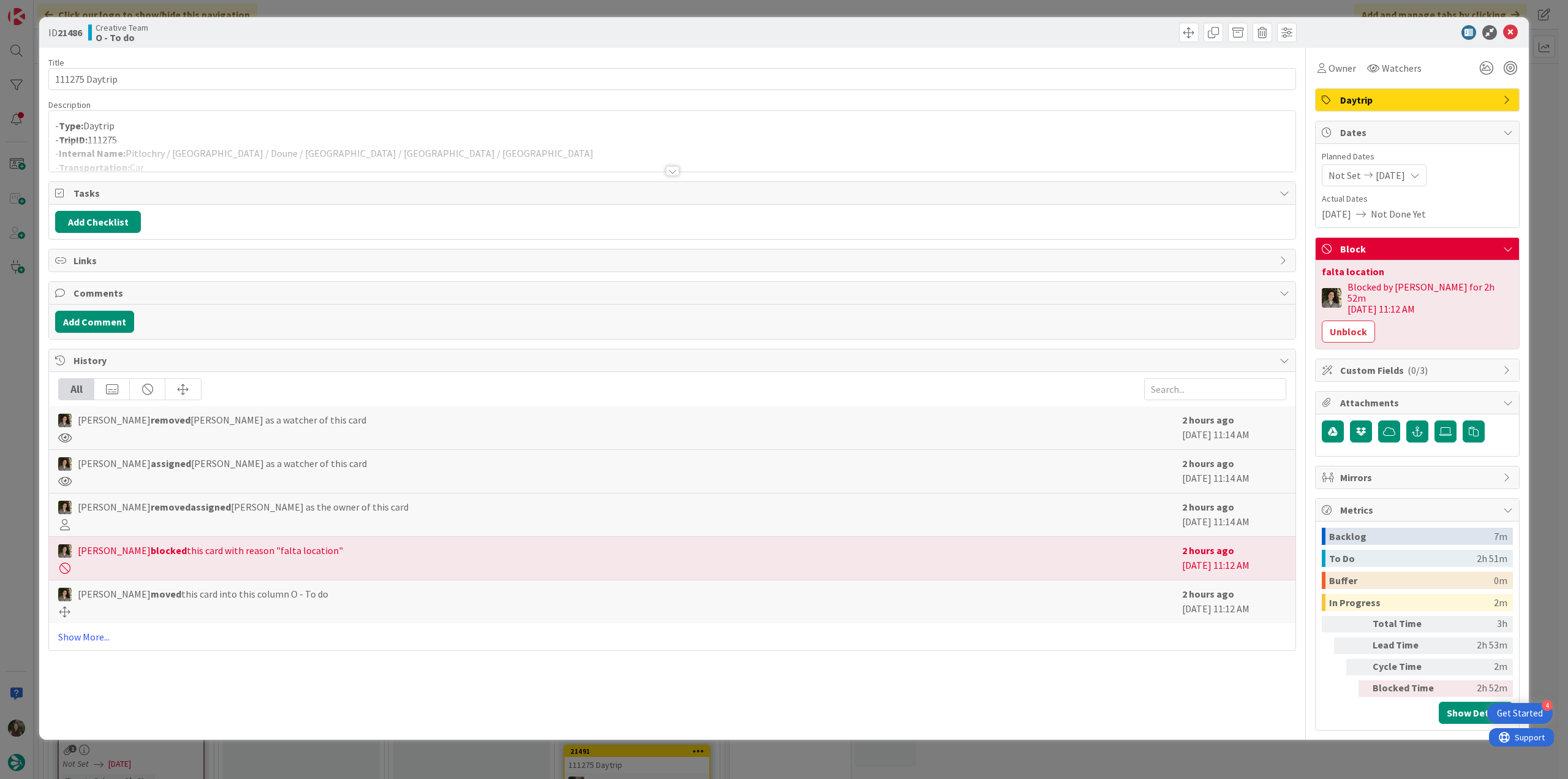
click at [25, 346] on div "ID 21486 Creative Team O - To do Title 14 / 128 111275 Daytrip Description - Ty…" at bounding box center [784, 389] width 1568 height 779
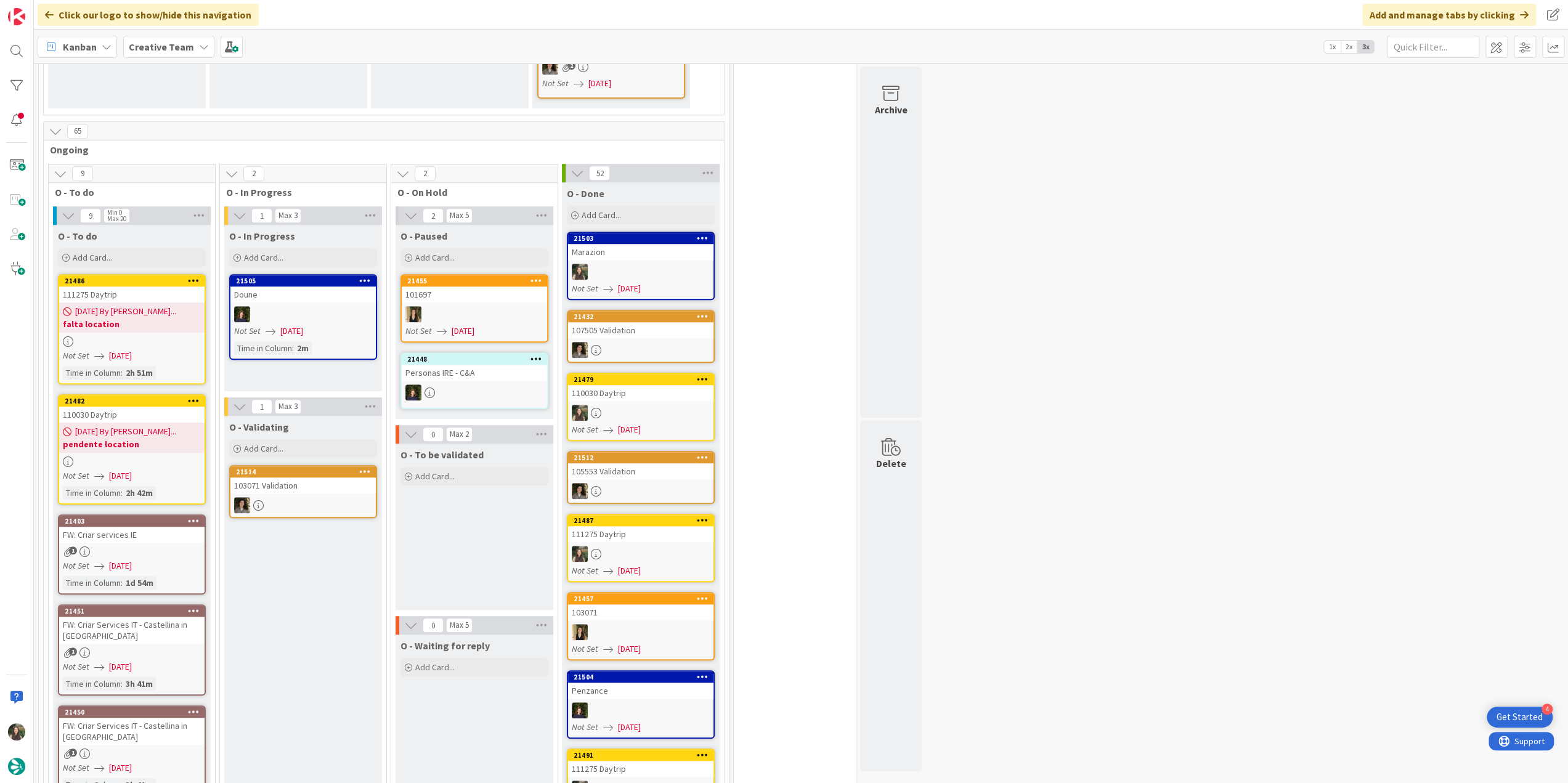
click at [103, 425] on span "08/22/2025 By Beatriz..." at bounding box center [125, 432] width 101 height 13
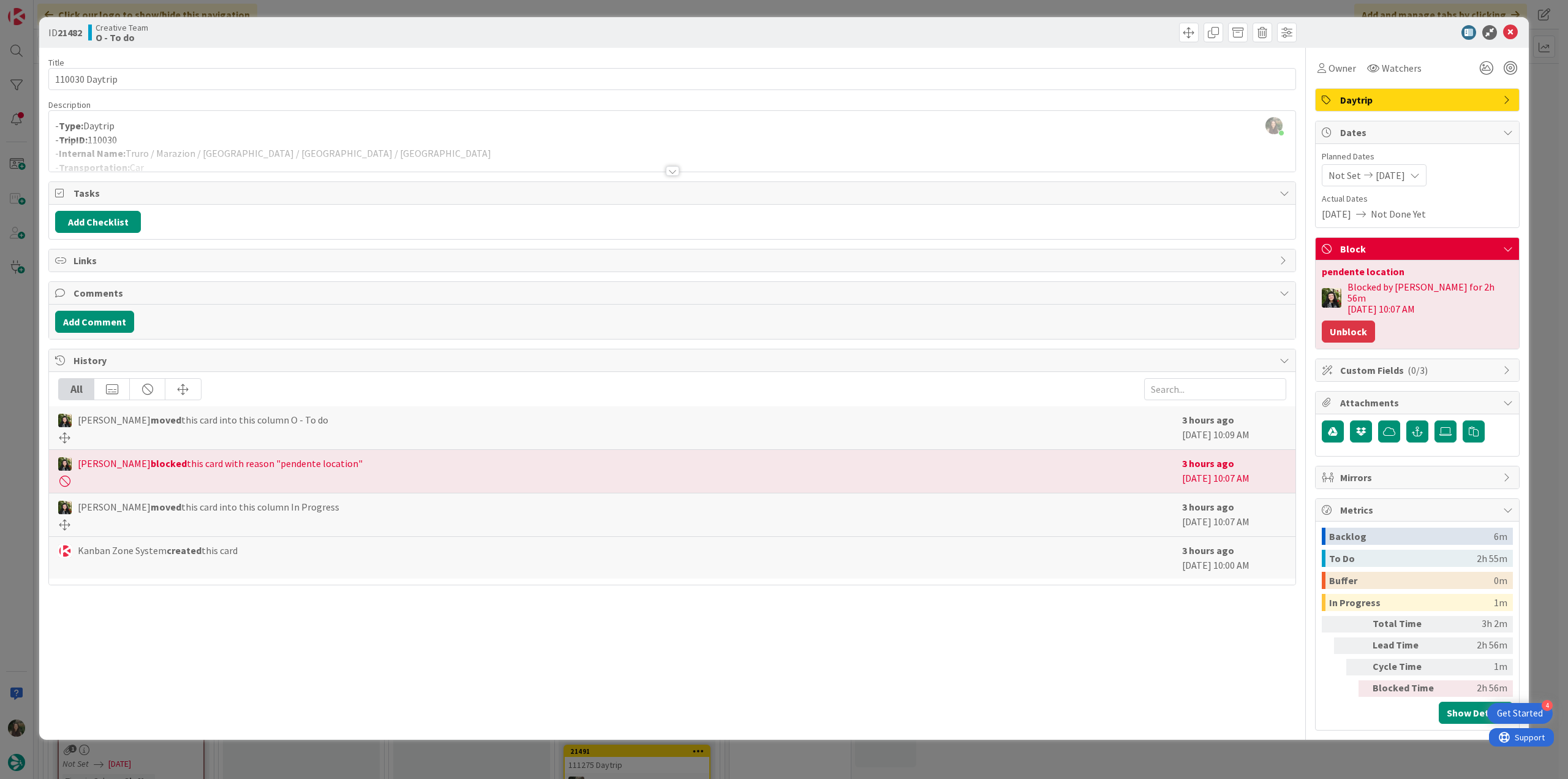
click at [1354, 323] on button "Unblock" at bounding box center [1349, 331] width 53 height 22
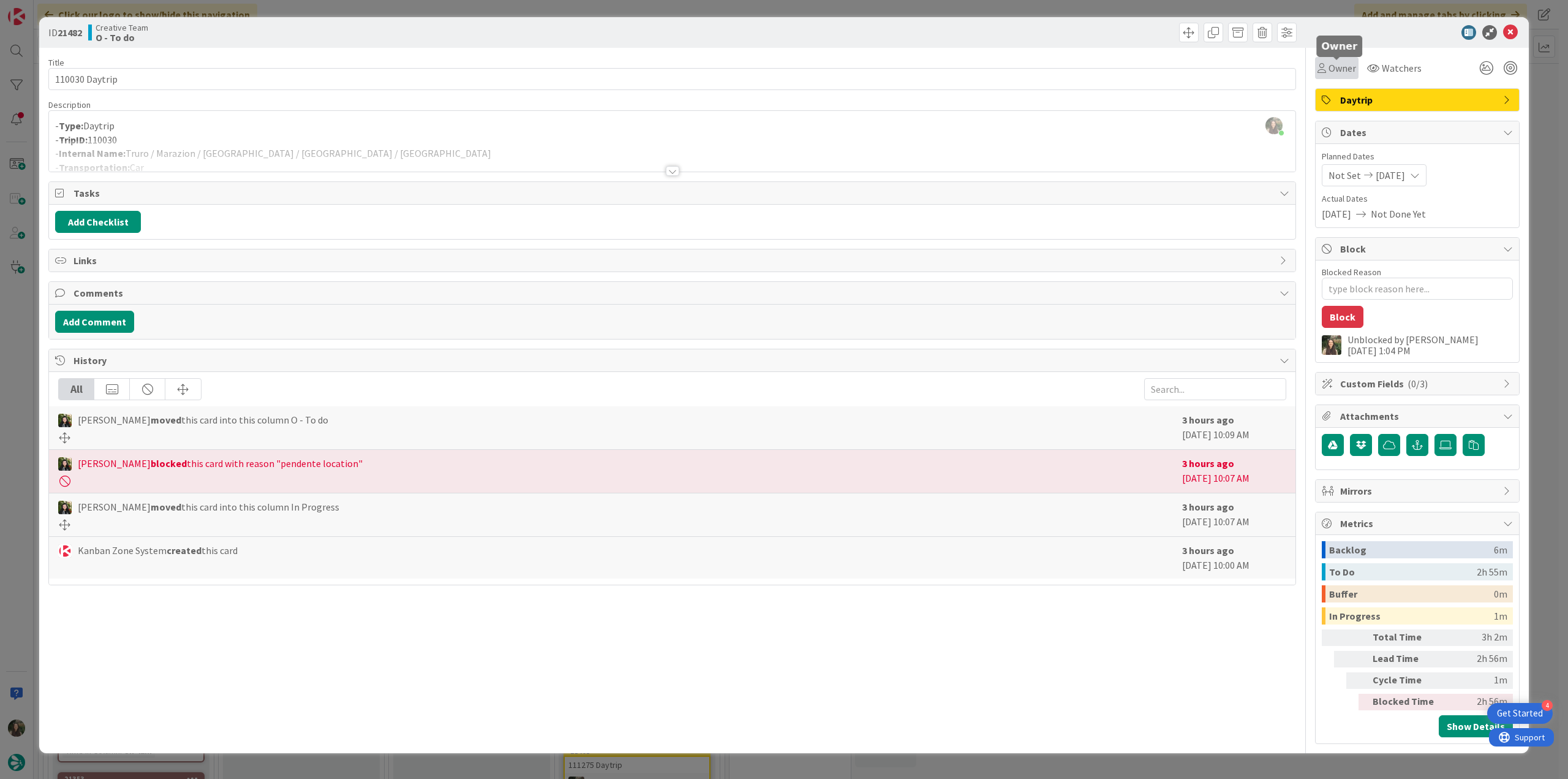
click at [1333, 73] on span "Owner" at bounding box center [1342, 68] width 27 height 14
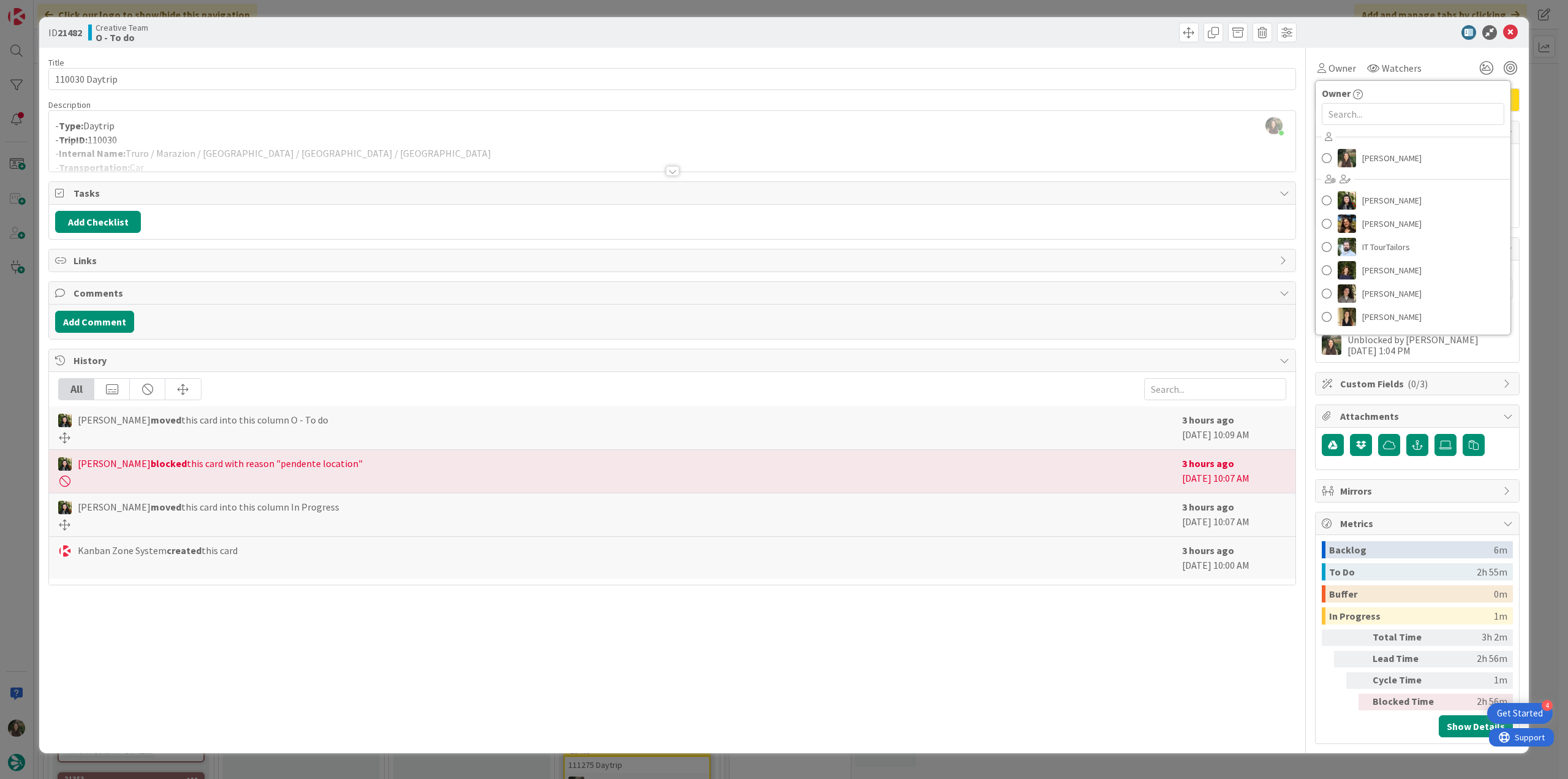
click at [1347, 144] on div "Inês Gonçalves Beatriz Cassona Diana Ramos IT TourTailors Margarida Carvalho Me…" at bounding box center [1413, 229] width 194 height 203
click at [1361, 156] on link "[PERSON_NAME]" at bounding box center [1413, 158] width 194 height 23
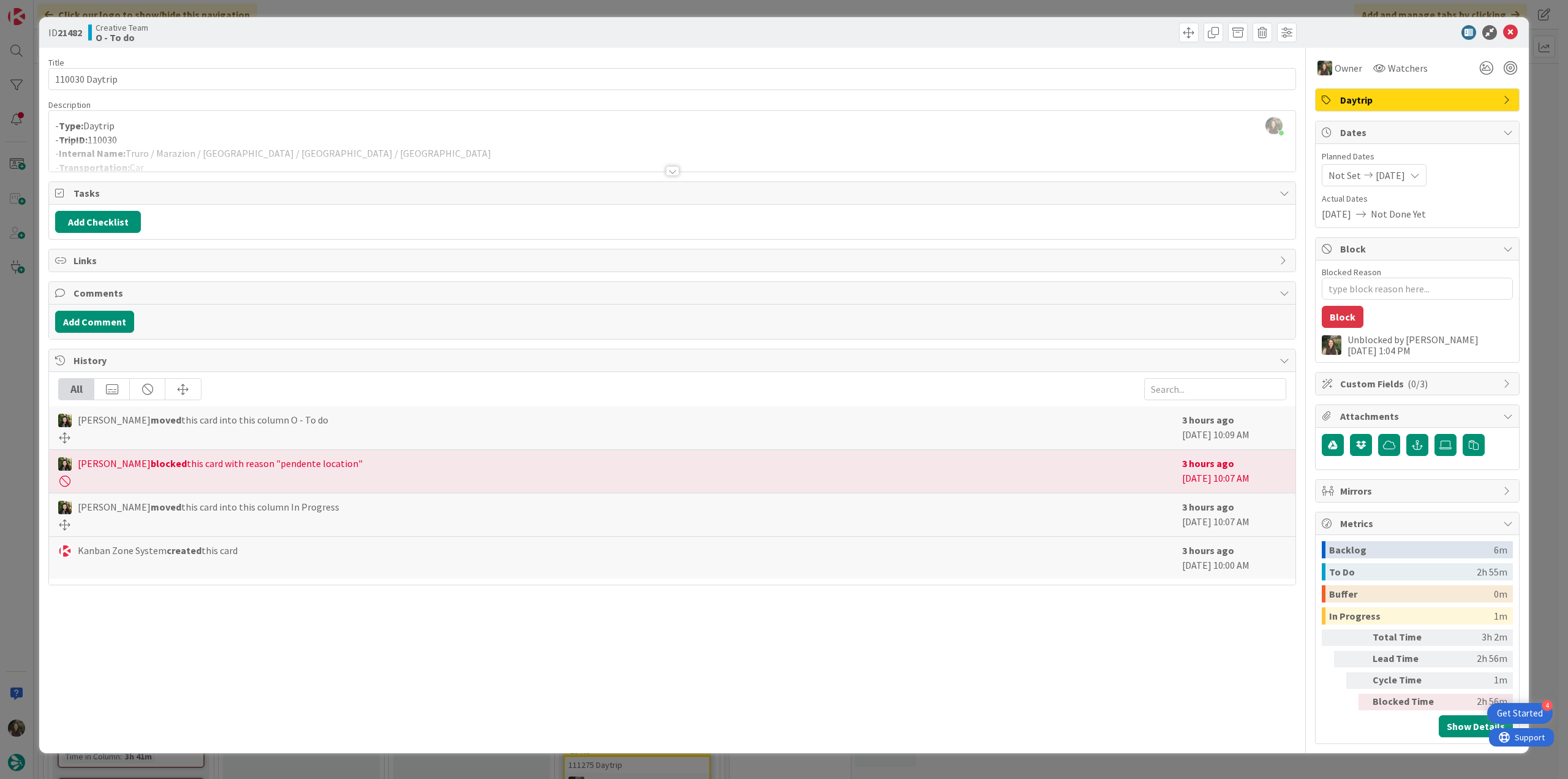
click at [1540, 119] on div "ID 21482 Creative Team O - To do Title 14 / 128 110030 Daytrip Description Inês…" at bounding box center [784, 389] width 1568 height 779
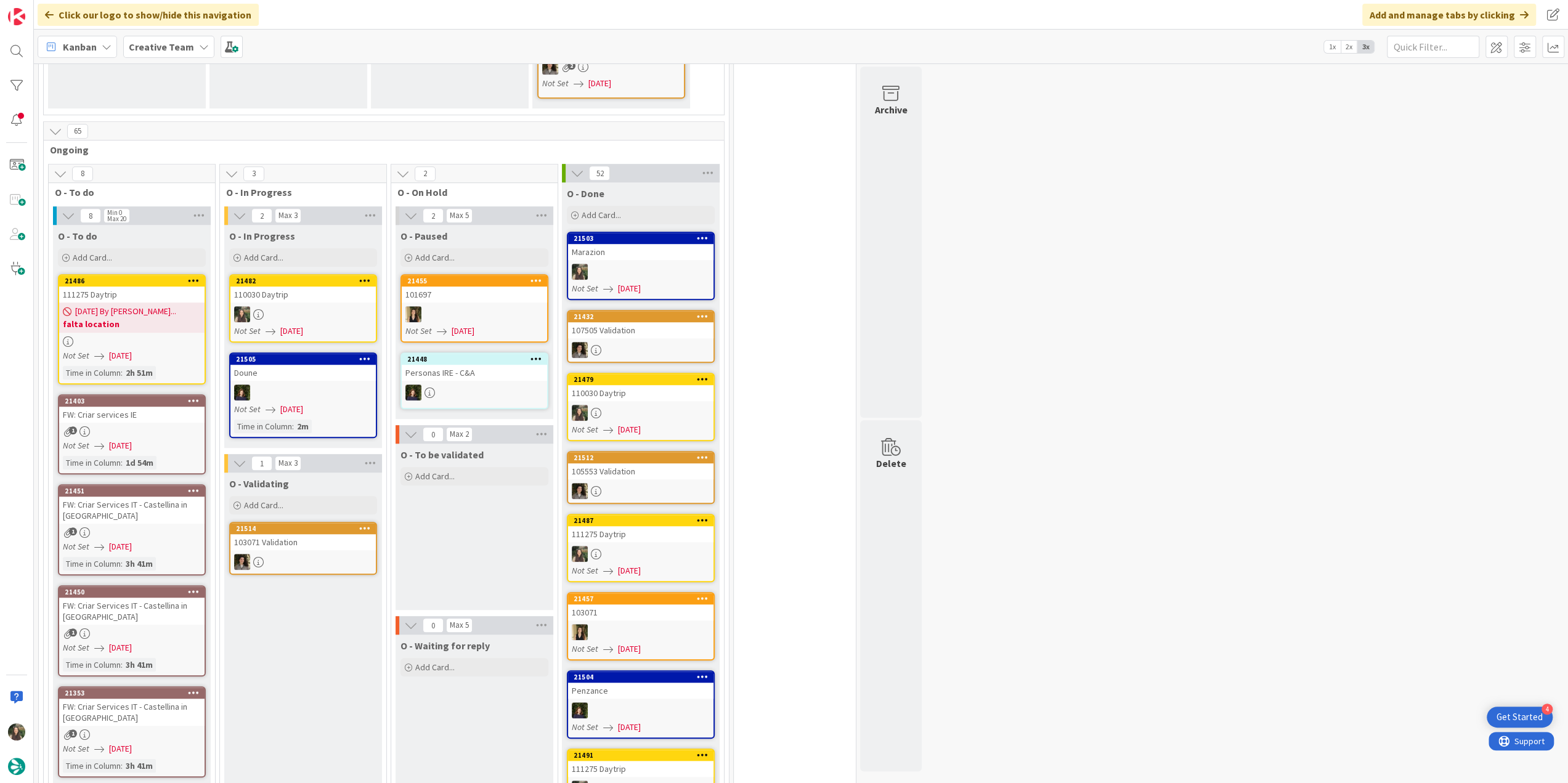
click at [310, 286] on div "110030 Daytrip" at bounding box center [303, 294] width 145 height 16
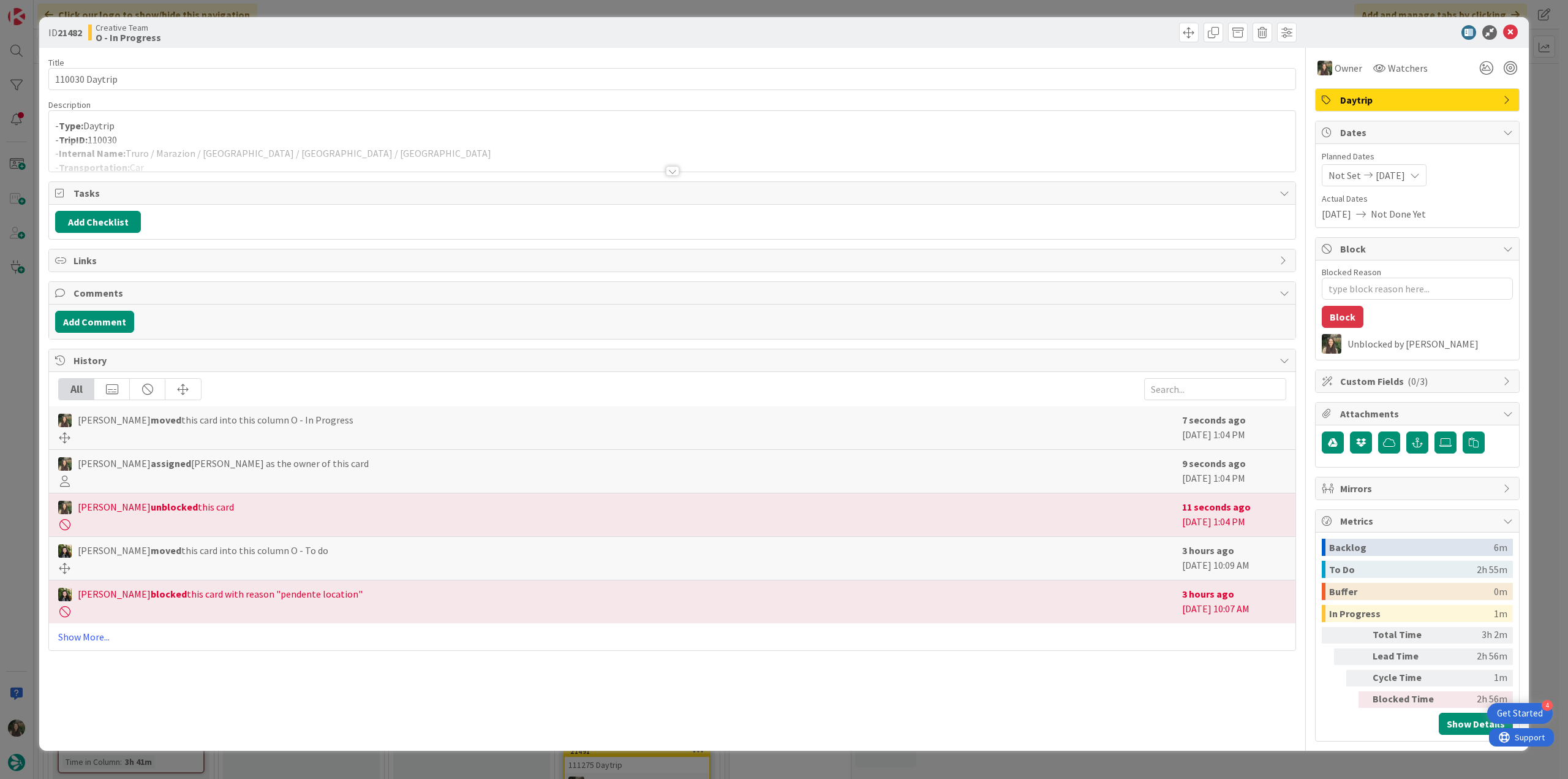
click at [220, 140] on div at bounding box center [672, 156] width 1246 height 31
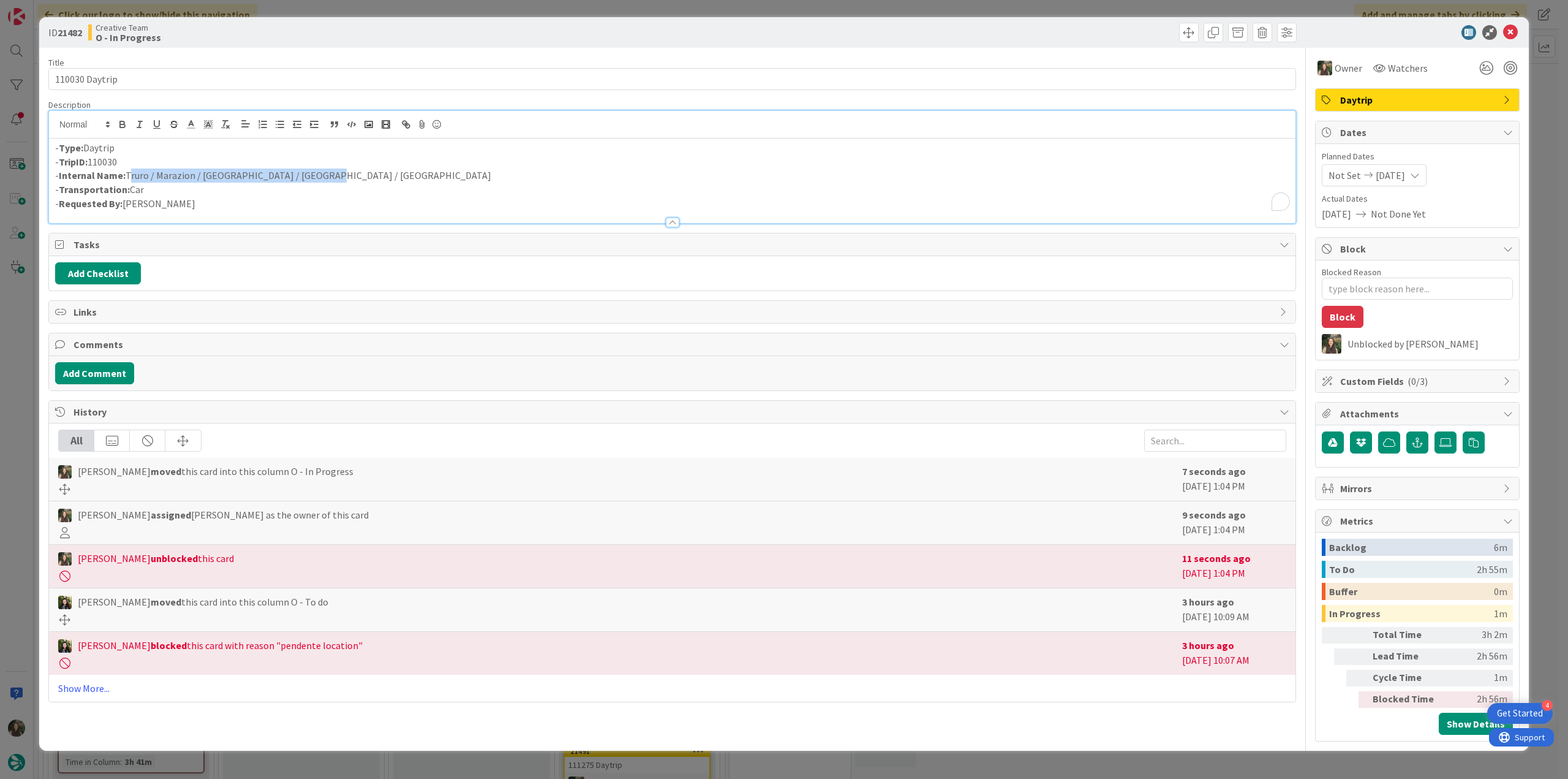
drag, startPoint x: 310, startPoint y: 169, endPoint x: 160, endPoint y: 166, distance: 150.0
click at [130, 171] on p "- Internal Name: Truro / Marazion / Penzance / St. Ives / Truro" at bounding box center [672, 175] width 1234 height 14
click at [274, 166] on p "- TripID: 110030" at bounding box center [672, 161] width 1234 height 14
drag, startPoint x: 313, startPoint y: 174, endPoint x: 128, endPoint y: 175, distance: 185.0
click at [127, 175] on p "- Internal Name: Truro / Marazion / Penzance / St. Ives / Truro" at bounding box center [672, 175] width 1234 height 14
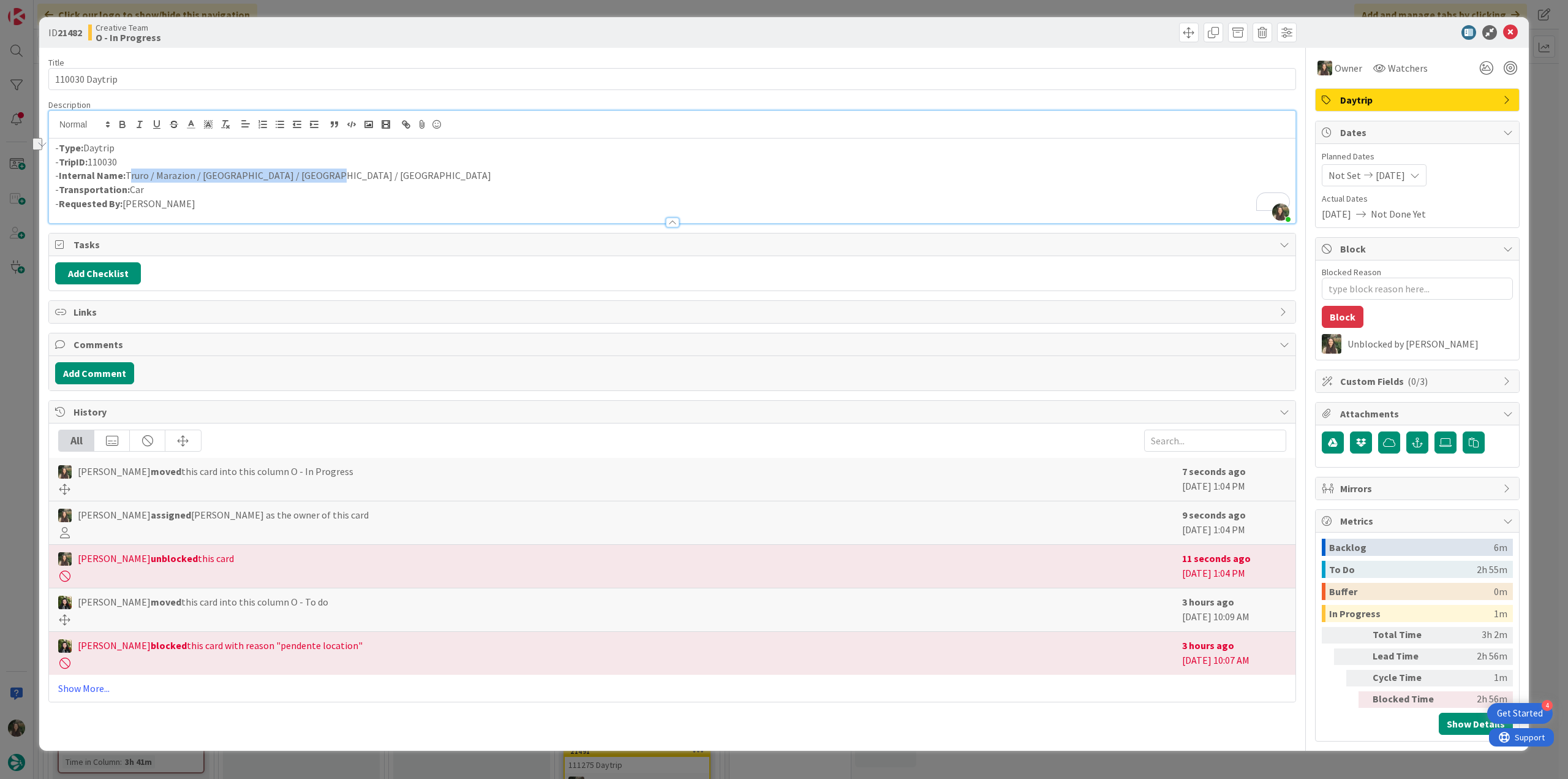
copy p "Truro / Marazion / Penzance / St. Ives / Truro"
click at [31, 477] on div "ID 21482 Creative Team O - In Progress Title 14 / 128 110030 Daytrip Descriptio…" at bounding box center [784, 389] width 1568 height 779
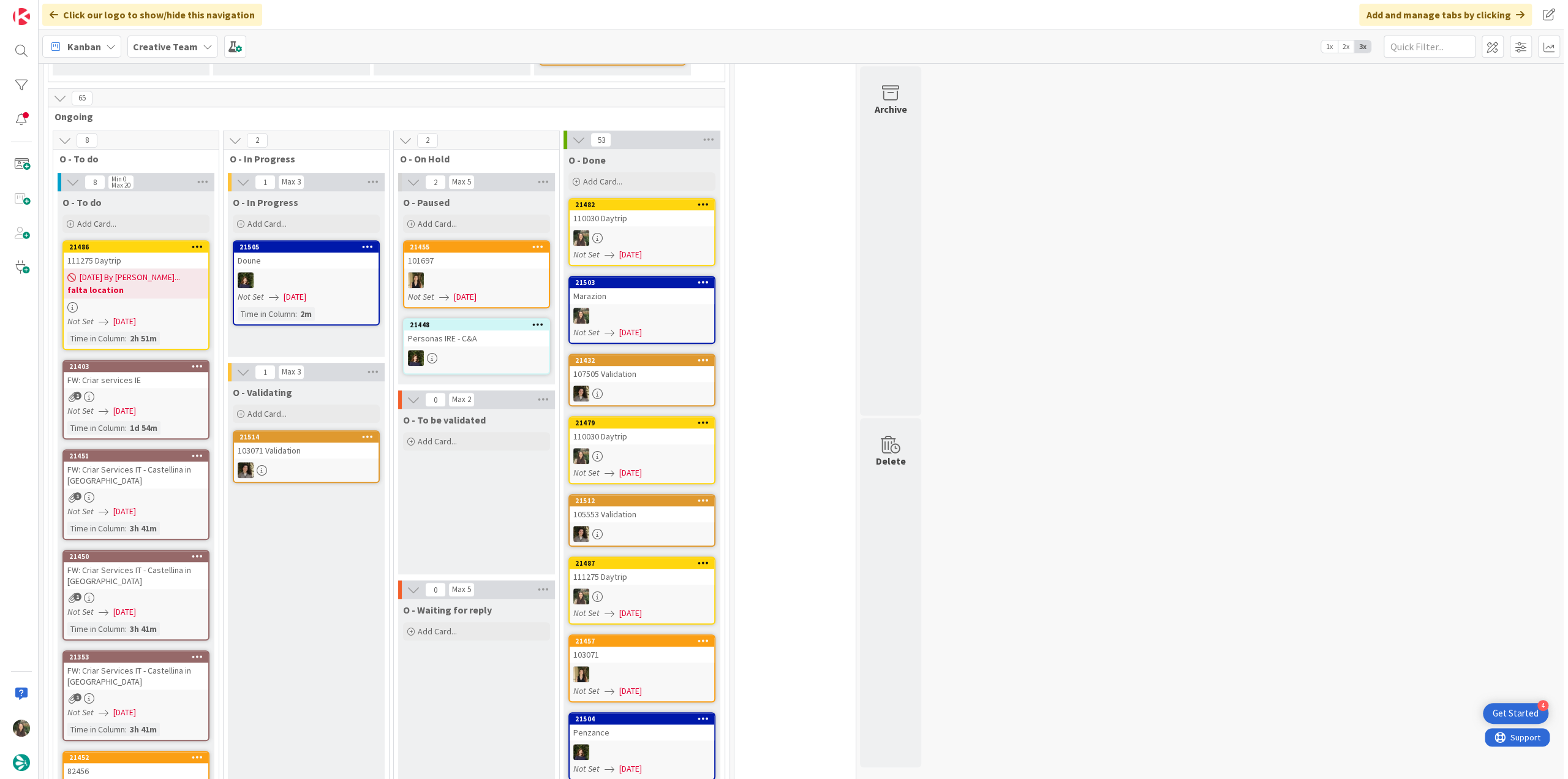
scroll to position [858, 0]
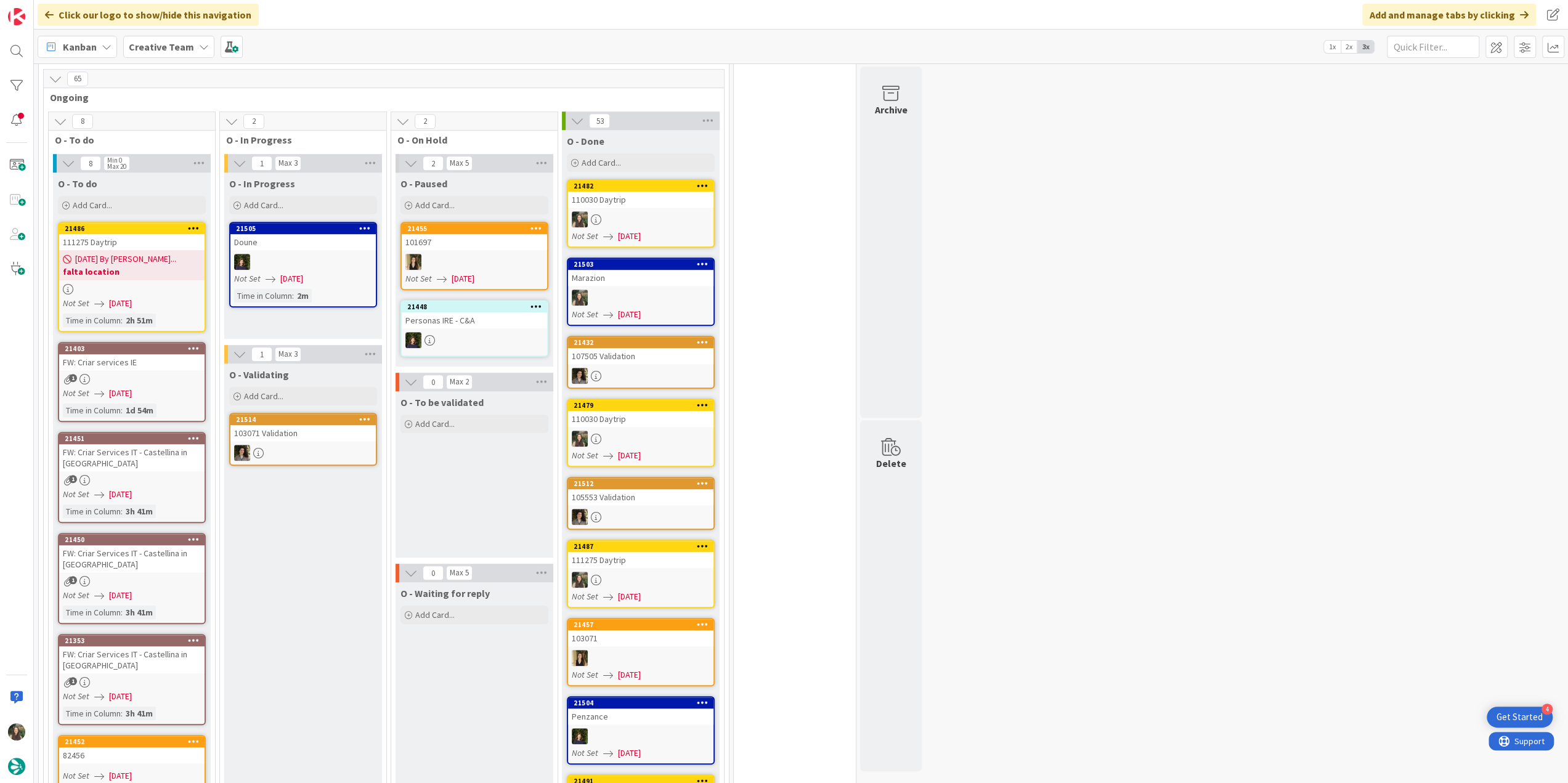
click at [140, 646] on div "FW: Criar Services IT - Castellina in [GEOGRAPHIC_DATA]" at bounding box center [132, 659] width 145 height 27
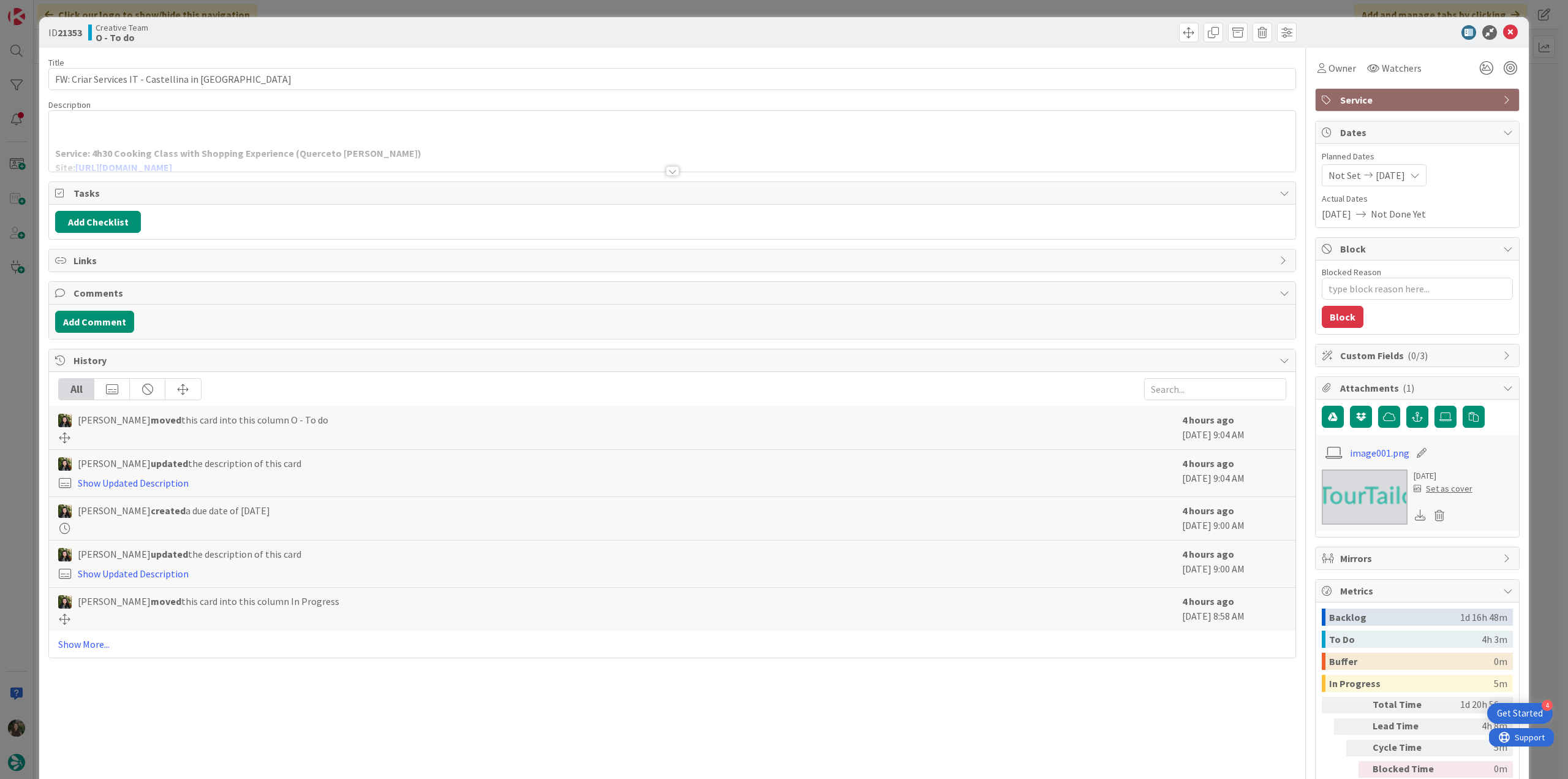
click at [465, 137] on div "Service: 4h30 Cooking Class with Shopping Experience (Querceto Di Castellina) S…" at bounding box center [672, 141] width 1246 height 61
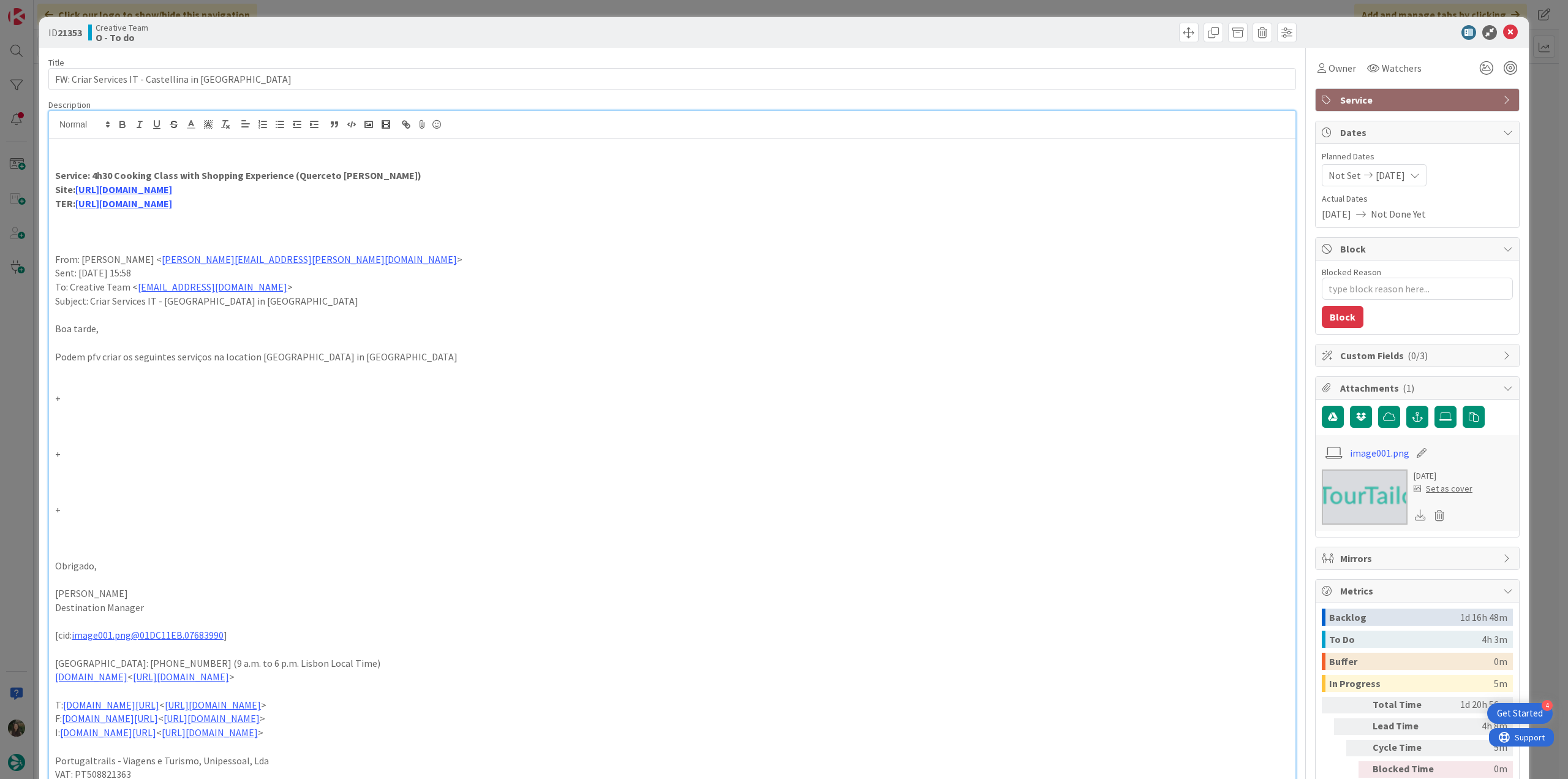
click at [10, 443] on div "ID 21353 Creative Team O - To do Title 45 / 128 FW: Criar Services IT - Castell…" at bounding box center [784, 389] width 1568 height 779
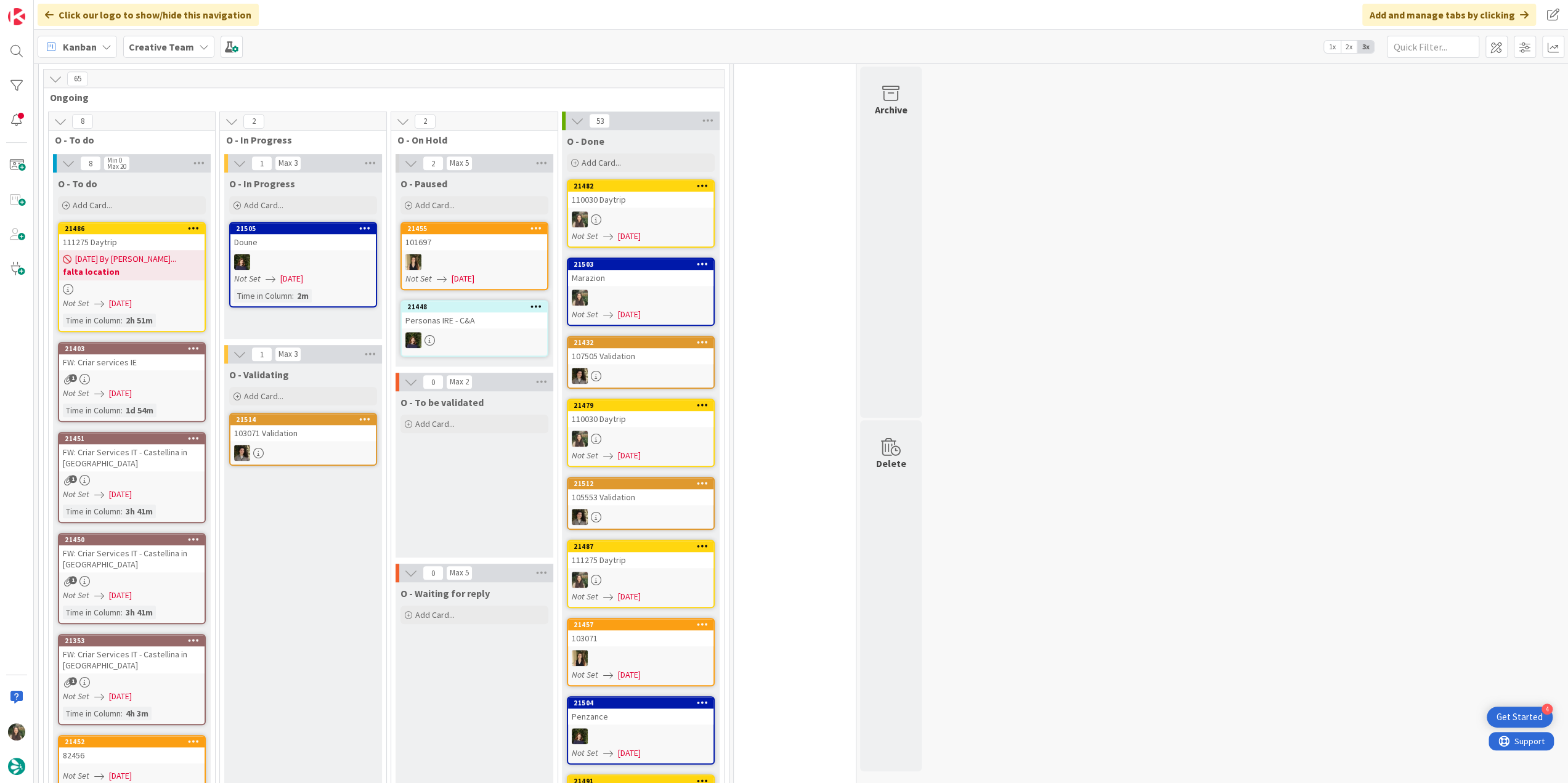
click at [164, 444] on div "FW: Criar Services IT - Castellina in [GEOGRAPHIC_DATA]" at bounding box center [132, 457] width 145 height 27
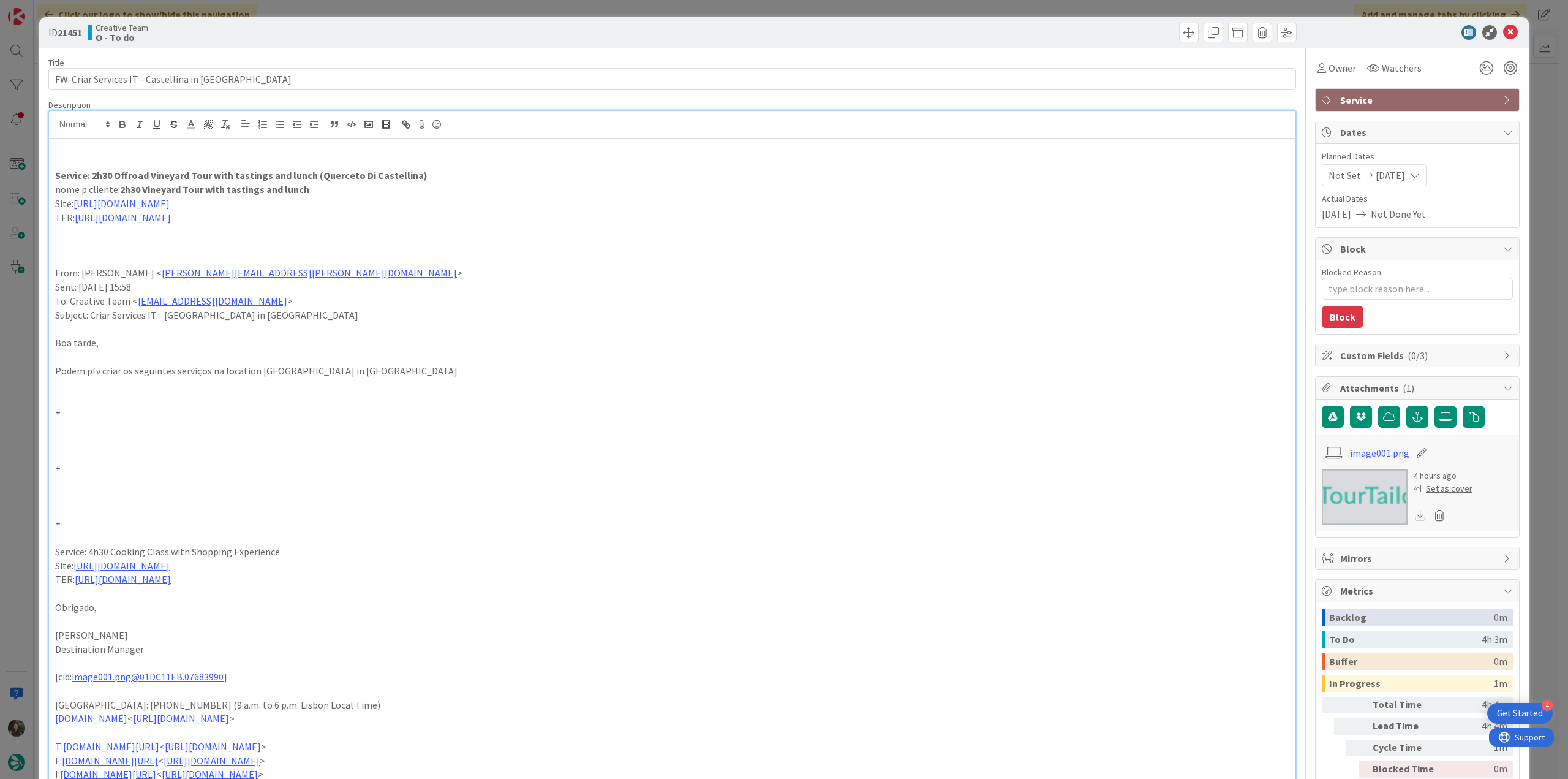
click at [500, 137] on div "Service: 2h30 Offroad Vineyard Tour with tastings and lunch (Querceto Di Castel…" at bounding box center [672, 487] width 1246 height 753
click at [170, 203] on link "[URL][DOMAIN_NAME]" at bounding box center [121, 203] width 96 height 12
click at [233, 227] on link "[URL][DOMAIN_NAME]" at bounding box center [191, 227] width 84 height 16
click at [1334, 67] on span "Owner" at bounding box center [1342, 68] width 27 height 14
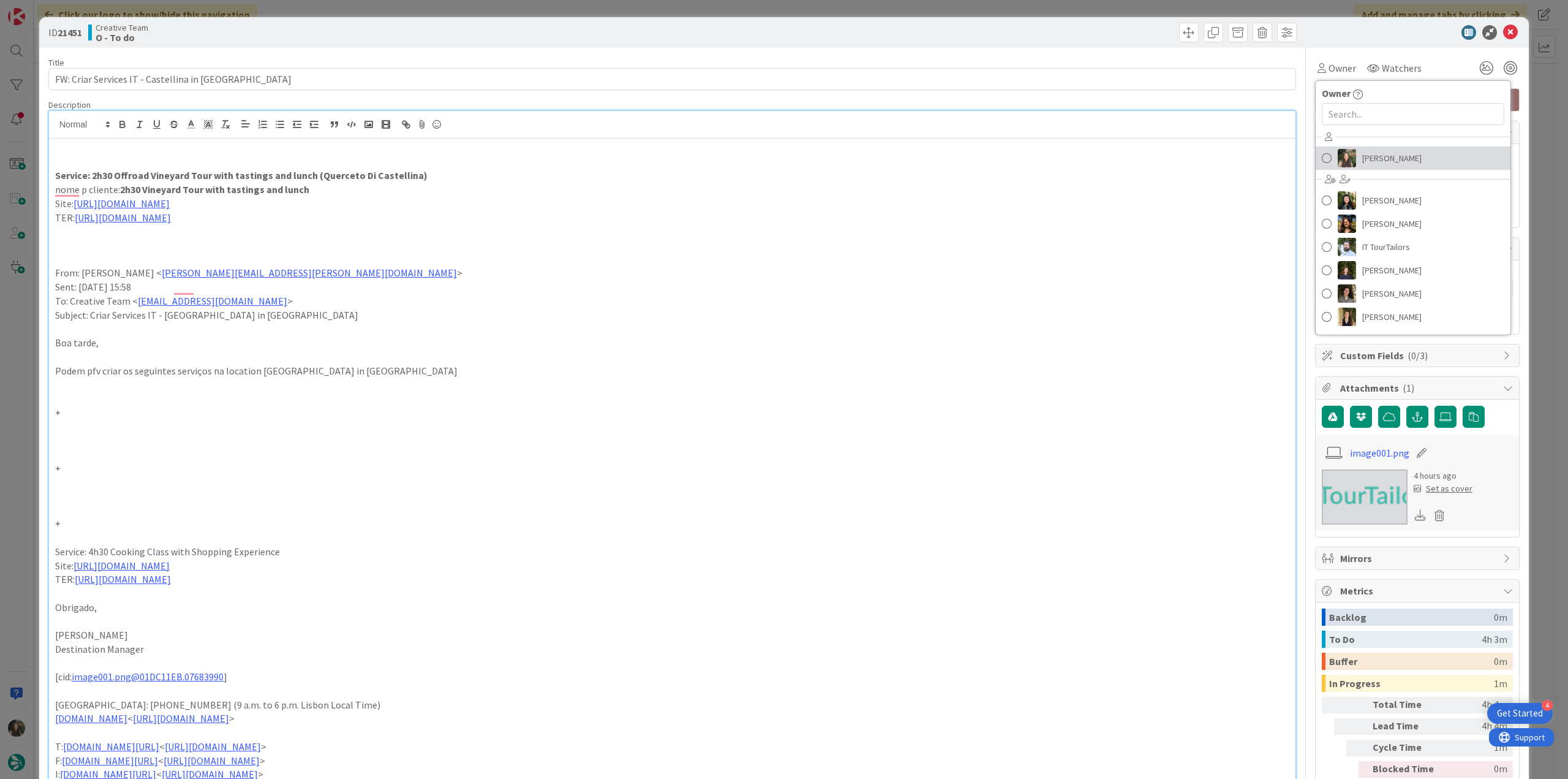
click at [1362, 158] on span "[PERSON_NAME]" at bounding box center [1392, 158] width 59 height 18
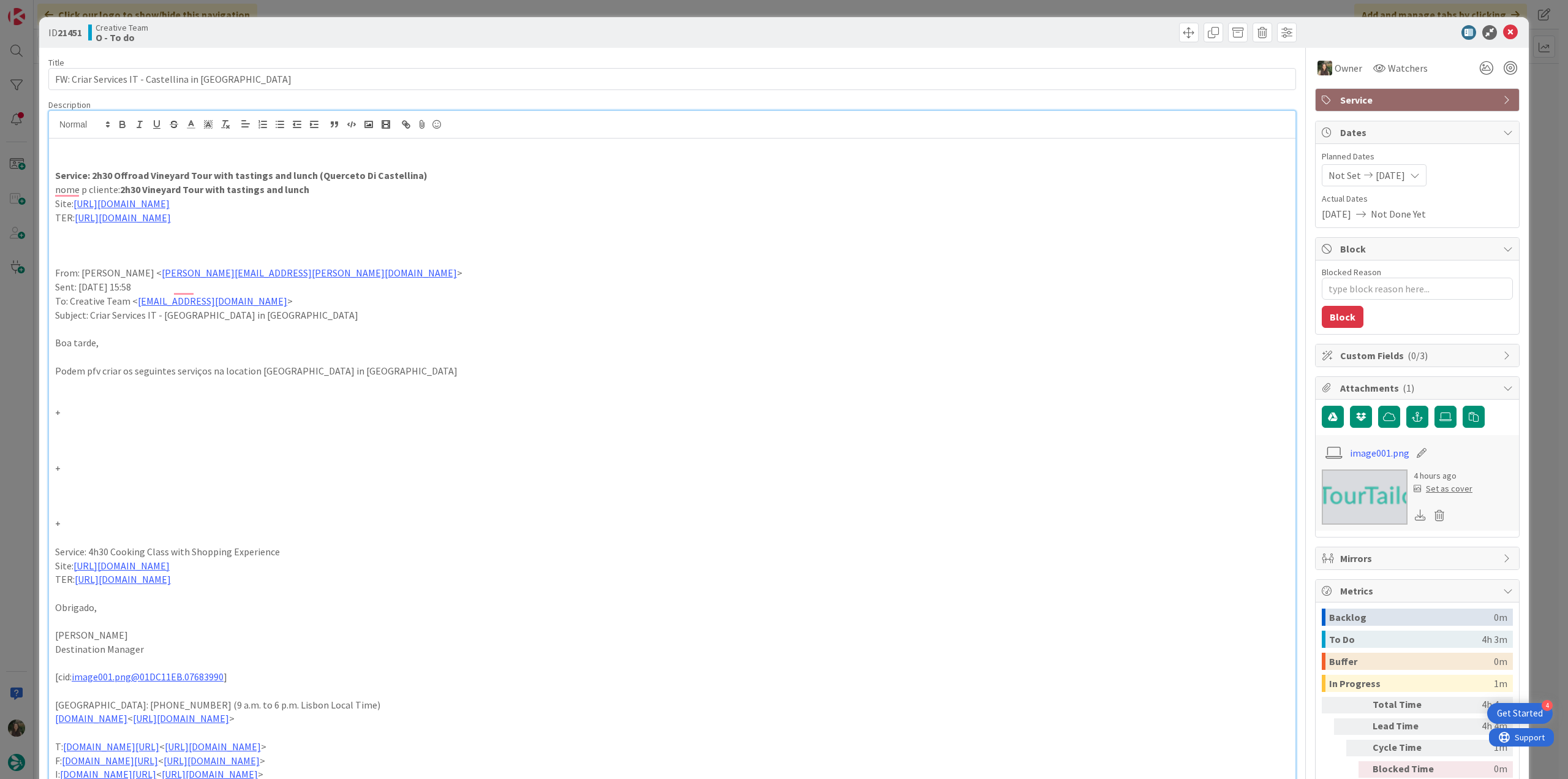
click at [1522, 121] on div "ID 21451 Creative Team O - To do Title 45 / 128 FW: Criar Services IT - Castell…" at bounding box center [784, 389] width 1568 height 779
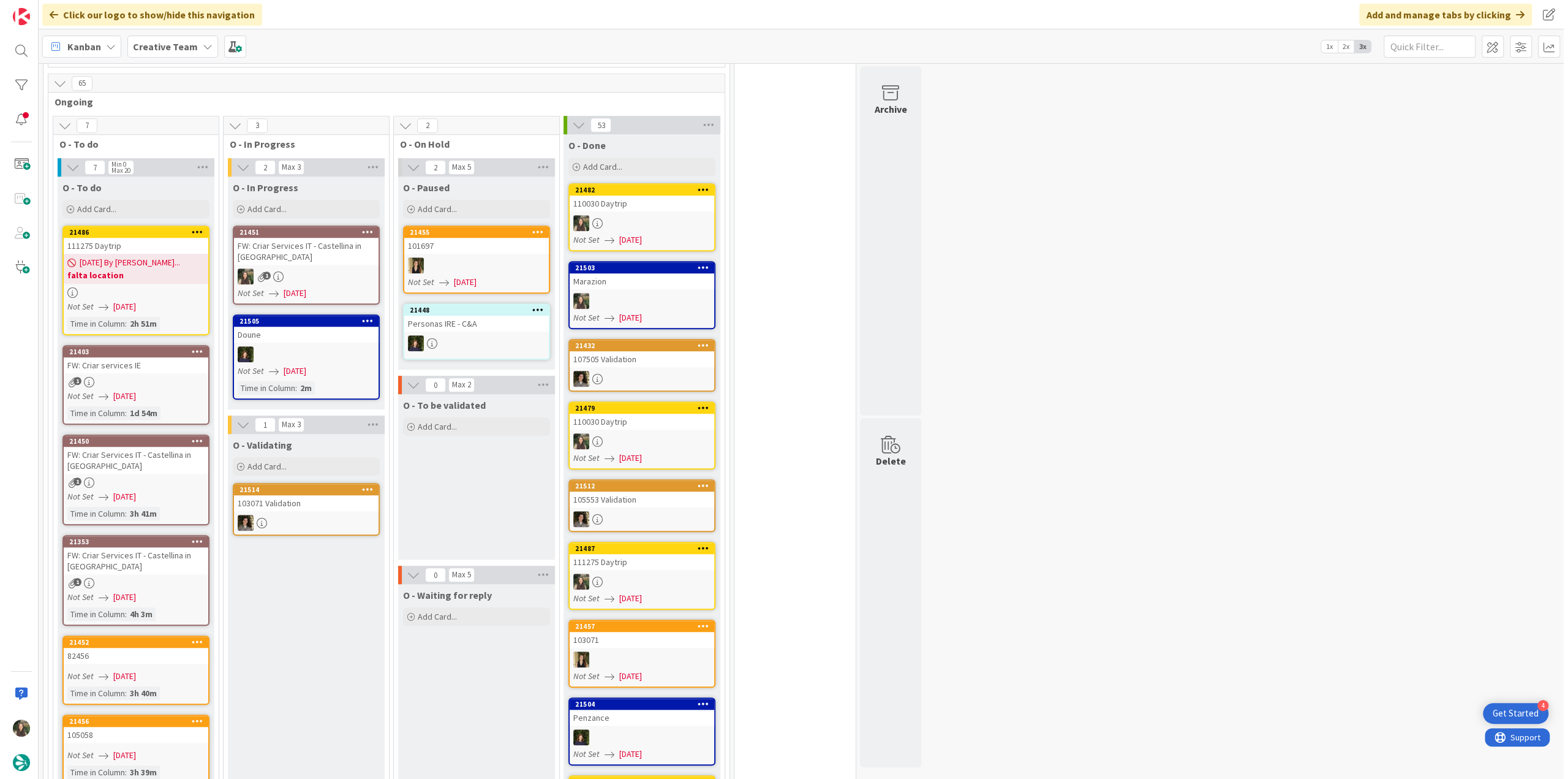
scroll to position [849, 0]
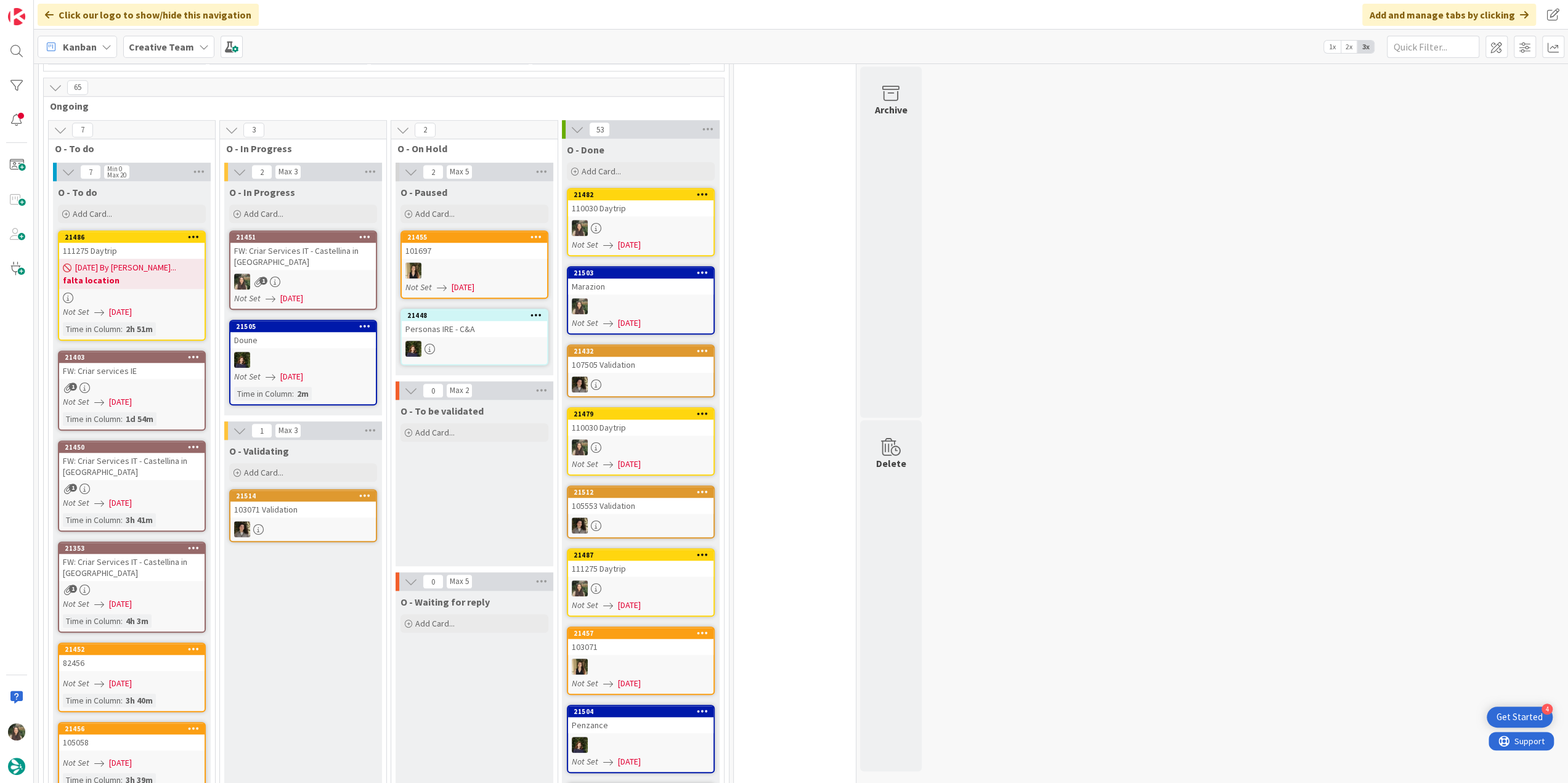
click at [304, 248] on link "21451 FW: Criar Services IT - [GEOGRAPHIC_DATA] in [GEOGRAPHIC_DATA] 1 Not Set …" at bounding box center [303, 270] width 148 height 79
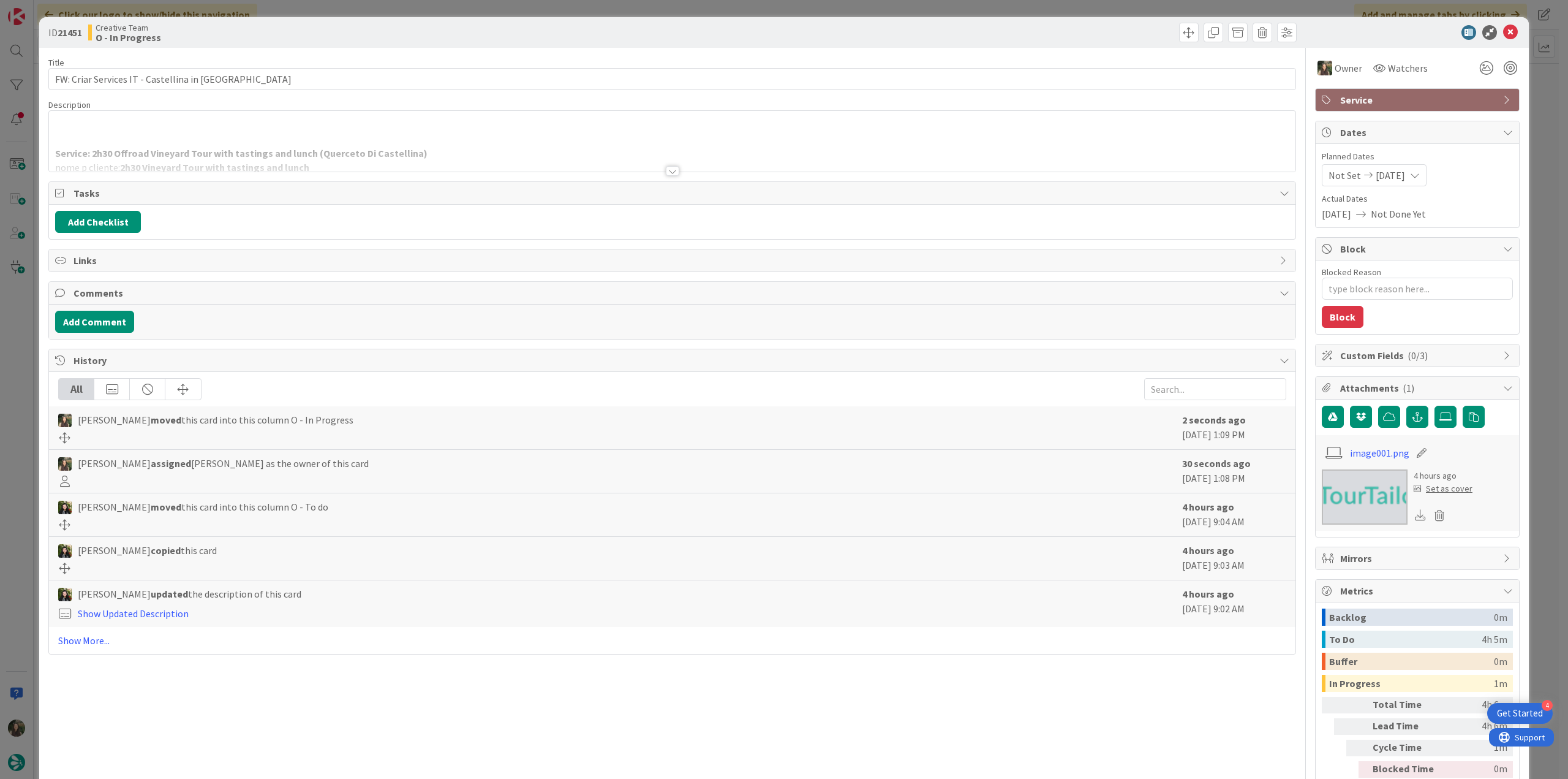
type textarea "x"
click at [249, 133] on p at bounding box center [672, 140] width 1234 height 14
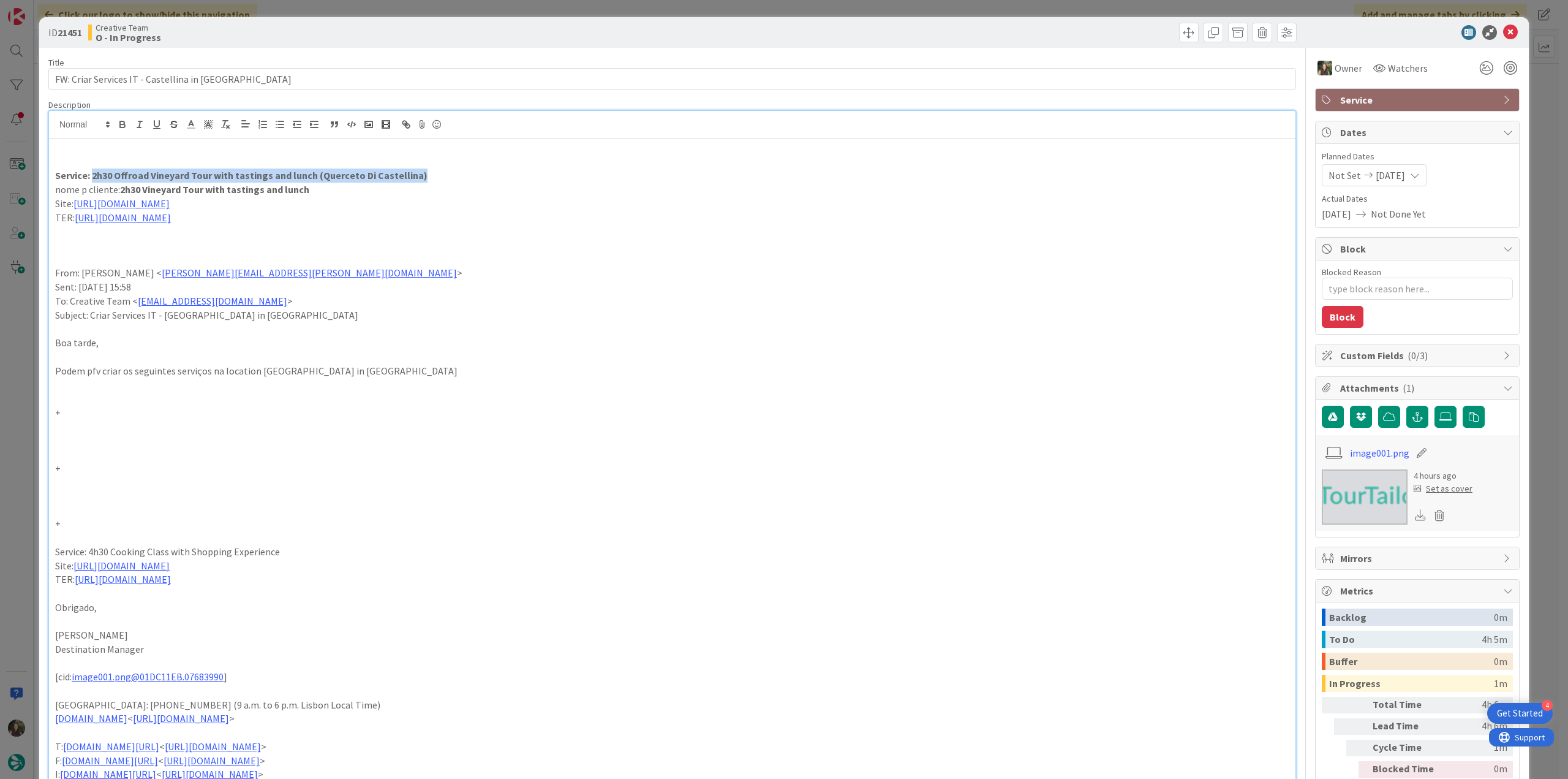
drag, startPoint x: 424, startPoint y: 176, endPoint x: 91, endPoint y: 176, distance: 333.0
click at [91, 176] on p "Service: 2h30 Offroad Vineyard Tour with tastings and lunch (Querceto Di Castel…" at bounding box center [672, 175] width 1234 height 14
copy strong "2h30 Offroad Vineyard Tour with tastings and lunch (Querceto Di Castellina)"
click at [150, 216] on link "[URL][DOMAIN_NAME]" at bounding box center [122, 217] width 96 height 12
click at [176, 239] on link "[URL][DOMAIN_NAME]" at bounding box center [150, 242] width 84 height 16
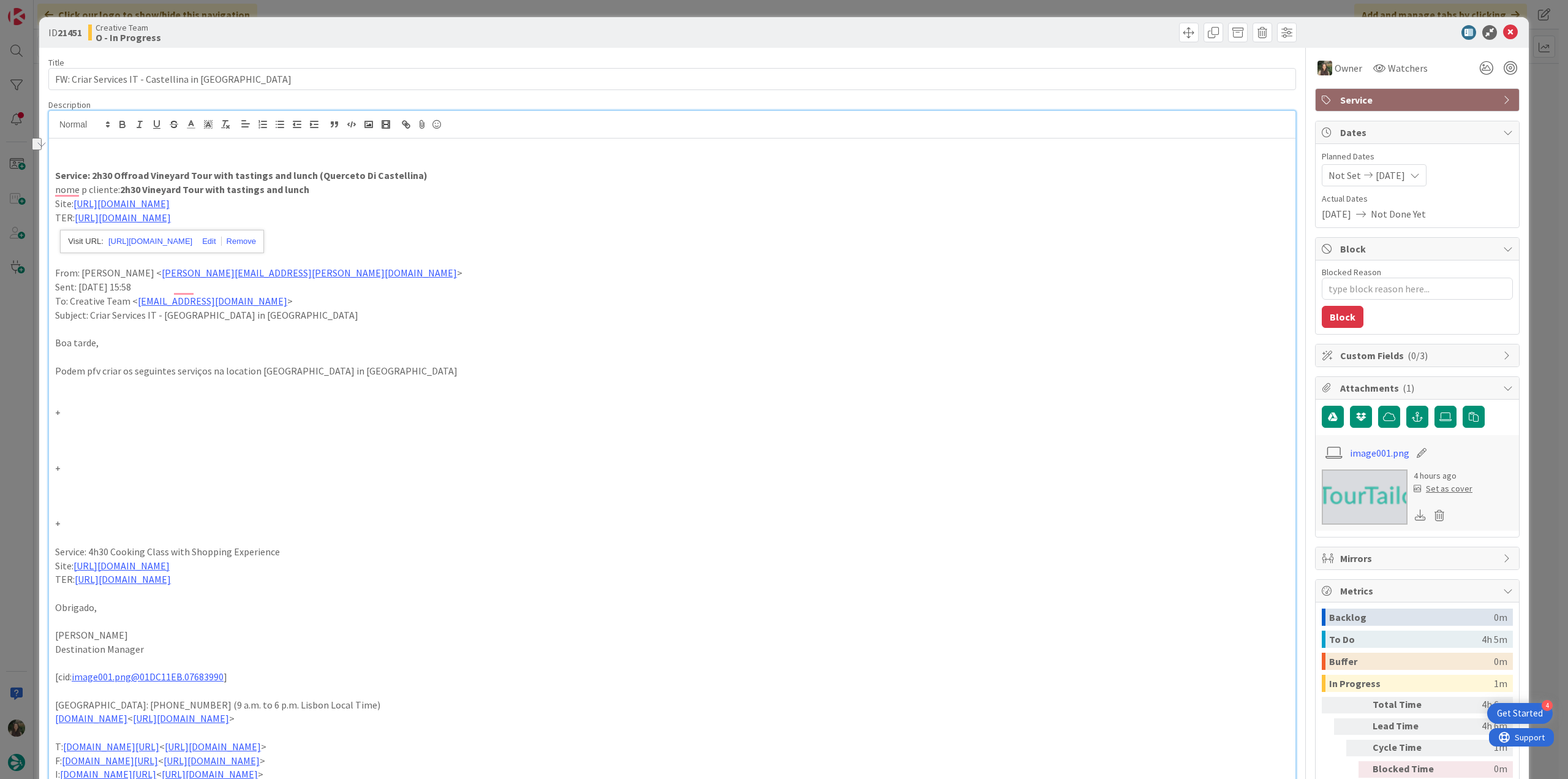
drag, startPoint x: 277, startPoint y: 190, endPoint x: 121, endPoint y: 187, distance: 156.0
click at [121, 187] on strong "2h30 Vineyard Tour with tastings and lunch" at bounding box center [215, 189] width 189 height 12
copy strong "2h30 Vineyard Tour with tastings and lunch"
click at [17, 400] on div "ID 21451 Creative Team O - In Progress Title 45 / 128 FW: Criar Services IT - […" at bounding box center [784, 389] width 1568 height 779
